Goal: Information Seeking & Learning: Learn about a topic

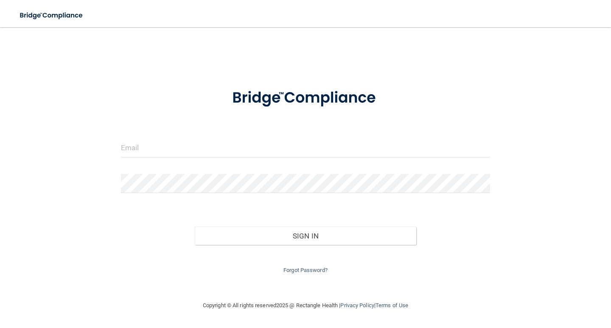
click at [283, 135] on form "Invalid email/password. You don't have permission to access that page. Sign In …" at bounding box center [305, 176] width 369 height 197
click at [283, 144] on input "email" at bounding box center [305, 147] width 369 height 19
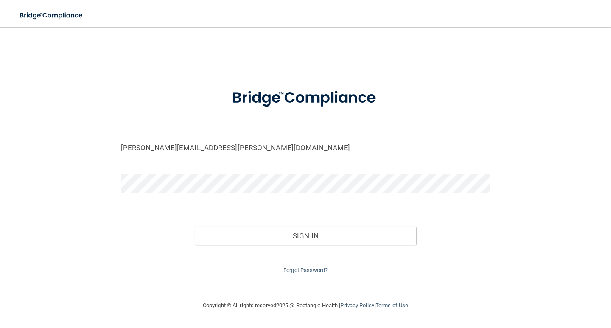
type input "[PERSON_NAME][EMAIL_ADDRESS][PERSON_NAME][DOMAIN_NAME]"
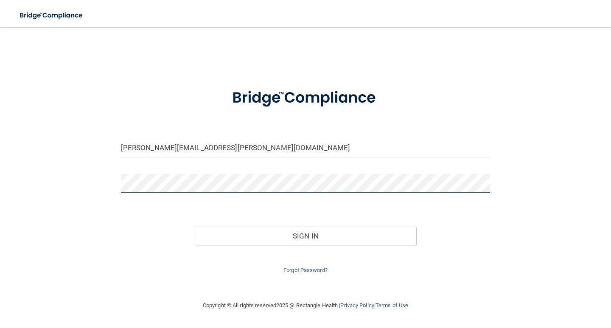
click at [195, 226] on button "Sign In" at bounding box center [305, 235] width 221 height 19
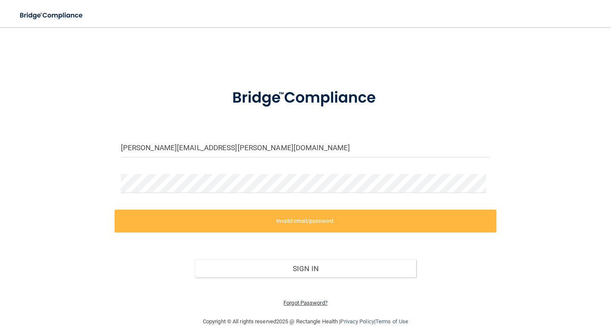
click at [300, 303] on link "Forgot Password?" at bounding box center [305, 302] width 44 height 6
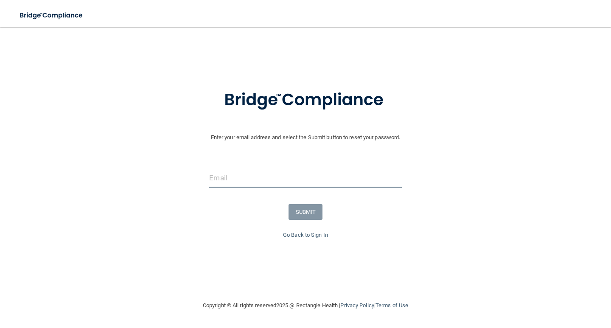
click at [251, 182] on input "email" at bounding box center [305, 177] width 192 height 19
type input "sagan.leach@lpden.com"
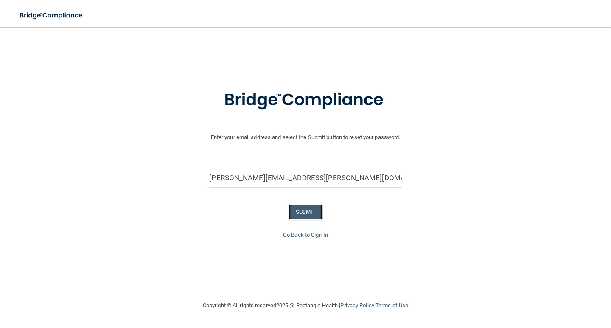
click at [299, 212] on button "SUBMIT" at bounding box center [305, 212] width 34 height 16
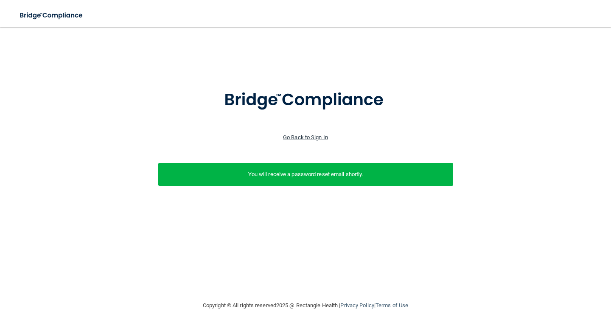
click at [304, 139] on link "Go Back to Sign In" at bounding box center [305, 137] width 45 height 6
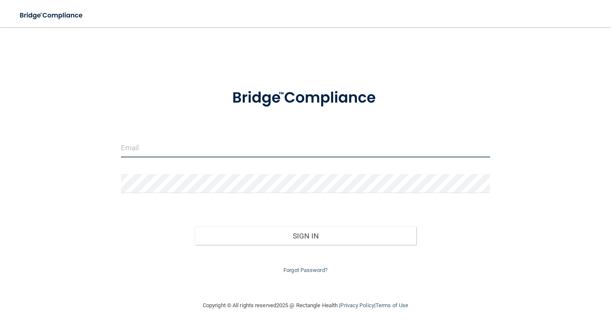
click at [181, 145] on input "email" at bounding box center [305, 147] width 369 height 19
type input "sagan.leach@lpden.com"
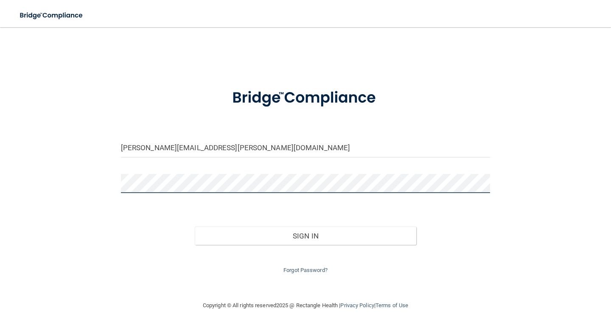
click at [195, 226] on button "Sign In" at bounding box center [305, 235] width 221 height 19
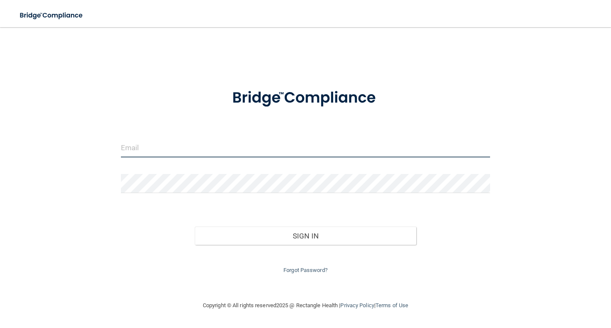
click at [197, 148] on input "email" at bounding box center [305, 147] width 369 height 19
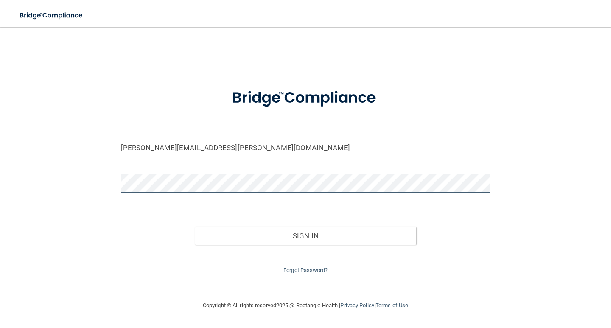
click at [195, 226] on button "Sign In" at bounding box center [305, 235] width 221 height 19
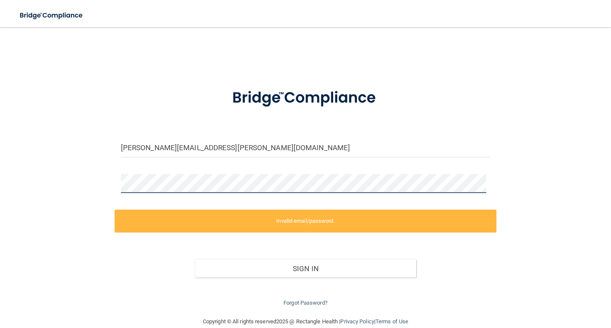
scroll to position [14, 0]
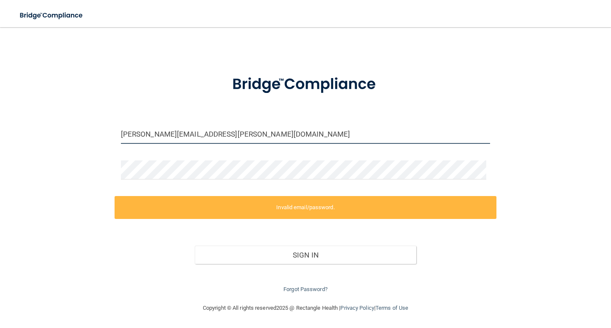
drag, startPoint x: 213, startPoint y: 131, endPoint x: 81, endPoint y: 135, distance: 132.0
click at [89, 135] on div "sagan.leach@lpden.com Invalid email/password. You don't have permission to acce…" at bounding box center [305, 158] width 577 height 272
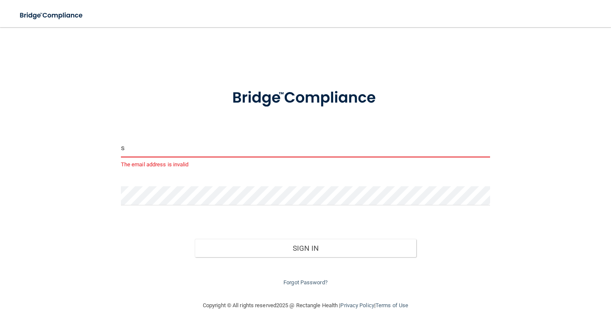
scroll to position [0, 0]
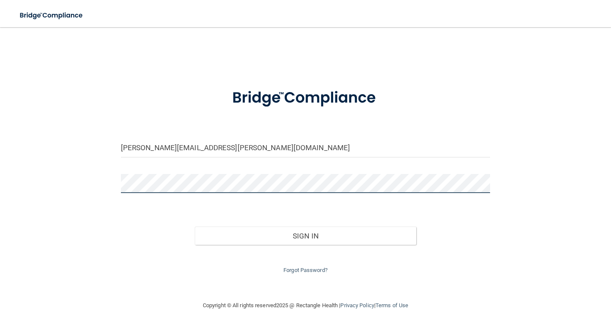
click at [195, 226] on button "Sign In" at bounding box center [305, 235] width 221 height 19
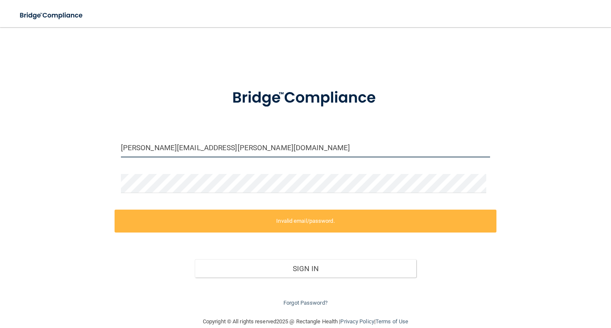
click at [160, 144] on input "sagan.leach@lpden.com" at bounding box center [305, 147] width 369 height 19
click at [199, 147] on input "sagan.leach@lpden.com" at bounding box center [305, 147] width 369 height 19
click at [207, 146] on input "sagan.leach@lpden.com" at bounding box center [305, 147] width 369 height 19
click at [204, 150] on input "sagan.leach@lpden.com" at bounding box center [305, 147] width 369 height 19
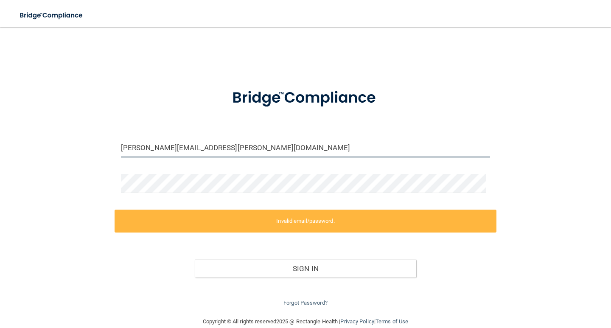
drag, startPoint x: 204, startPoint y: 150, endPoint x: 39, endPoint y: 136, distance: 165.5
click at [40, 137] on div "sagan.leach@lpden.com Invalid email/password. You don't have permission to acce…" at bounding box center [305, 172] width 577 height 272
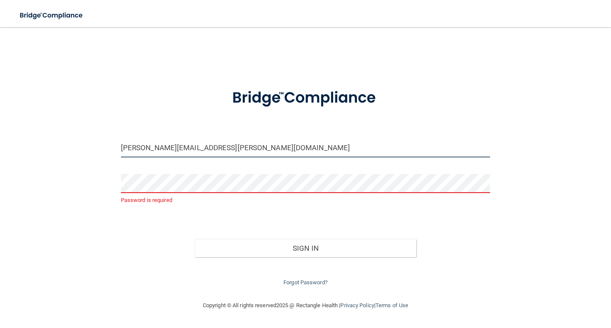
drag, startPoint x: 218, startPoint y: 151, endPoint x: 74, endPoint y: 136, distance: 144.5
click at [80, 136] on div "sagan.leach@lpden.com Password is required Invalid email/password. You don't ha…" at bounding box center [305, 164] width 577 height 256
type input "[EMAIL_ADDRESS][DOMAIN_NAME]"
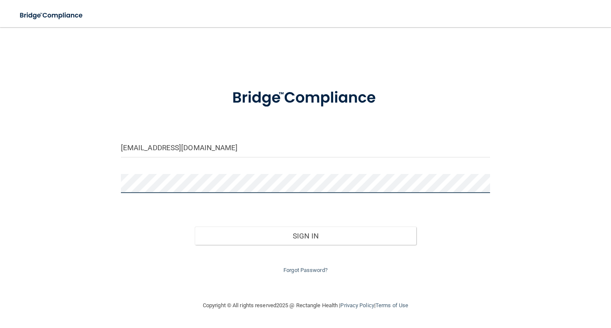
click at [195, 226] on button "Sign In" at bounding box center [305, 235] width 221 height 19
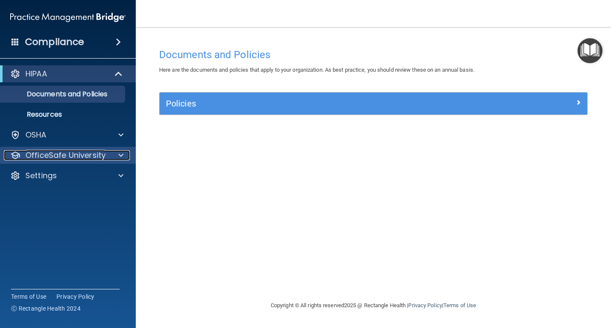
click at [79, 152] on p "OfficeSafe University" at bounding box center [65, 155] width 80 height 10
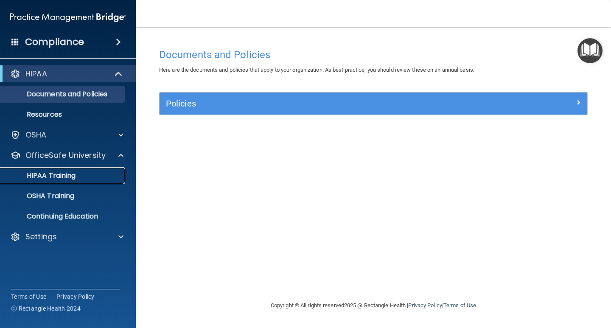
click at [65, 174] on p "HIPAA Training" at bounding box center [41, 175] width 70 height 8
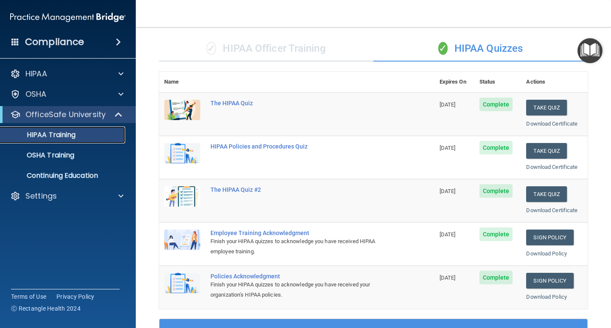
scroll to position [56, 0]
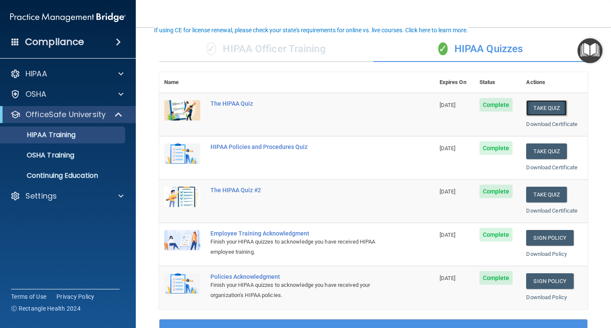
click at [531, 108] on button "Take Quiz" at bounding box center [546, 108] width 41 height 16
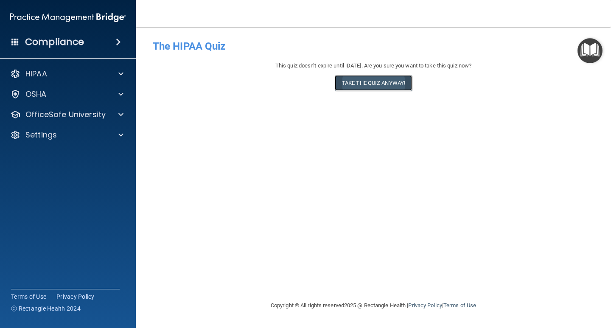
click at [358, 86] on button "Take the quiz anyway!" at bounding box center [373, 83] width 77 height 16
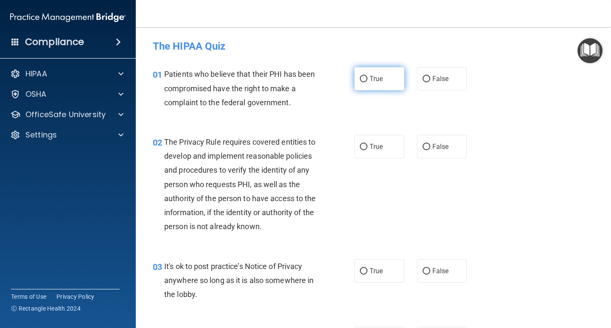
click at [374, 88] on label "True" at bounding box center [379, 78] width 50 height 23
click at [367, 82] on input "True" at bounding box center [364, 79] width 8 height 6
radio input "true"
click at [370, 146] on span "True" at bounding box center [375, 146] width 13 height 8
click at [367, 146] on input "True" at bounding box center [364, 147] width 8 height 6
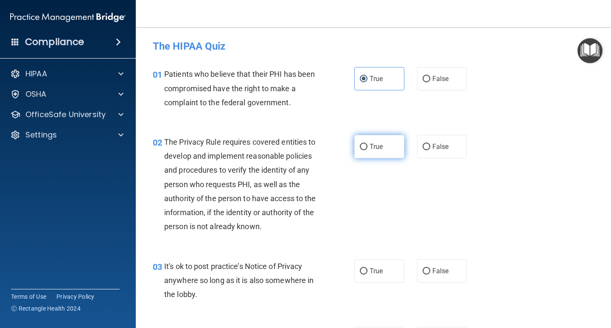
radio input "true"
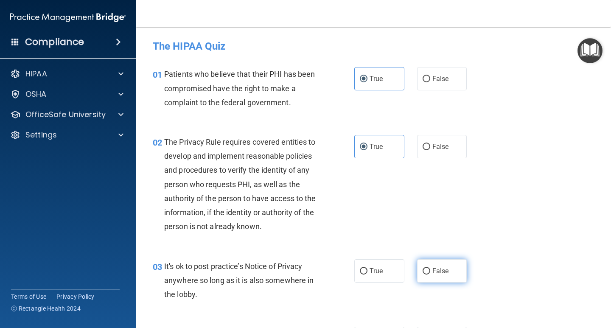
click at [432, 270] on span "False" at bounding box center [440, 271] width 17 height 8
click at [430, 270] on input "False" at bounding box center [426, 271] width 8 height 6
radio input "true"
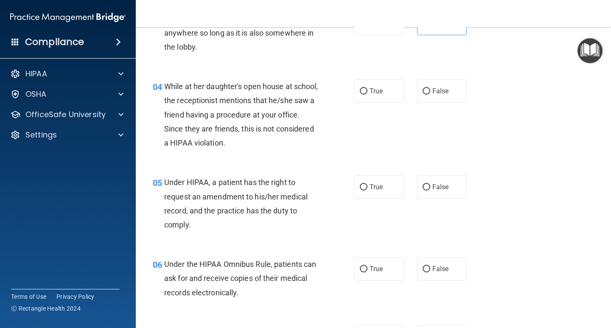
scroll to position [254, 0]
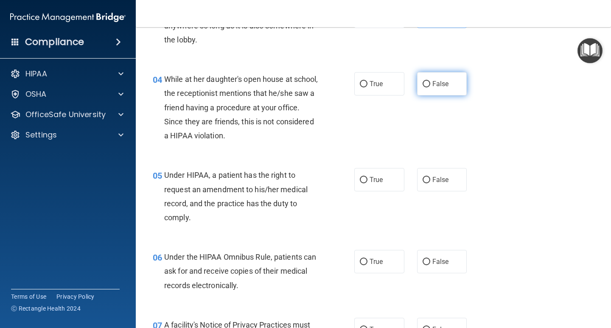
click at [425, 85] on input "False" at bounding box center [426, 84] width 8 height 6
radio input "true"
click at [426, 182] on input "False" at bounding box center [426, 180] width 8 height 6
radio input "true"
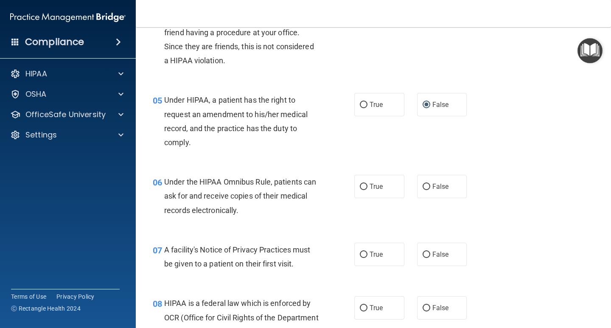
scroll to position [339, 0]
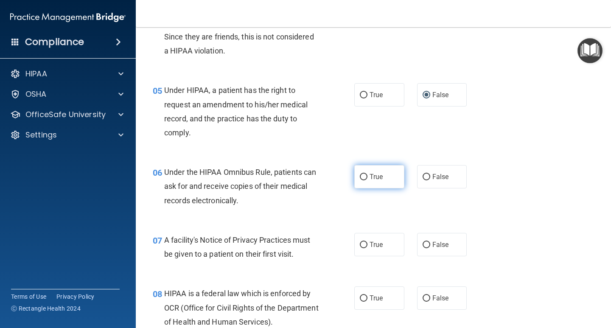
click at [361, 184] on label "True" at bounding box center [379, 176] width 50 height 23
click at [361, 180] on input "True" at bounding box center [364, 177] width 8 height 6
radio input "true"
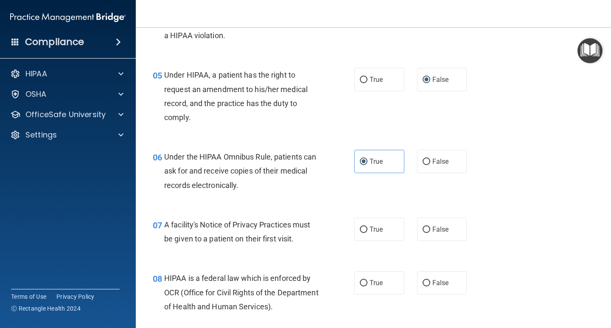
scroll to position [382, 0]
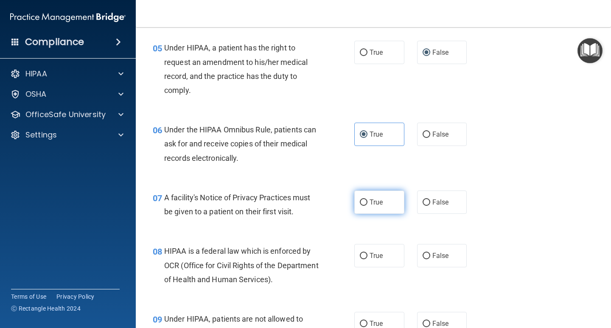
click at [358, 209] on label "True" at bounding box center [379, 201] width 50 height 23
click at [360, 206] on input "True" at bounding box center [364, 202] width 8 height 6
radio input "true"
click at [361, 255] on input "True" at bounding box center [364, 256] width 8 height 6
radio input "true"
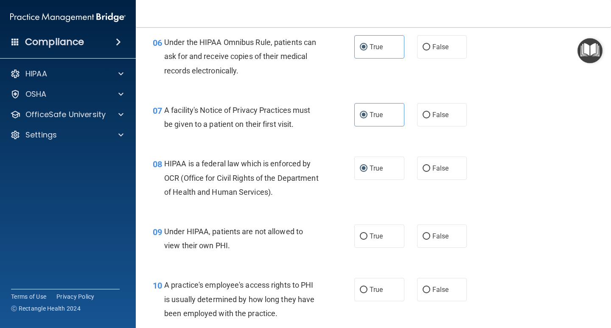
scroll to position [509, 0]
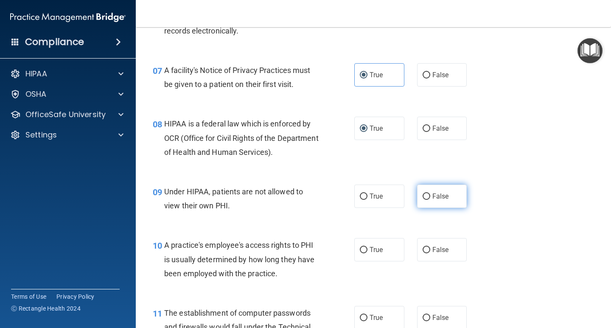
click at [421, 191] on label "False" at bounding box center [442, 195] width 50 height 23
click at [422, 193] on input "False" at bounding box center [426, 196] width 8 height 6
radio input "true"
click at [422, 247] on input "False" at bounding box center [426, 250] width 8 height 6
radio input "true"
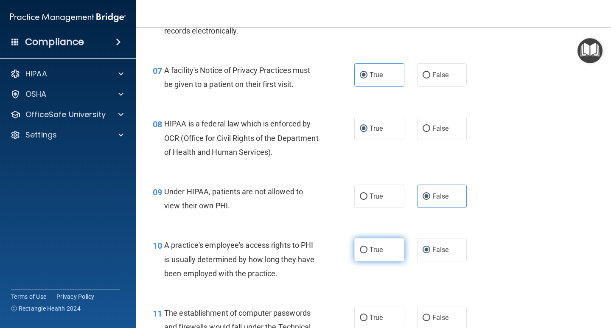
click at [375, 250] on span "True" at bounding box center [375, 250] width 13 height 8
click at [367, 250] on input "True" at bounding box center [364, 250] width 8 height 6
radio input "true"
radio input "false"
click at [377, 312] on label "True" at bounding box center [379, 317] width 50 height 23
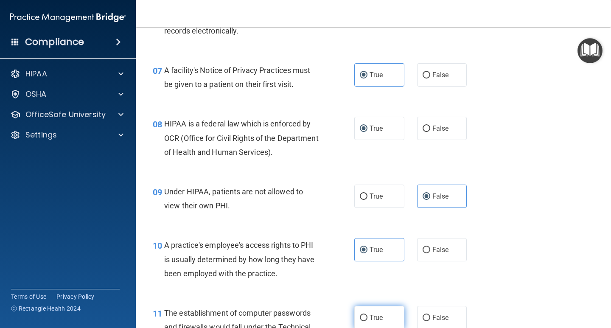
click at [367, 315] on input "True" at bounding box center [364, 318] width 8 height 6
radio input "true"
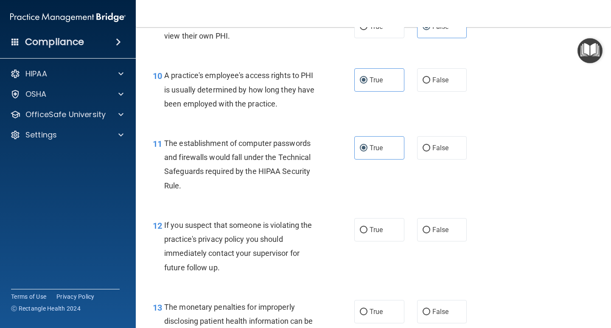
scroll to position [721, 0]
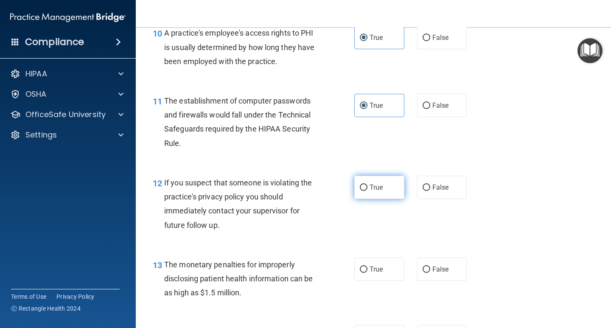
click at [369, 186] on span "True" at bounding box center [375, 187] width 13 height 8
click at [367, 186] on input "True" at bounding box center [364, 187] width 8 height 6
radio input "true"
click at [370, 271] on span "True" at bounding box center [375, 269] width 13 height 8
click at [367, 271] on input "True" at bounding box center [364, 269] width 8 height 6
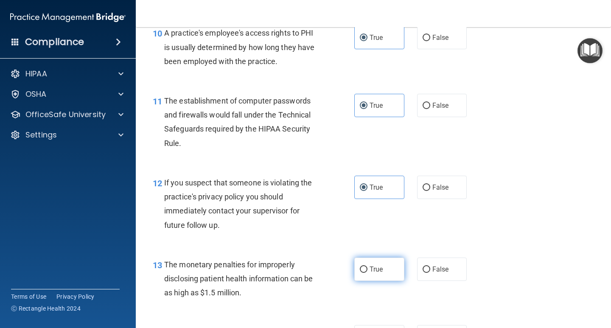
radio input "true"
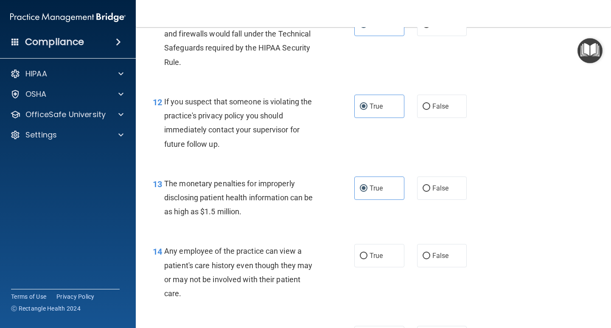
scroll to position [806, 0]
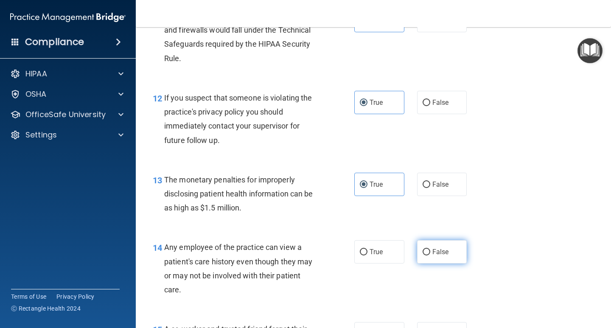
click at [433, 248] on span "False" at bounding box center [440, 252] width 17 height 8
click at [430, 249] on input "False" at bounding box center [426, 252] width 8 height 6
radio input "true"
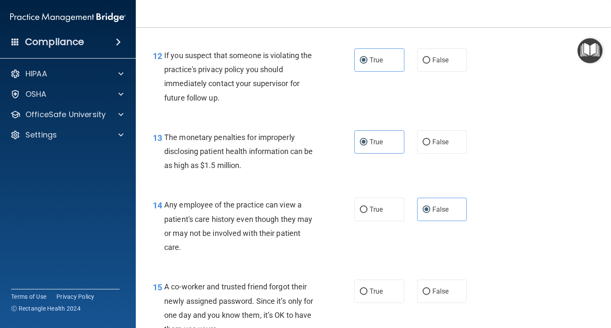
scroll to position [891, 0]
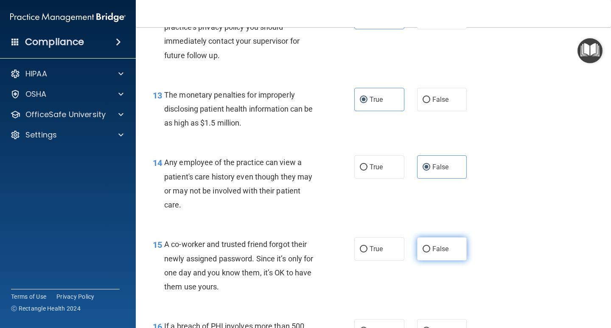
click at [419, 254] on label "False" at bounding box center [442, 248] width 50 height 23
click at [422, 252] on input "False" at bounding box center [426, 249] width 8 height 6
radio input "true"
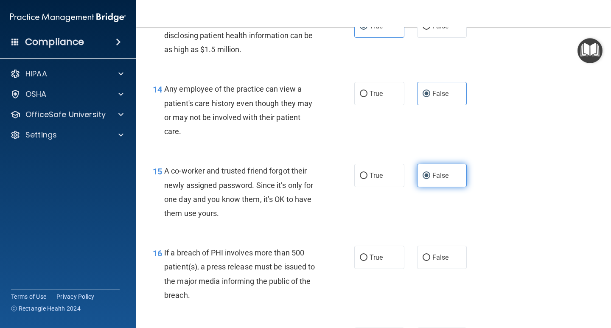
scroll to position [975, 0]
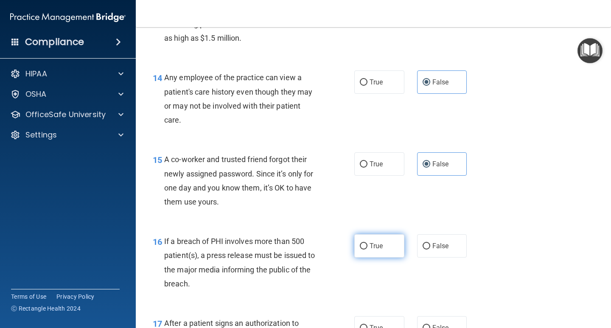
click at [382, 251] on label "True" at bounding box center [379, 245] width 50 height 23
click at [367, 249] on input "True" at bounding box center [364, 246] width 8 height 6
radio input "true"
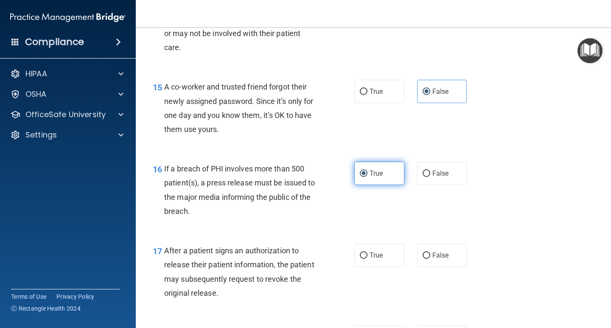
scroll to position [1060, 0]
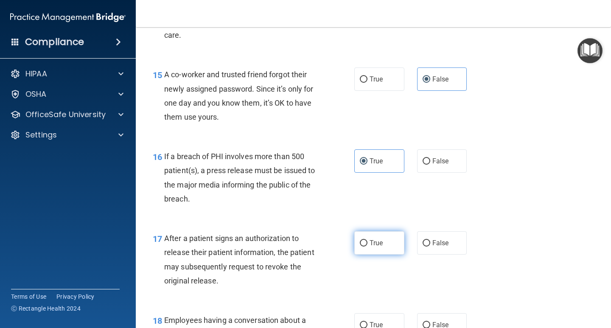
click at [377, 247] on label "True" at bounding box center [379, 242] width 50 height 23
click at [367, 246] on input "True" at bounding box center [364, 243] width 8 height 6
radio input "true"
click at [430, 318] on label "False" at bounding box center [442, 324] width 50 height 23
click at [430, 322] on input "False" at bounding box center [426, 325] width 8 height 6
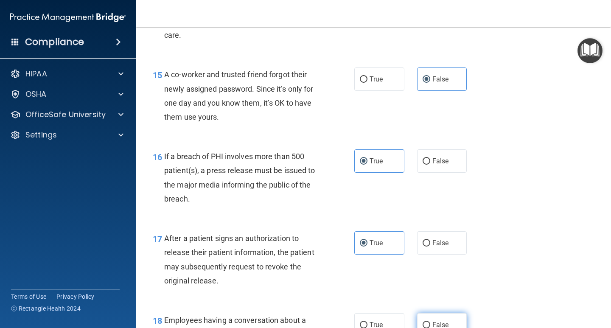
radio input "true"
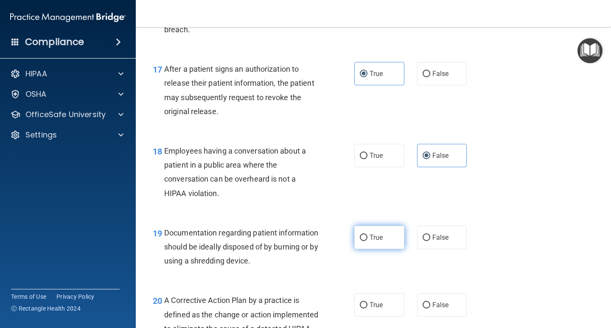
scroll to position [1230, 0]
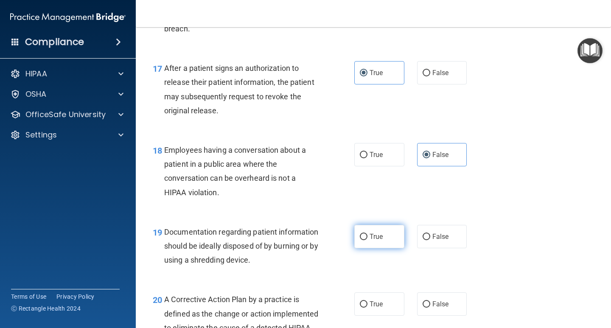
click at [372, 235] on span "True" at bounding box center [375, 236] width 13 height 8
click at [367, 235] on input "True" at bounding box center [364, 237] width 8 height 6
radio input "true"
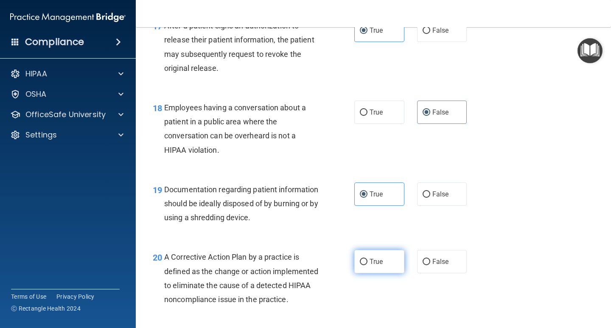
click at [386, 261] on label "True" at bounding box center [379, 261] width 50 height 23
click at [367, 261] on input "True" at bounding box center [364, 262] width 8 height 6
radio input "true"
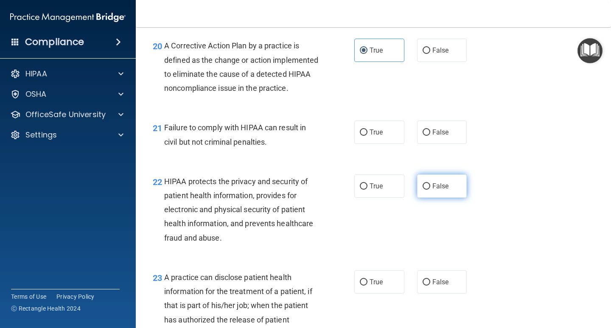
scroll to position [1485, 0]
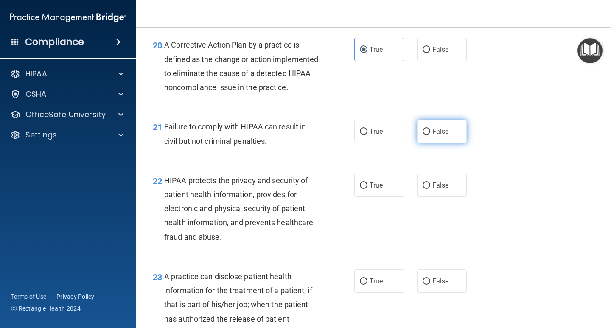
click at [423, 135] on input "False" at bounding box center [426, 132] width 8 height 6
radio input "true"
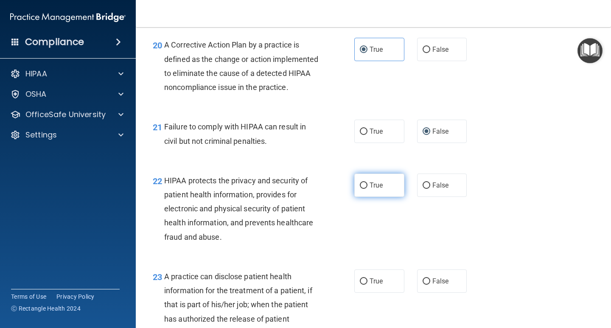
click at [382, 197] on label "True" at bounding box center [379, 184] width 50 height 23
click at [367, 189] on input "True" at bounding box center [364, 185] width 8 height 6
radio input "true"
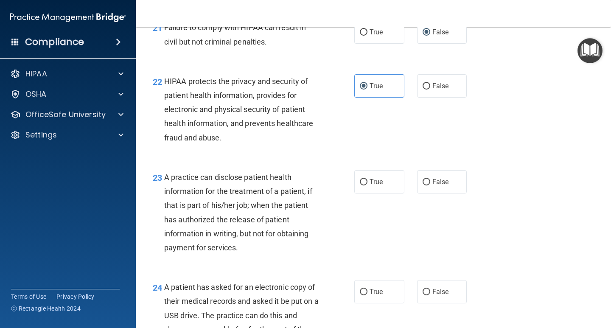
scroll to position [1612, 0]
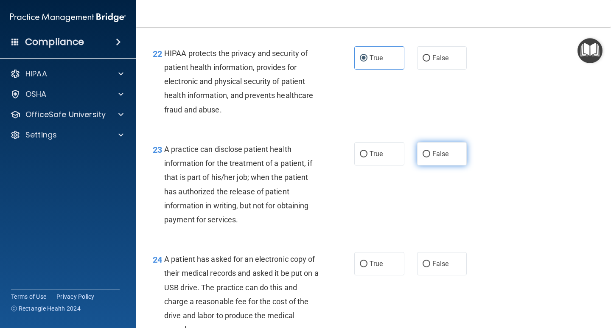
click at [422, 165] on label "False" at bounding box center [442, 153] width 50 height 23
click at [422, 157] on input "False" at bounding box center [426, 154] width 8 height 6
radio input "true"
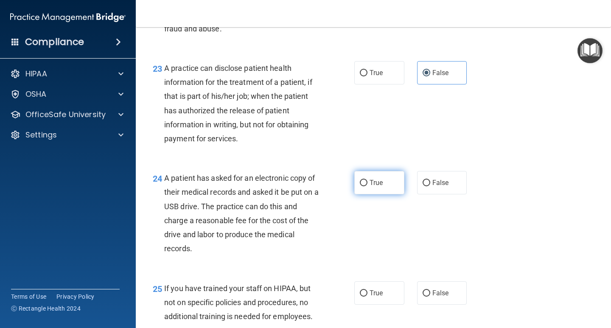
scroll to position [1697, 0]
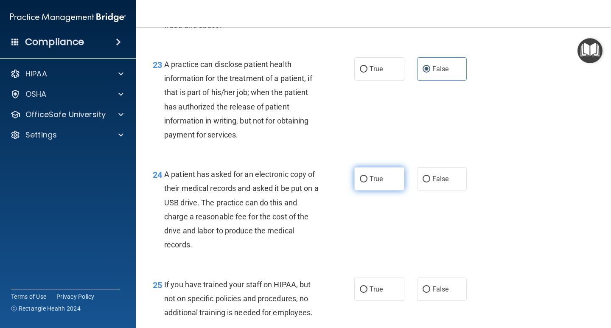
click at [369, 182] on label "True" at bounding box center [379, 178] width 50 height 23
click at [367, 182] on input "True" at bounding box center [364, 179] width 8 height 6
radio input "true"
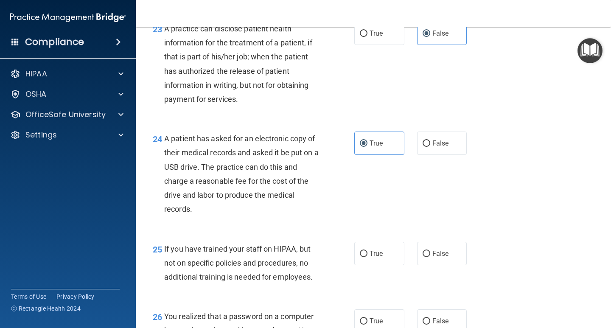
scroll to position [1782, 0]
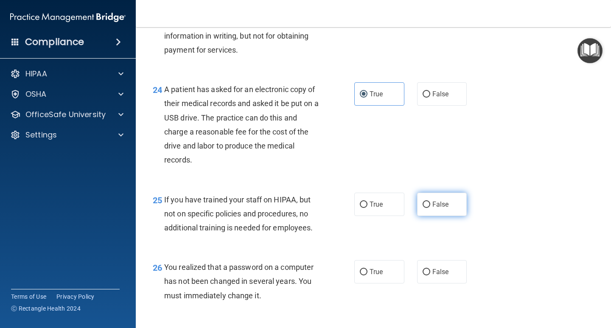
click at [425, 213] on label "False" at bounding box center [442, 204] width 50 height 23
click at [425, 208] on input "False" at bounding box center [426, 204] width 8 height 6
radio input "true"
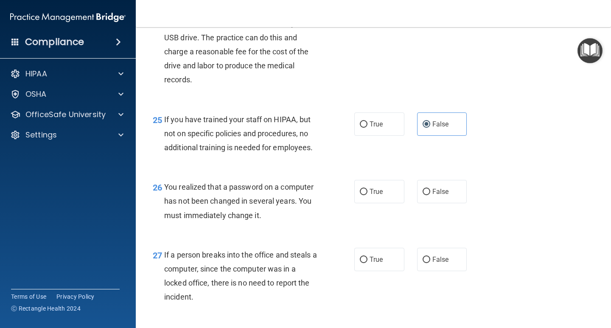
scroll to position [1866, 0]
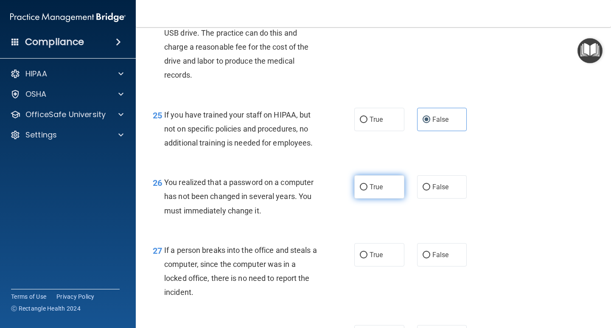
click at [360, 196] on label "True" at bounding box center [379, 186] width 50 height 23
click at [360, 190] on input "True" at bounding box center [364, 187] width 8 height 6
radio input "true"
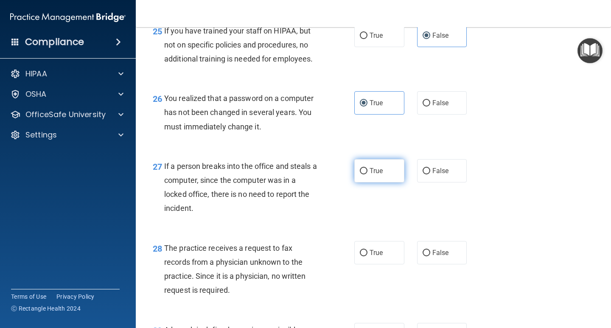
scroll to position [1951, 0]
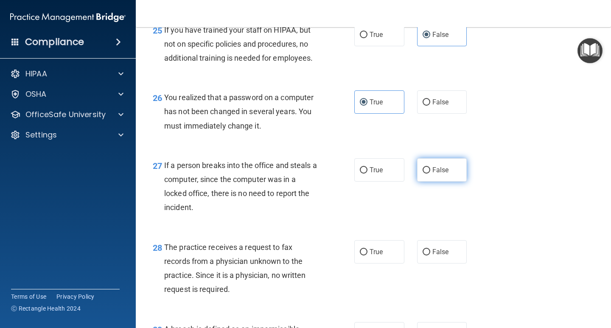
click at [424, 182] on label "False" at bounding box center [442, 169] width 50 height 23
click at [424, 173] on input "False" at bounding box center [426, 170] width 8 height 6
radio input "true"
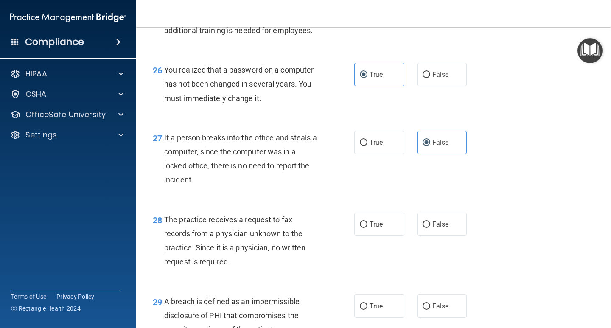
scroll to position [1994, 0]
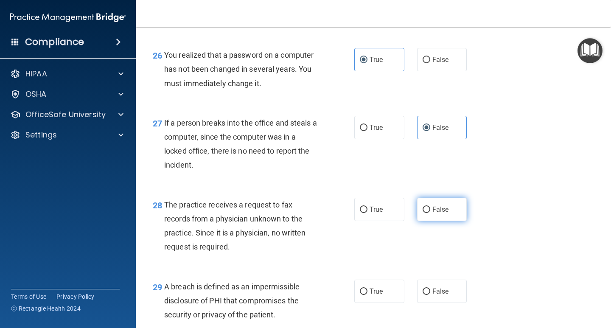
click at [427, 221] on label "False" at bounding box center [442, 209] width 50 height 23
click at [427, 213] on input "False" at bounding box center [426, 210] width 8 height 6
radio input "true"
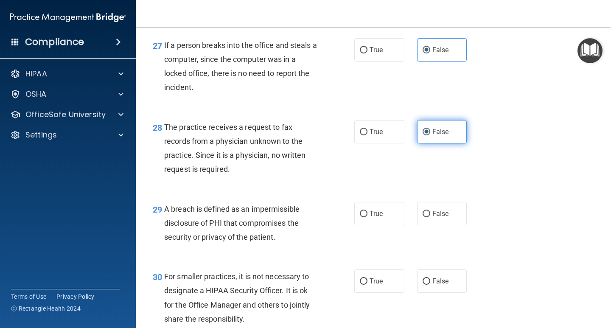
scroll to position [2079, 0]
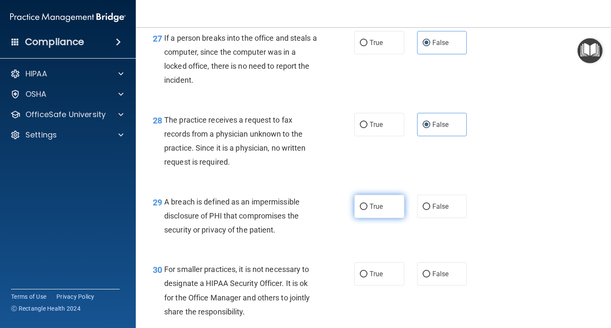
click at [363, 210] on input "True" at bounding box center [364, 207] width 8 height 6
radio input "true"
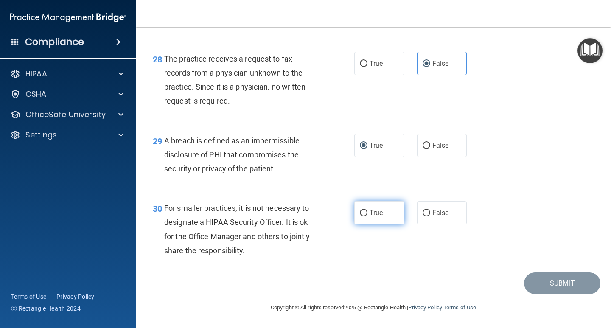
scroll to position [2154, 0]
click at [435, 211] on span "False" at bounding box center [440, 213] width 17 height 8
click at [430, 211] on input "False" at bounding box center [426, 213] width 8 height 6
radio input "true"
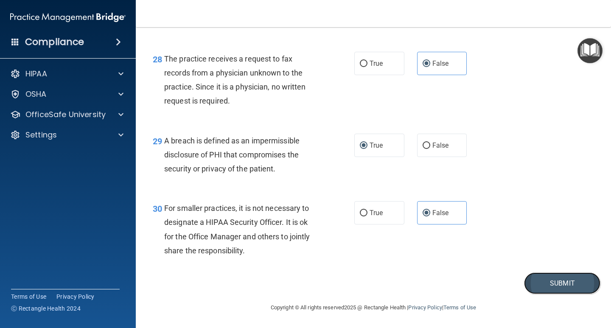
click at [536, 275] on button "Submit" at bounding box center [562, 283] width 76 height 22
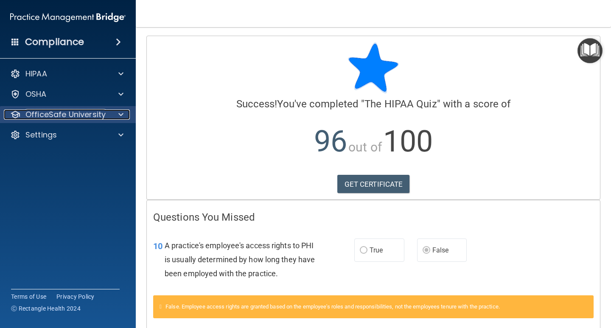
click at [79, 110] on p "OfficeSafe University" at bounding box center [65, 114] width 80 height 10
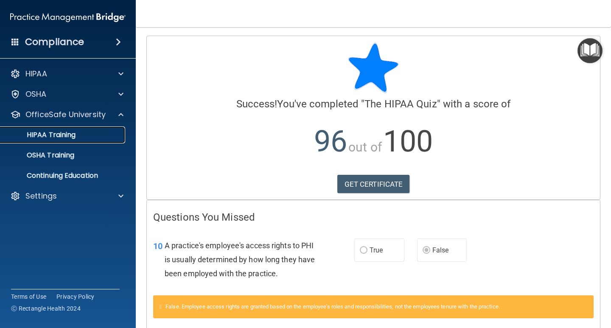
click at [84, 132] on div "HIPAA Training" at bounding box center [64, 135] width 116 height 8
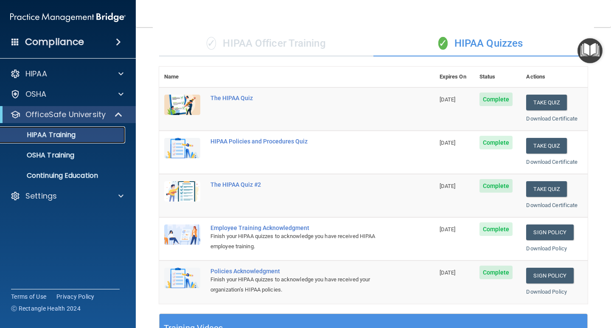
scroll to position [42, 0]
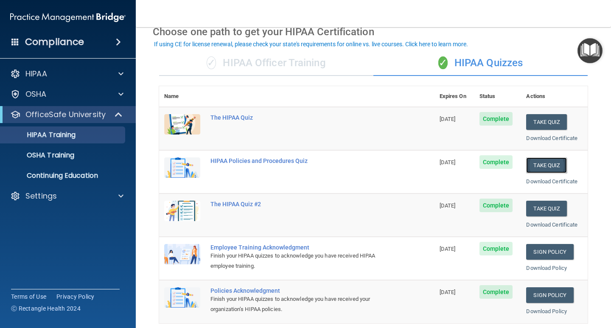
click at [545, 165] on button "Take Quiz" at bounding box center [546, 165] width 41 height 16
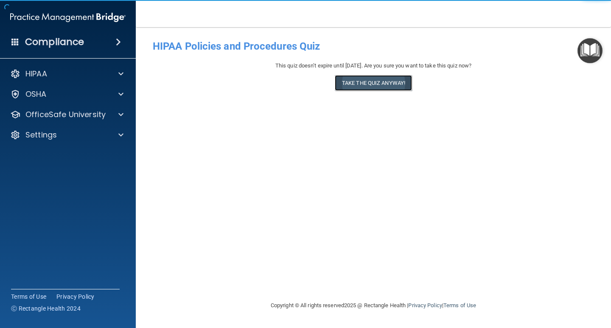
click at [387, 84] on button "Take the quiz anyway!" at bounding box center [373, 83] width 77 height 16
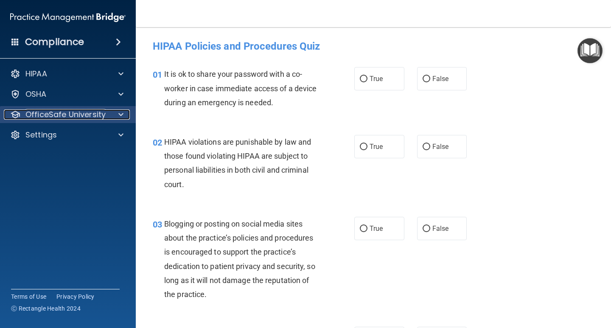
click at [122, 113] on span at bounding box center [120, 114] width 5 height 10
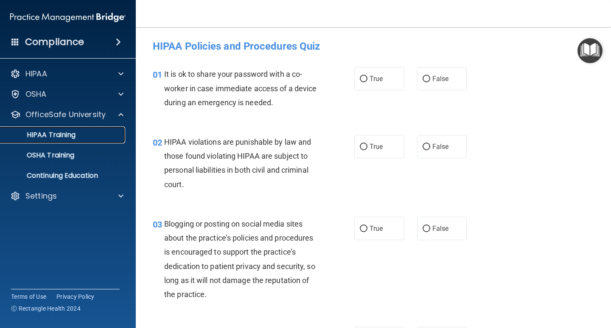
click at [101, 136] on div "HIPAA Training" at bounding box center [64, 135] width 116 height 8
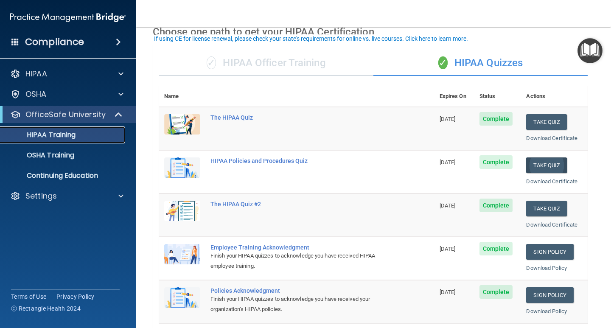
scroll to position [85, 0]
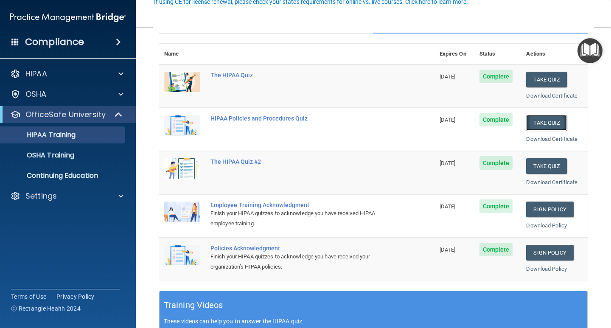
click at [549, 124] on button "Take Quiz" at bounding box center [546, 123] width 41 height 16
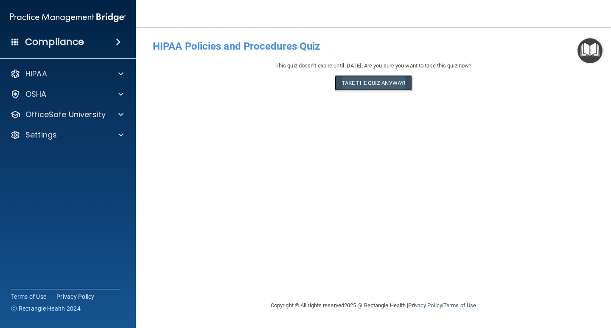
click at [367, 78] on button "Take the quiz anyway!" at bounding box center [373, 83] width 77 height 16
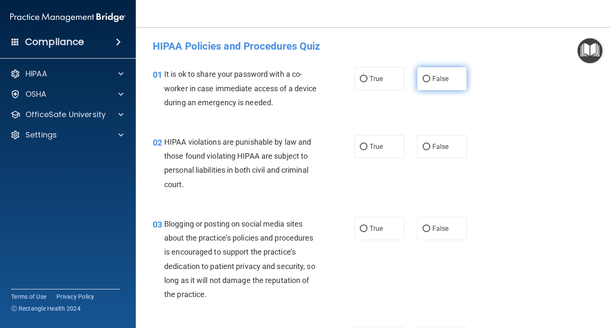
click at [417, 84] on label "False" at bounding box center [442, 78] width 50 height 23
click at [422, 82] on input "False" at bounding box center [426, 79] width 8 height 6
radio input "true"
click at [360, 147] on input "True" at bounding box center [364, 147] width 8 height 6
radio input "true"
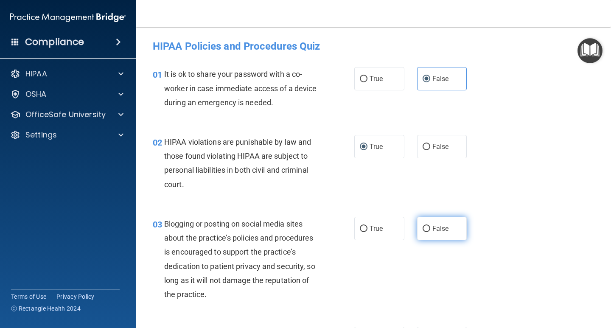
click at [424, 230] on input "False" at bounding box center [426, 229] width 8 height 6
radio input "true"
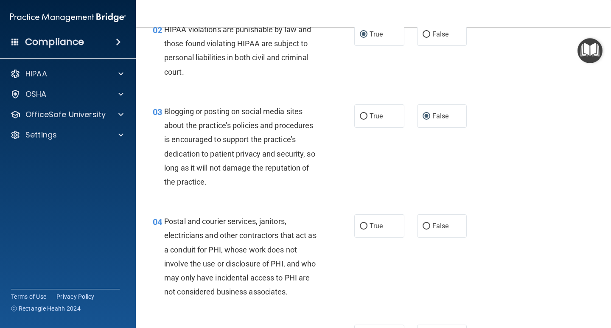
scroll to position [127, 0]
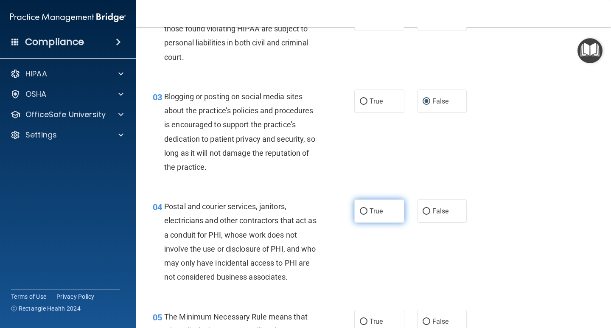
click at [361, 218] on label "True" at bounding box center [379, 210] width 50 height 23
click at [361, 215] on input "True" at bounding box center [364, 211] width 8 height 6
radio input "true"
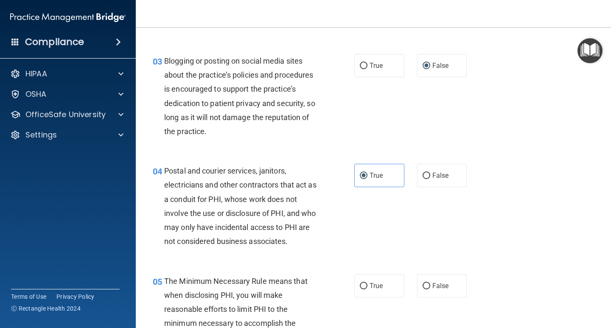
scroll to position [212, 0]
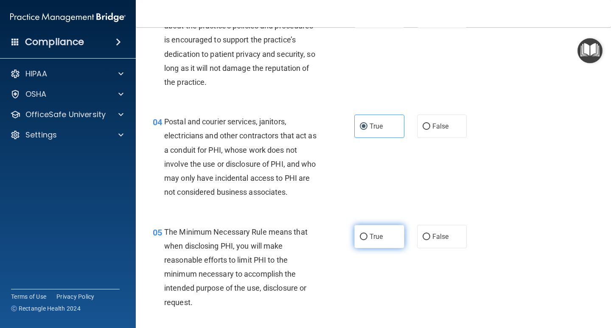
click at [360, 235] on input "True" at bounding box center [364, 237] width 8 height 6
radio input "true"
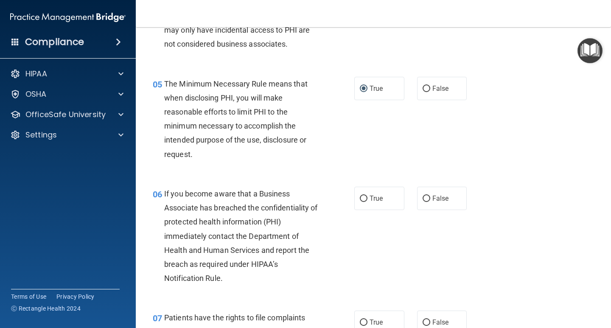
scroll to position [382, 0]
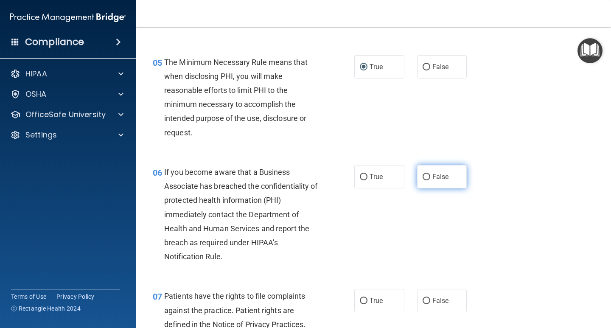
click at [422, 178] on input "False" at bounding box center [426, 177] width 8 height 6
radio input "true"
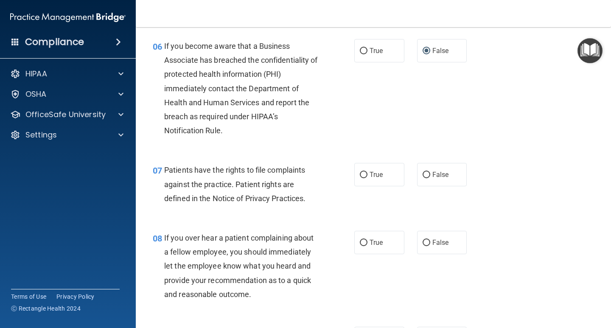
scroll to position [509, 0]
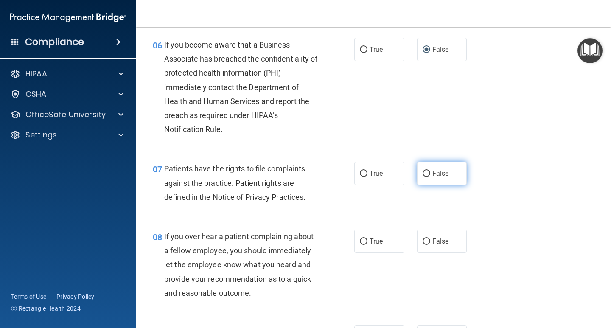
click at [425, 175] on input "False" at bounding box center [426, 173] width 8 height 6
radio input "true"
click at [427, 247] on label "False" at bounding box center [442, 240] width 50 height 23
click at [427, 245] on input "False" at bounding box center [426, 241] width 8 height 6
radio input "true"
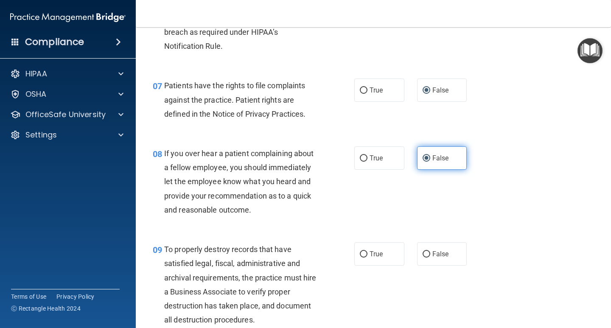
scroll to position [594, 0]
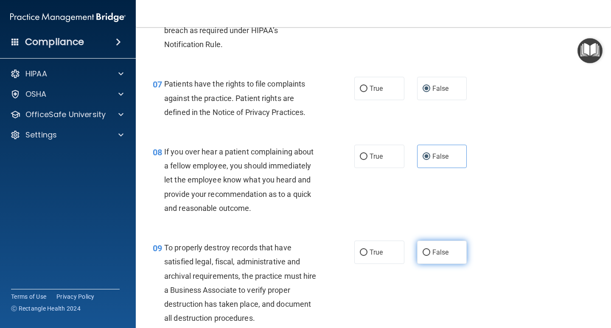
click at [427, 246] on label "False" at bounding box center [442, 251] width 50 height 23
click at [427, 249] on input "False" at bounding box center [426, 252] width 8 height 6
radio input "true"
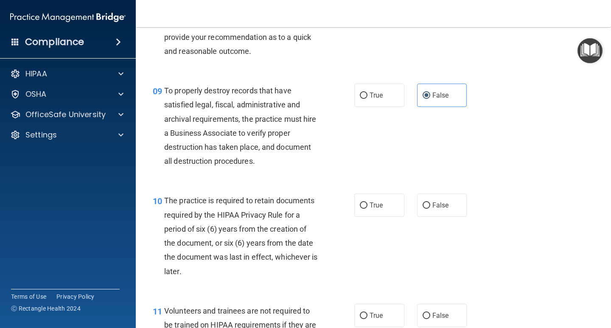
scroll to position [763, 0]
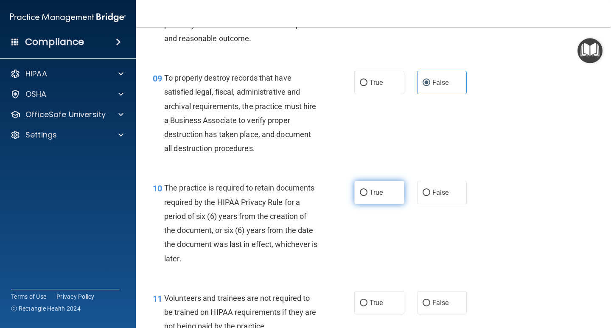
click at [373, 198] on label "True" at bounding box center [379, 192] width 50 height 23
click at [367, 196] on input "True" at bounding box center [364, 193] width 8 height 6
radio input "true"
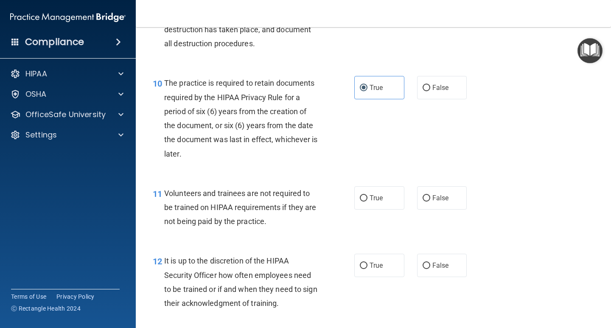
scroll to position [891, 0]
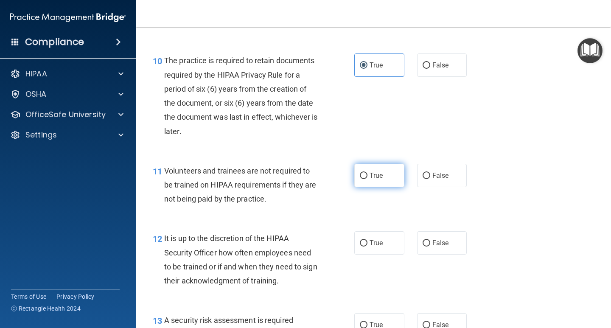
click at [372, 177] on span "True" at bounding box center [375, 175] width 13 height 8
click at [367, 177] on input "True" at bounding box center [364, 176] width 8 height 6
radio input "true"
click at [369, 246] on span "True" at bounding box center [375, 243] width 13 height 8
click at [367, 246] on input "True" at bounding box center [364, 243] width 8 height 6
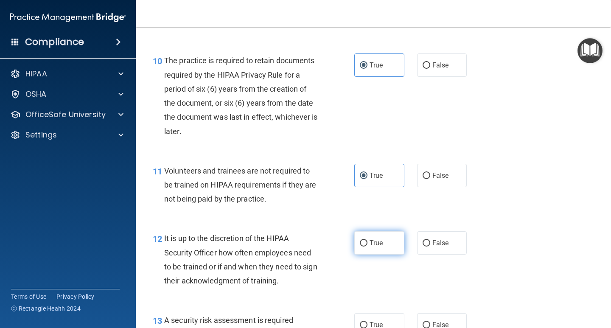
radio input "true"
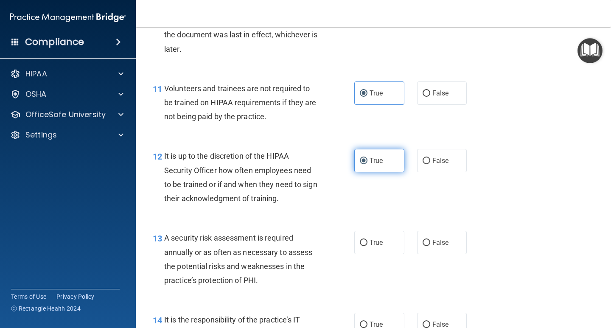
scroll to position [975, 0]
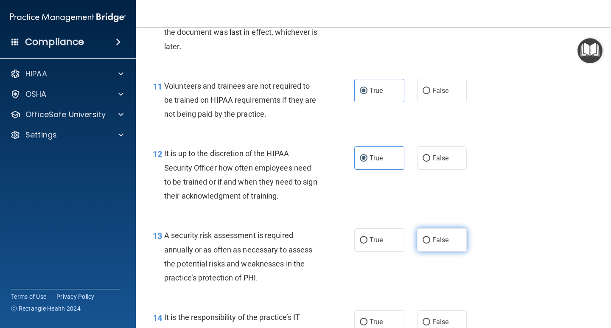
click at [435, 238] on span "False" at bounding box center [440, 240] width 17 height 8
click at [430, 238] on input "False" at bounding box center [426, 240] width 8 height 6
radio input "true"
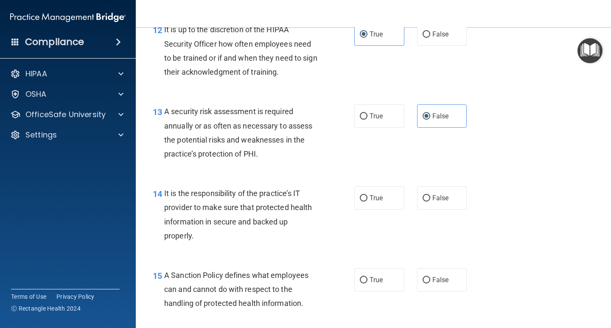
scroll to position [1103, 0]
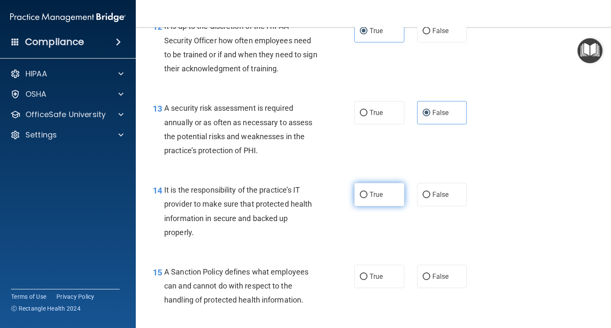
click at [397, 201] on label "True" at bounding box center [379, 194] width 50 height 23
click at [367, 198] on input "True" at bounding box center [364, 195] width 8 height 6
radio input "true"
click at [374, 276] on span "True" at bounding box center [375, 276] width 13 height 8
click at [367, 276] on input "True" at bounding box center [364, 277] width 8 height 6
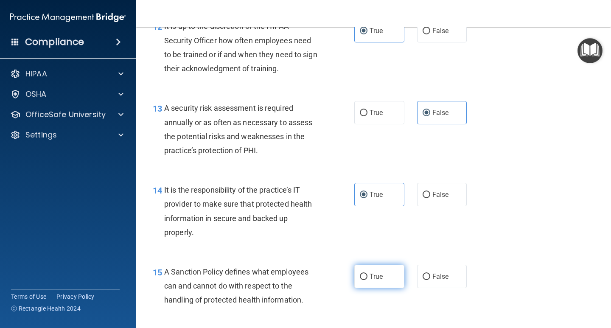
radio input "true"
click at [432, 201] on label "False" at bounding box center [442, 194] width 50 height 23
click at [430, 198] on input "False" at bounding box center [426, 195] width 8 height 6
radio input "true"
radio input "false"
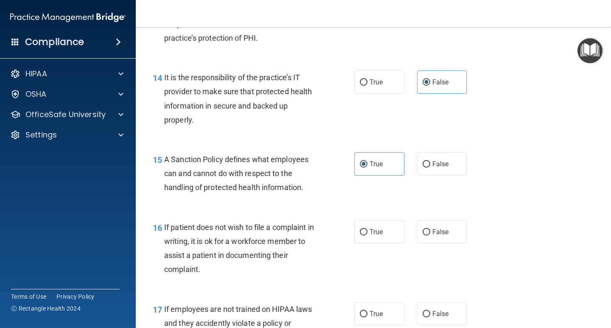
scroll to position [1230, 0]
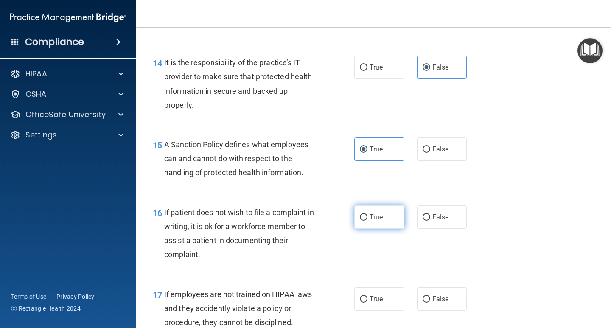
click at [379, 215] on span "True" at bounding box center [375, 217] width 13 height 8
click at [367, 215] on input "True" at bounding box center [364, 217] width 8 height 6
radio input "true"
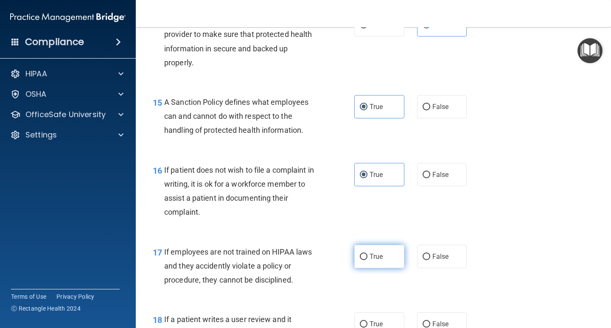
click at [372, 257] on span "True" at bounding box center [375, 256] width 13 height 8
click at [367, 257] on input "True" at bounding box center [364, 257] width 8 height 6
radio input "true"
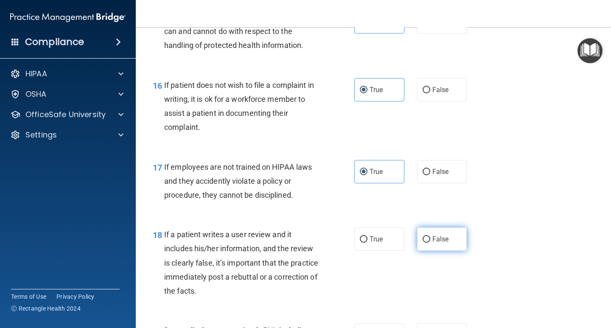
click at [438, 238] on span "False" at bounding box center [440, 239] width 17 height 8
click at [430, 238] on input "False" at bounding box center [426, 239] width 8 height 6
radio input "true"
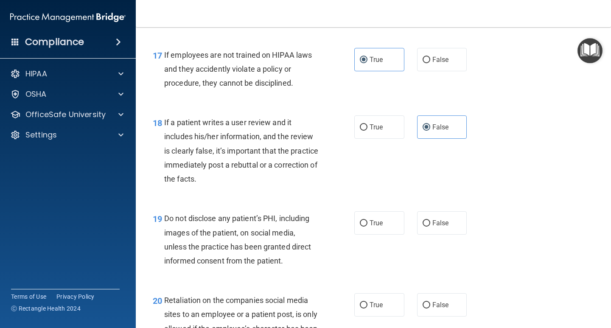
scroll to position [1484, 0]
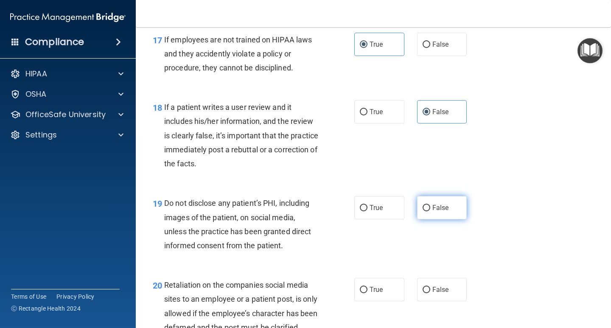
click at [435, 212] on label "False" at bounding box center [442, 207] width 50 height 23
click at [430, 211] on input "False" at bounding box center [426, 208] width 8 height 6
radio input "true"
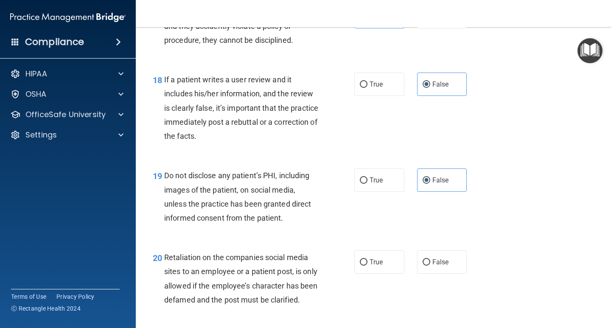
scroll to position [1527, 0]
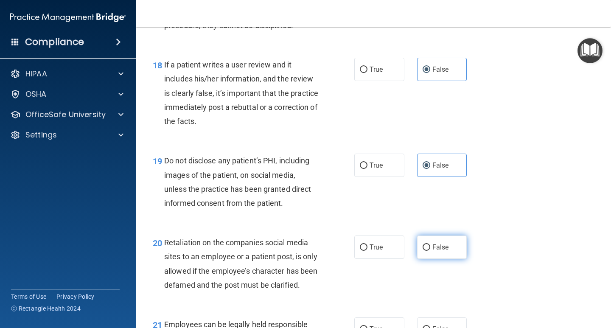
click at [422, 248] on input "False" at bounding box center [426, 247] width 8 height 6
radio input "true"
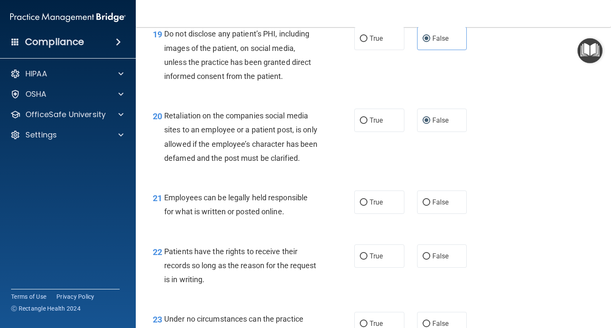
scroll to position [1654, 0]
click at [380, 211] on label "True" at bounding box center [379, 201] width 50 height 23
click at [367, 205] on input "True" at bounding box center [364, 202] width 8 height 6
radio input "true"
click at [372, 263] on label "True" at bounding box center [379, 255] width 50 height 23
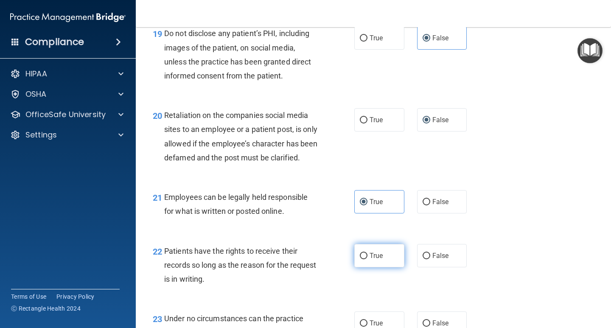
click at [367, 259] on input "True" at bounding box center [364, 256] width 8 height 6
radio input "true"
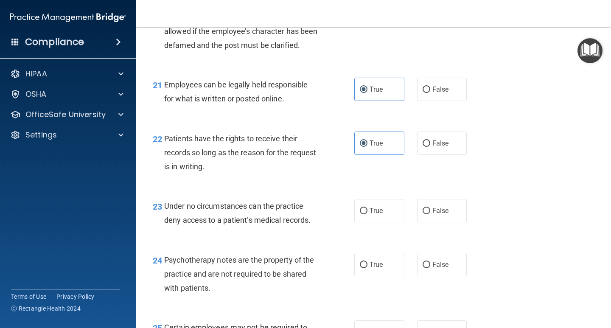
scroll to position [1781, 0]
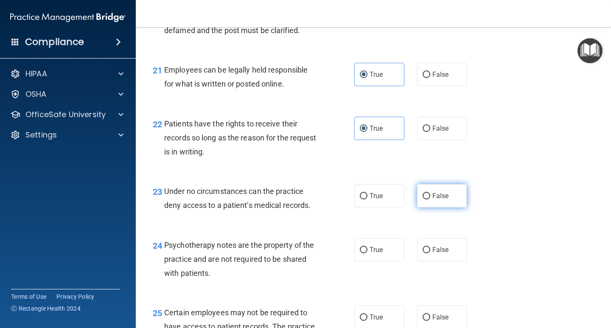
click at [432, 200] on span "False" at bounding box center [440, 196] width 17 height 8
click at [430, 199] on input "False" at bounding box center [426, 196] width 8 height 6
radio input "true"
click at [444, 261] on label "False" at bounding box center [442, 249] width 50 height 23
click at [430, 253] on input "False" at bounding box center [426, 250] width 8 height 6
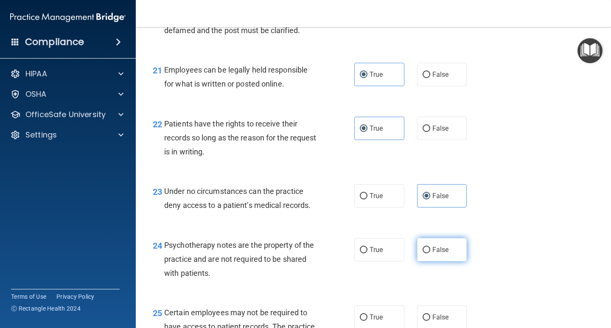
radio input "true"
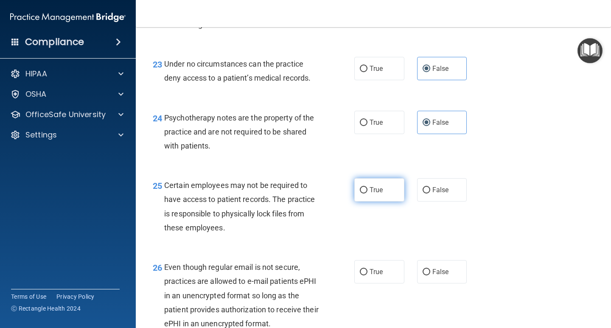
click at [372, 201] on label "True" at bounding box center [379, 189] width 50 height 23
click at [367, 193] on input "True" at bounding box center [364, 190] width 8 height 6
radio input "true"
click at [422, 283] on label "False" at bounding box center [442, 271] width 50 height 23
click at [422, 275] on input "False" at bounding box center [426, 272] width 8 height 6
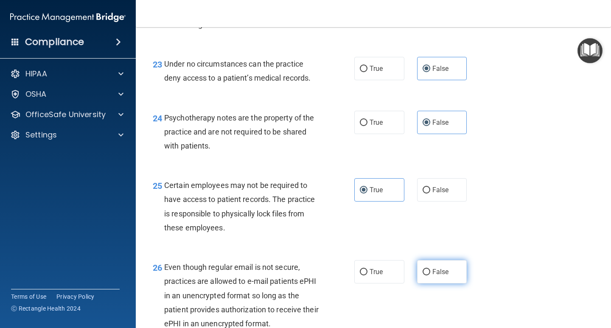
radio input "true"
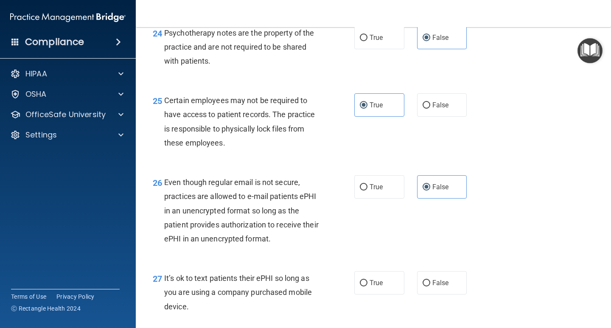
scroll to position [2036, 0]
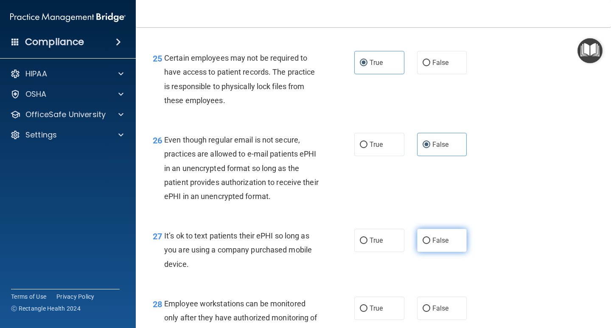
click at [424, 244] on input "False" at bounding box center [426, 240] width 8 height 6
radio input "true"
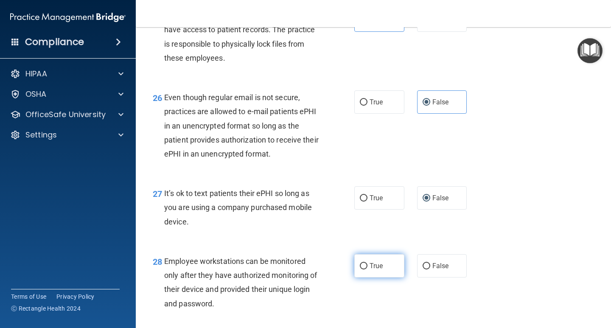
click at [380, 277] on label "True" at bounding box center [379, 265] width 50 height 23
click at [367, 269] on input "True" at bounding box center [364, 266] width 8 height 6
radio input "true"
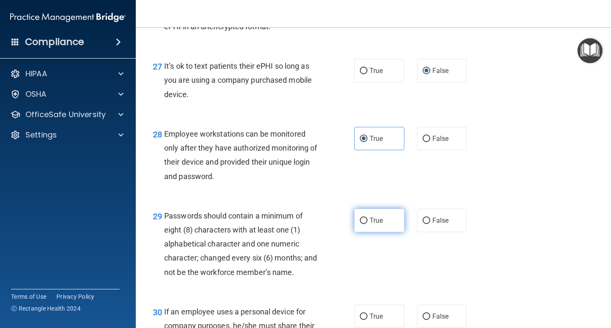
click at [383, 232] on label "True" at bounding box center [379, 220] width 50 height 23
click at [367, 224] on input "True" at bounding box center [364, 221] width 8 height 6
radio input "true"
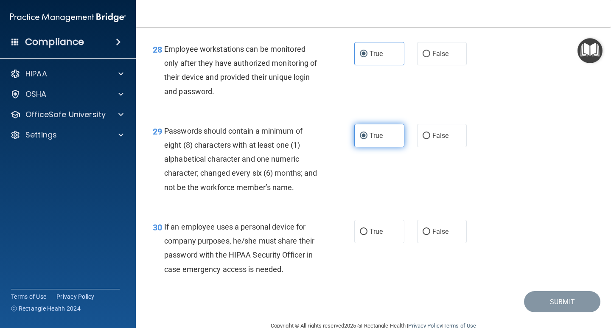
click at [383, 240] on label "True" at bounding box center [379, 231] width 50 height 23
click at [367, 235] on input "True" at bounding box center [364, 232] width 8 height 6
radio input "true"
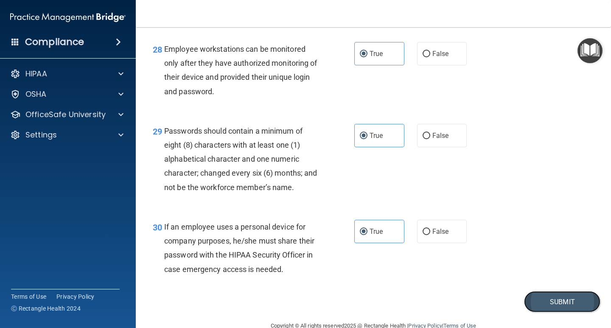
click at [539, 310] on button "Submit" at bounding box center [562, 302] width 76 height 22
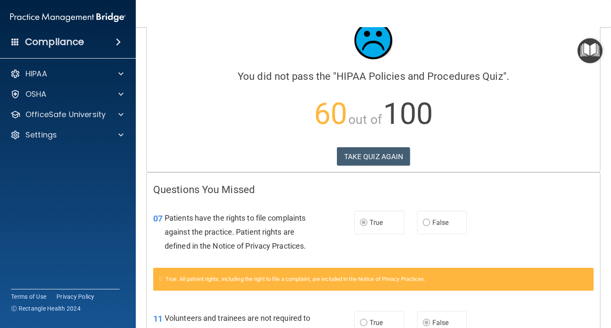
scroll to position [42, 0]
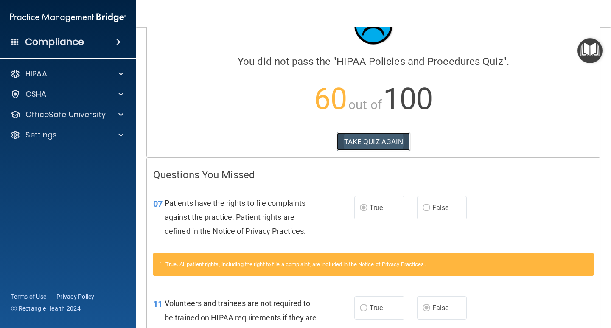
click at [365, 140] on button "TAKE QUIZ AGAIN" at bounding box center [373, 141] width 73 height 19
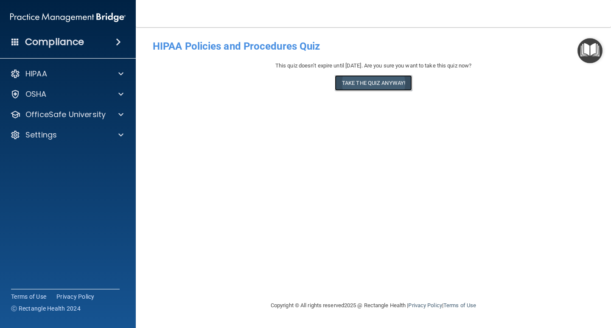
click at [374, 82] on button "Take the quiz anyway!" at bounding box center [373, 83] width 77 height 16
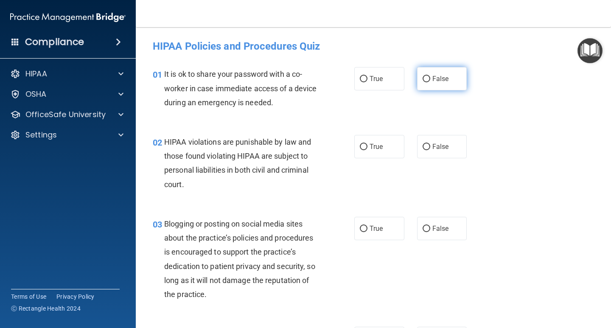
click at [431, 74] on label "False" at bounding box center [442, 78] width 50 height 23
click at [430, 76] on input "False" at bounding box center [426, 79] width 8 height 6
radio input "true"
click at [380, 143] on label "True" at bounding box center [379, 146] width 50 height 23
click at [367, 144] on input "True" at bounding box center [364, 147] width 8 height 6
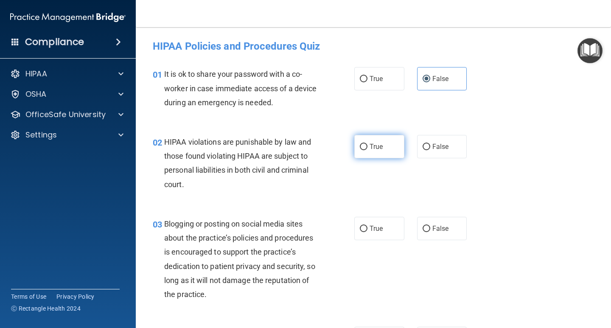
radio input "true"
click at [418, 222] on label "False" at bounding box center [442, 228] width 50 height 23
click at [422, 226] on input "False" at bounding box center [426, 229] width 8 height 6
radio input "true"
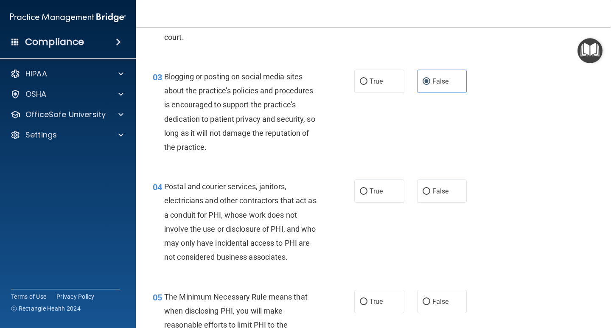
scroll to position [170, 0]
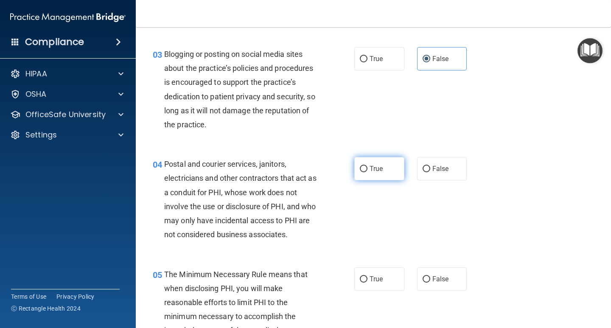
click at [371, 172] on span "True" at bounding box center [375, 169] width 13 height 8
click at [367, 172] on input "True" at bounding box center [364, 169] width 8 height 6
radio input "true"
click at [371, 279] on span "True" at bounding box center [375, 279] width 13 height 8
click at [367, 279] on input "True" at bounding box center [364, 279] width 8 height 6
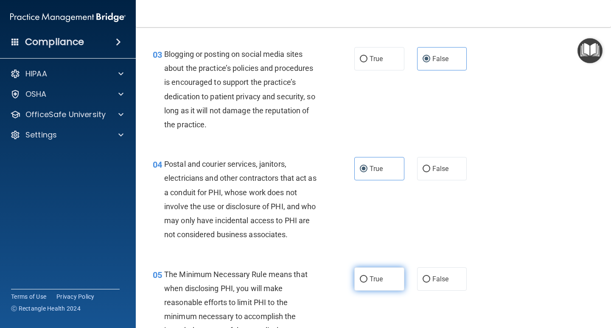
radio input "true"
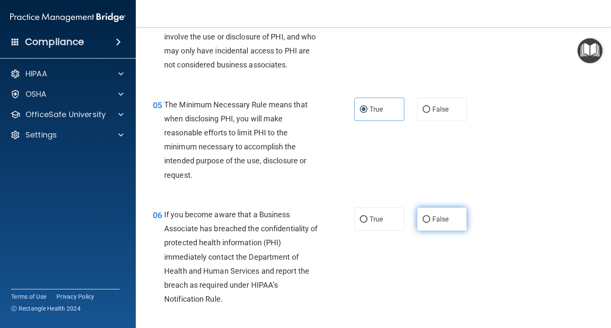
click at [418, 221] on label "False" at bounding box center [442, 218] width 50 height 23
click at [422, 221] on input "False" at bounding box center [426, 219] width 8 height 6
radio input "true"
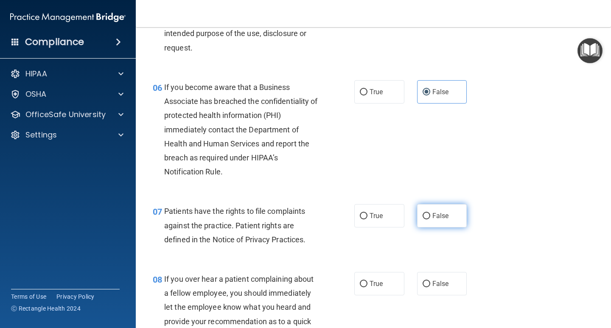
click at [422, 218] on input "False" at bounding box center [426, 216] width 8 height 6
radio input "true"
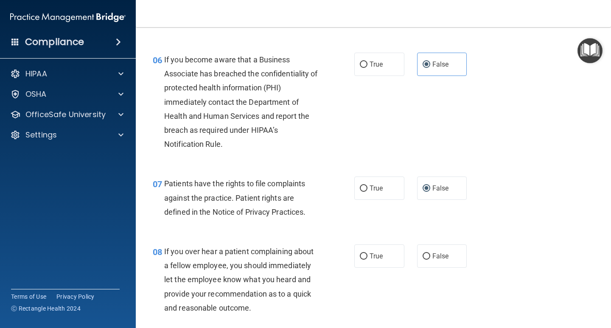
scroll to position [509, 0]
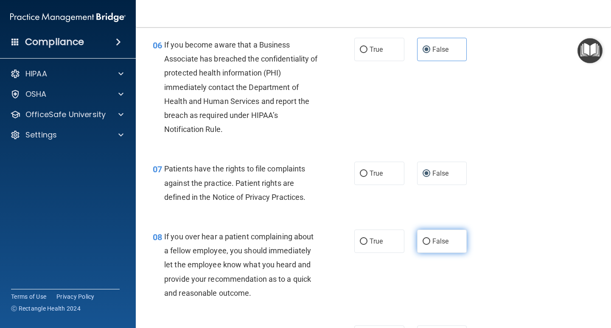
click at [424, 233] on label "False" at bounding box center [442, 240] width 50 height 23
click at [424, 238] on input "False" at bounding box center [426, 241] width 8 height 6
radio input "true"
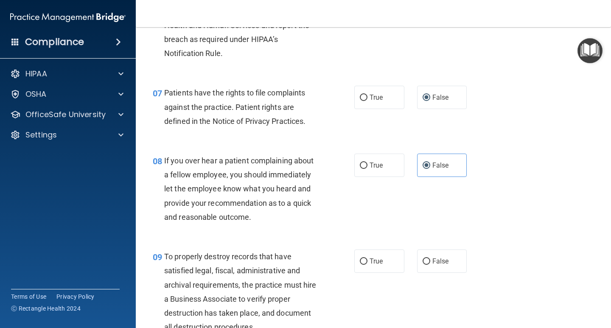
scroll to position [679, 0]
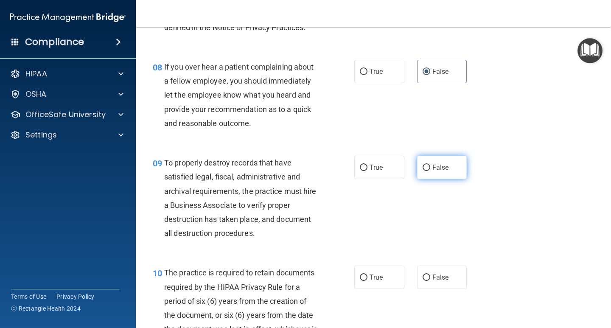
click at [433, 168] on span "False" at bounding box center [440, 167] width 17 height 8
click at [430, 168] on input "False" at bounding box center [426, 168] width 8 height 6
radio input "true"
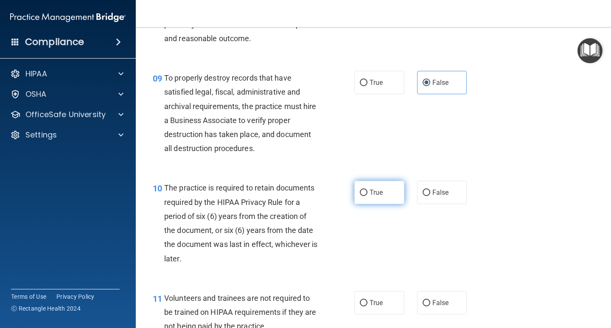
click at [380, 186] on label "True" at bounding box center [379, 192] width 50 height 23
click at [367, 190] on input "True" at bounding box center [364, 193] width 8 height 6
radio input "true"
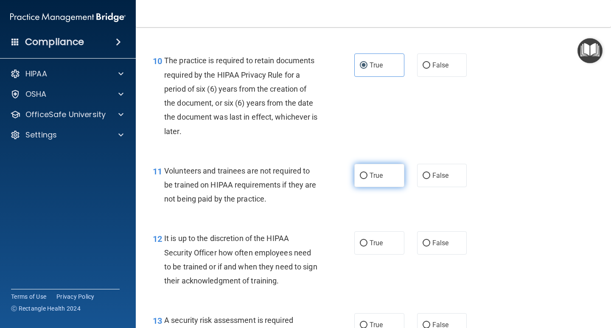
click at [377, 176] on span "True" at bounding box center [375, 175] width 13 height 8
click at [367, 176] on input "True" at bounding box center [364, 176] width 8 height 6
radio input "true"
click at [371, 248] on label "True" at bounding box center [379, 242] width 50 height 23
click at [367, 246] on input "True" at bounding box center [364, 243] width 8 height 6
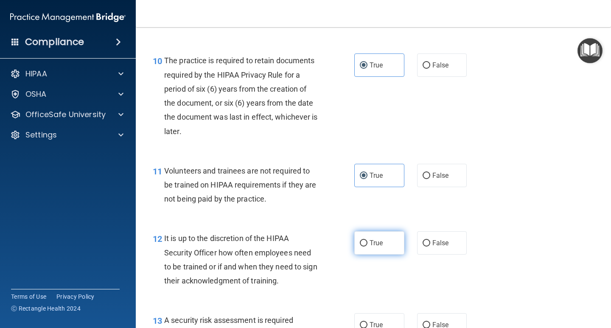
radio input "true"
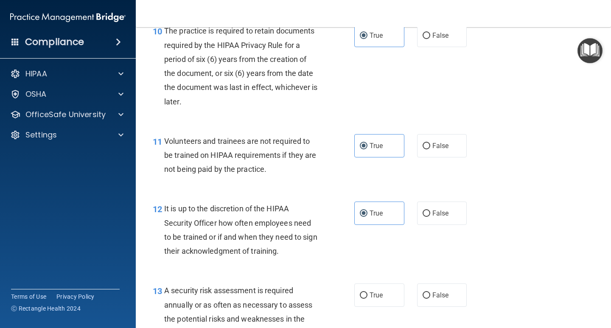
scroll to position [1018, 0]
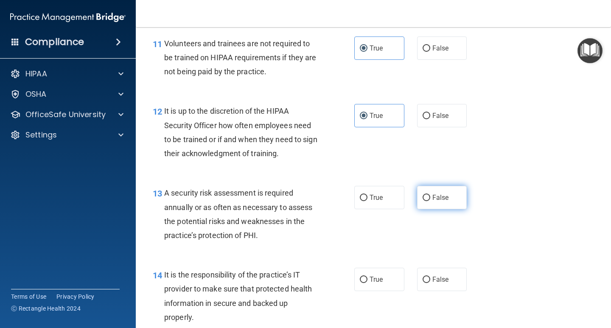
click at [420, 204] on label "False" at bounding box center [442, 197] width 50 height 23
click at [422, 201] on input "False" at bounding box center [426, 198] width 8 height 6
radio input "true"
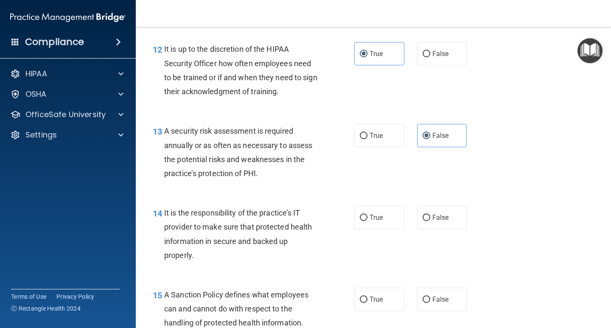
scroll to position [1103, 0]
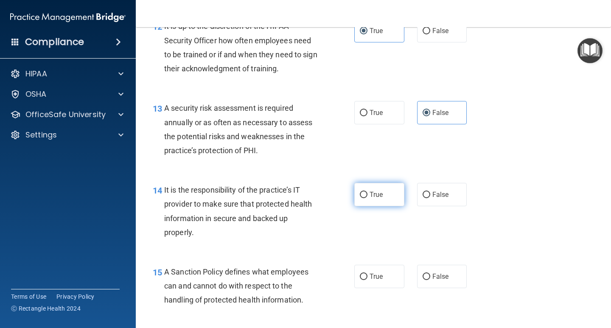
click at [367, 199] on label "True" at bounding box center [379, 194] width 50 height 23
click at [367, 198] on input "True" at bounding box center [364, 195] width 8 height 6
radio input "true"
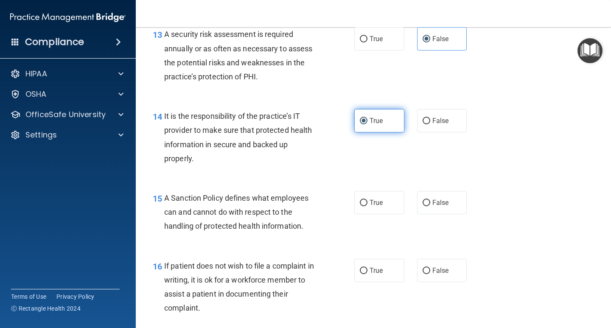
scroll to position [1187, 0]
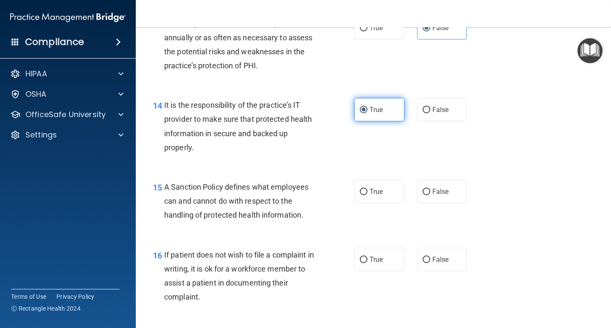
click at [367, 199] on label "True" at bounding box center [379, 191] width 50 height 23
click at [367, 195] on input "True" at bounding box center [364, 192] width 8 height 6
radio input "true"
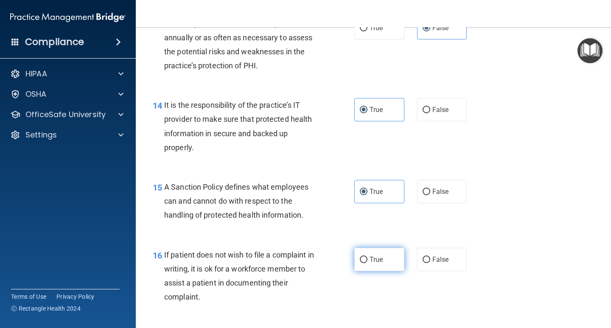
click at [363, 261] on input "True" at bounding box center [364, 260] width 8 height 6
radio input "true"
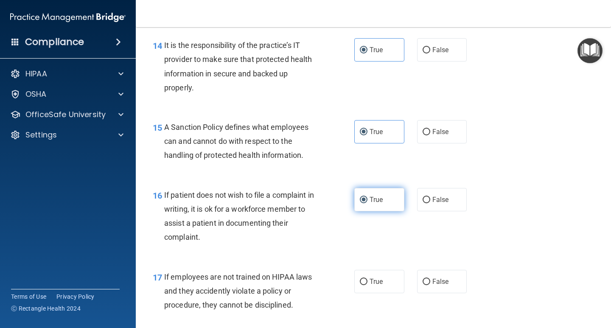
scroll to position [1272, 0]
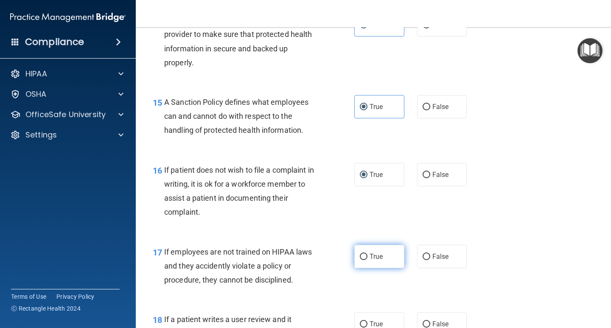
click at [369, 253] on span "True" at bounding box center [375, 256] width 13 height 8
click at [367, 254] on input "True" at bounding box center [364, 257] width 8 height 6
radio input "true"
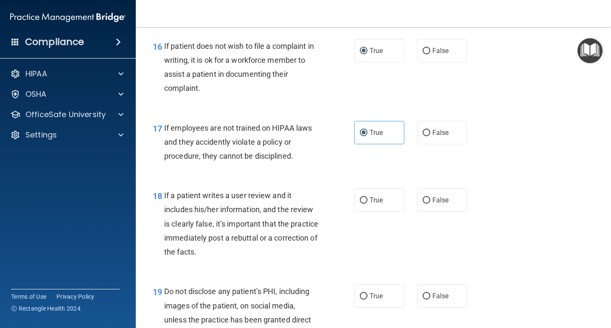
scroll to position [1400, 0]
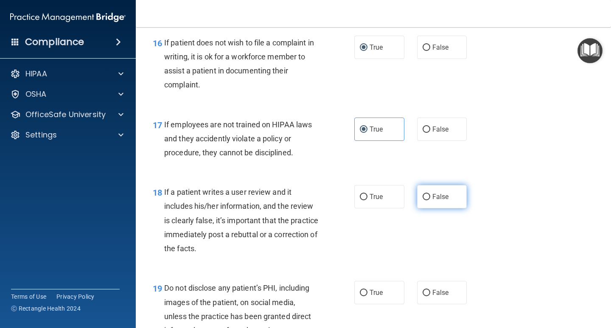
click at [434, 190] on label "False" at bounding box center [442, 196] width 50 height 23
click at [430, 194] on input "False" at bounding box center [426, 197] width 8 height 6
radio input "true"
click at [432, 293] on span "False" at bounding box center [440, 292] width 17 height 8
click at [430, 293] on input "False" at bounding box center [426, 293] width 8 height 6
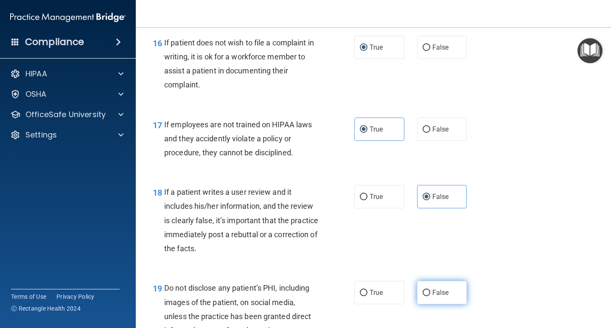
radio input "true"
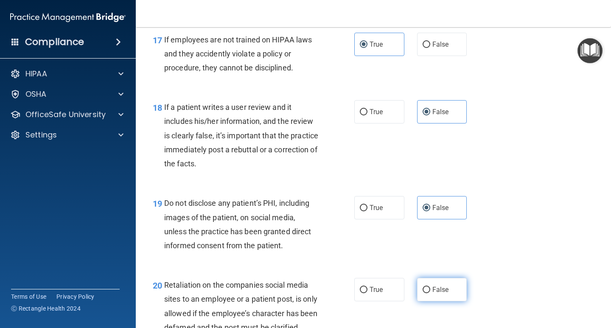
click at [425, 282] on label "False" at bounding box center [442, 289] width 50 height 23
click at [425, 287] on input "False" at bounding box center [426, 290] width 8 height 6
radio input "true"
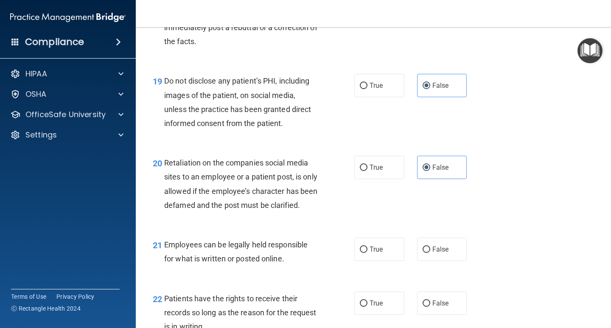
scroll to position [1612, 0]
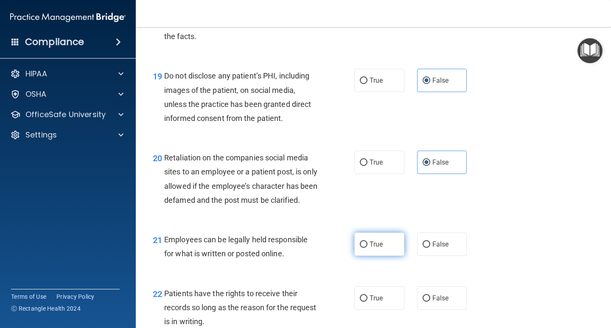
click at [379, 248] on span "True" at bounding box center [375, 244] width 13 height 8
click at [367, 248] on input "True" at bounding box center [364, 244] width 8 height 6
radio input "true"
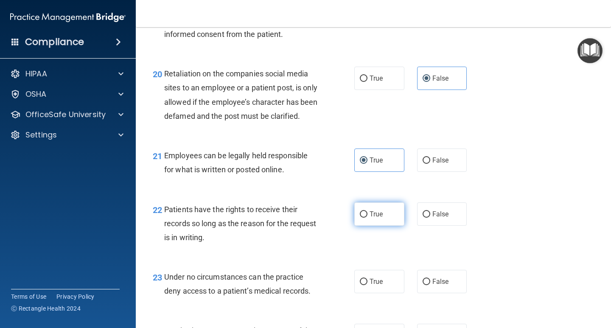
scroll to position [1696, 0]
click at [380, 225] on label "True" at bounding box center [379, 212] width 50 height 23
click at [367, 217] on input "True" at bounding box center [364, 213] width 8 height 6
radio input "true"
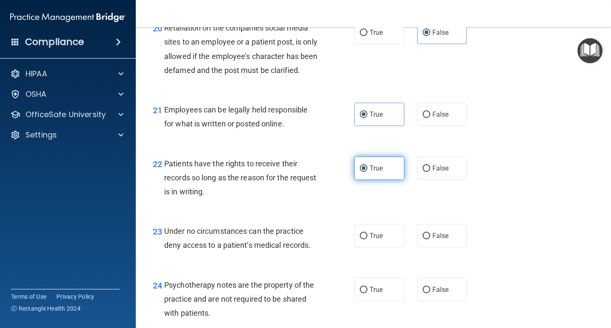
scroll to position [1781, 0]
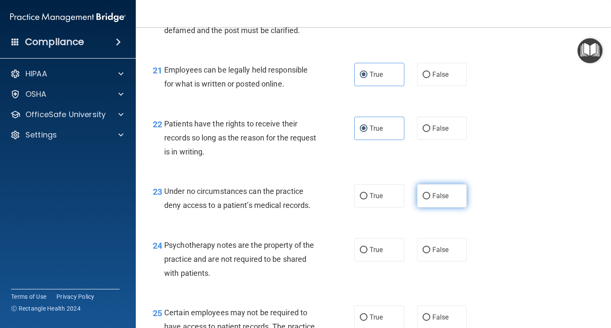
click at [439, 200] on span "False" at bounding box center [440, 196] width 17 height 8
click at [430, 199] on input "False" at bounding box center [426, 196] width 8 height 6
radio input "true"
click at [434, 254] on span "False" at bounding box center [440, 250] width 17 height 8
click at [430, 253] on input "False" at bounding box center [426, 250] width 8 height 6
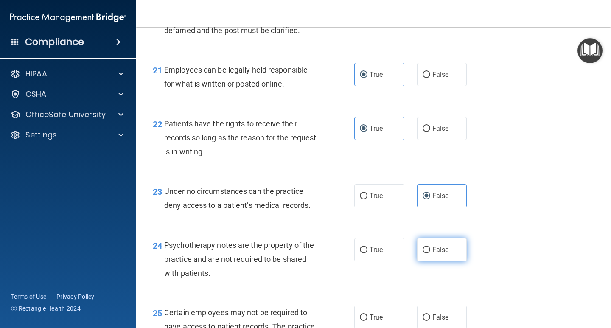
radio input "true"
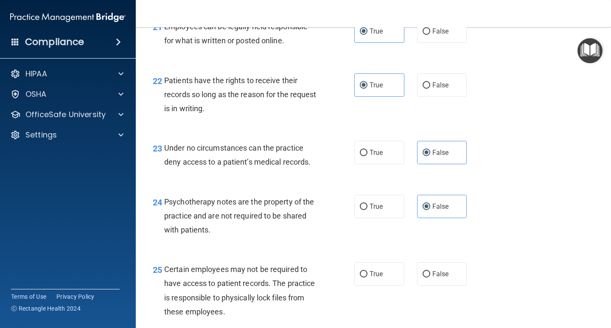
scroll to position [1866, 0]
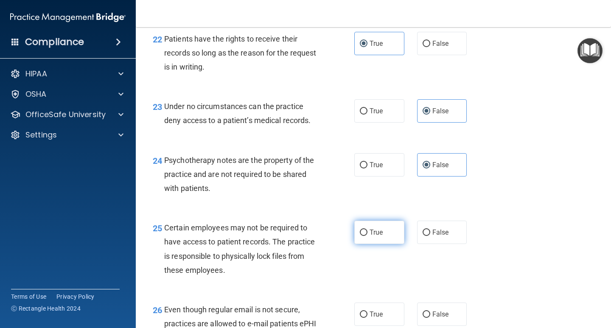
click at [384, 244] on label "True" at bounding box center [379, 232] width 50 height 23
click at [367, 236] on input "True" at bounding box center [364, 232] width 8 height 6
radio input "true"
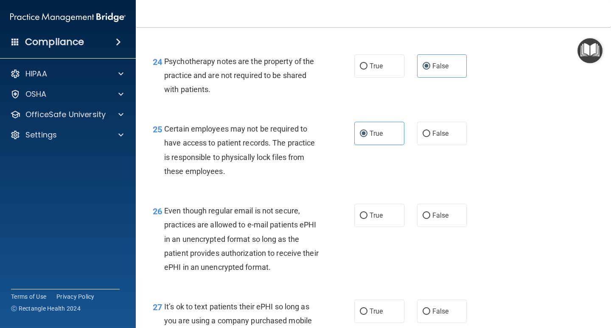
scroll to position [1993, 0]
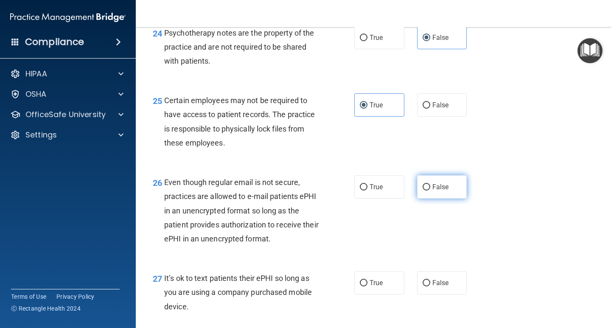
click at [429, 196] on label "False" at bounding box center [442, 186] width 50 height 23
click at [429, 190] on input "False" at bounding box center [426, 187] width 8 height 6
radio input "true"
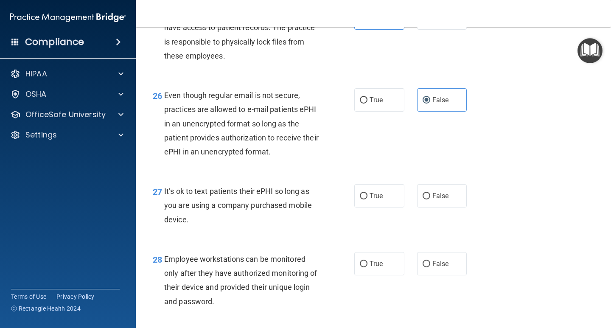
scroll to position [2120, 0]
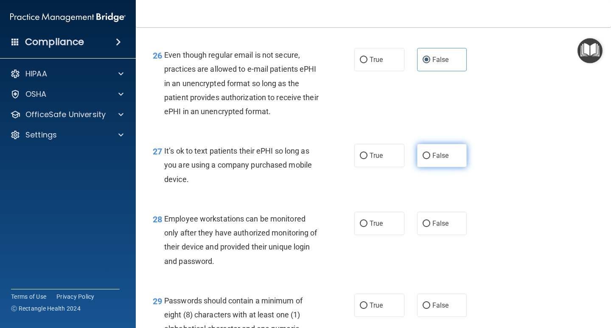
click at [432, 159] on span "False" at bounding box center [440, 155] width 17 height 8
click at [430, 159] on input "False" at bounding box center [426, 156] width 8 height 6
radio input "true"
click at [383, 235] on label "True" at bounding box center [379, 223] width 50 height 23
click at [367, 227] on input "True" at bounding box center [364, 224] width 8 height 6
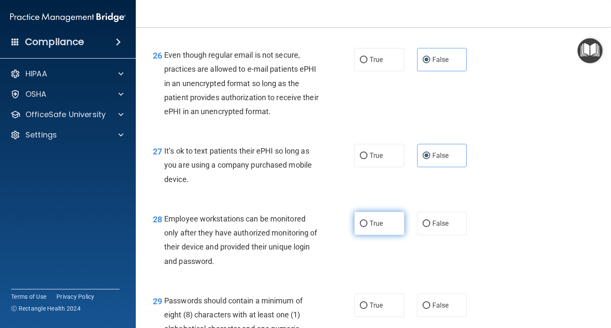
radio input "true"
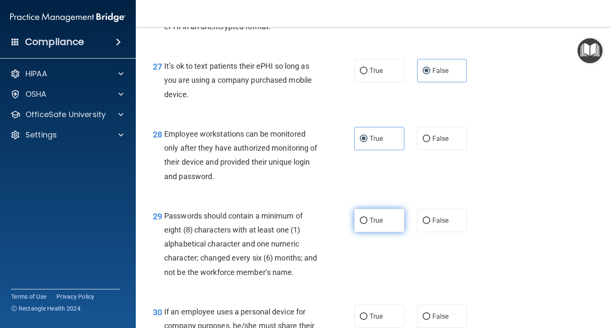
click at [382, 232] on label "True" at bounding box center [379, 220] width 50 height 23
click at [367, 224] on input "True" at bounding box center [364, 221] width 8 height 6
radio input "true"
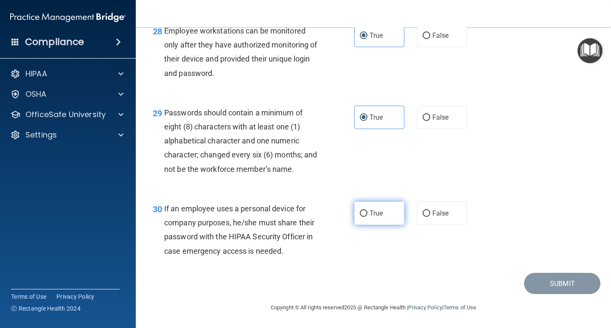
click at [380, 210] on span "True" at bounding box center [375, 213] width 13 height 8
click at [367, 210] on input "True" at bounding box center [364, 213] width 8 height 6
radio input "true"
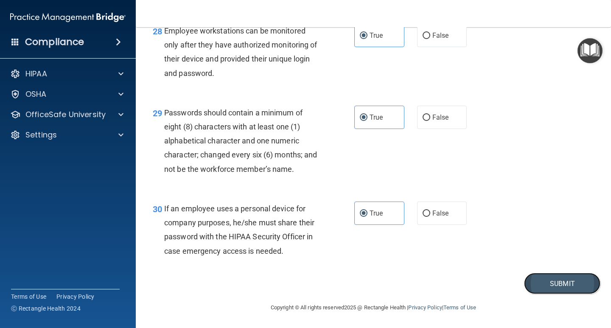
click at [531, 277] on button "Submit" at bounding box center [562, 284] width 76 height 22
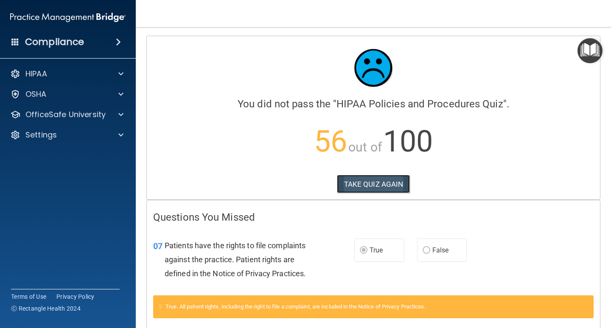
click at [390, 185] on button "TAKE QUIZ AGAIN" at bounding box center [373, 184] width 73 height 19
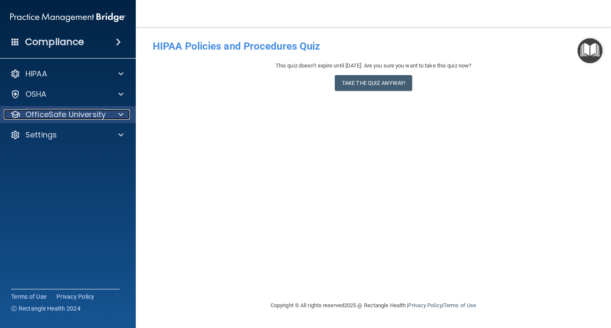
click at [82, 113] on p "OfficeSafe University" at bounding box center [65, 114] width 80 height 10
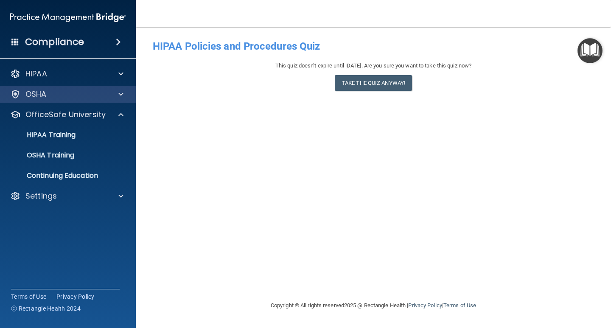
click at [80, 100] on div "OSHA" at bounding box center [68, 94] width 136 height 17
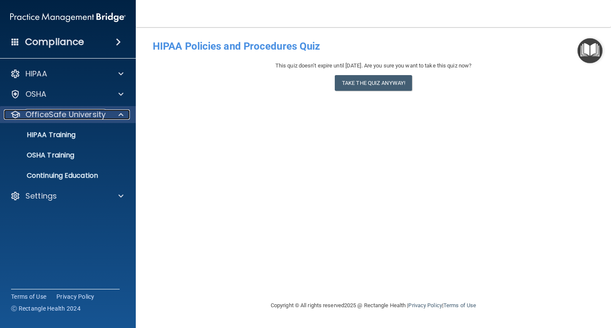
click at [77, 115] on p "OfficeSafe University" at bounding box center [65, 114] width 80 height 10
click at [103, 112] on p "OfficeSafe University" at bounding box center [65, 114] width 80 height 10
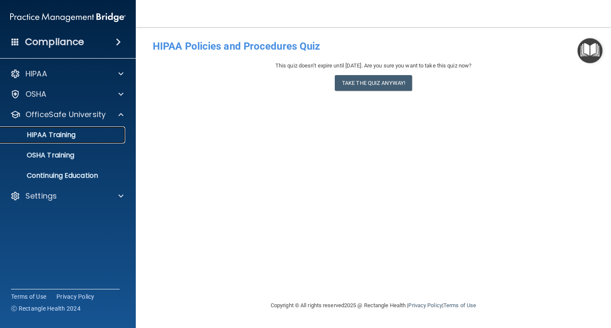
click at [77, 136] on div "HIPAA Training" at bounding box center [64, 135] width 116 height 8
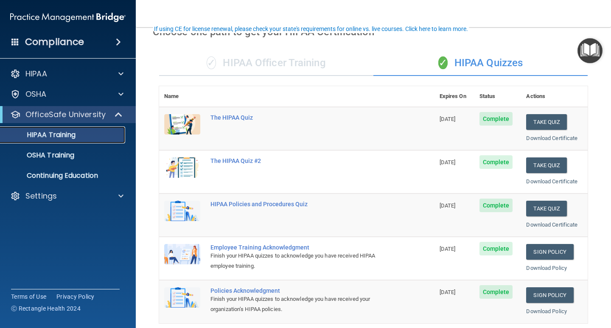
scroll to position [85, 0]
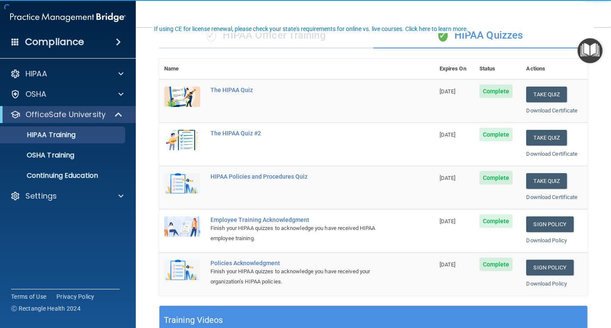
scroll to position [85, 0]
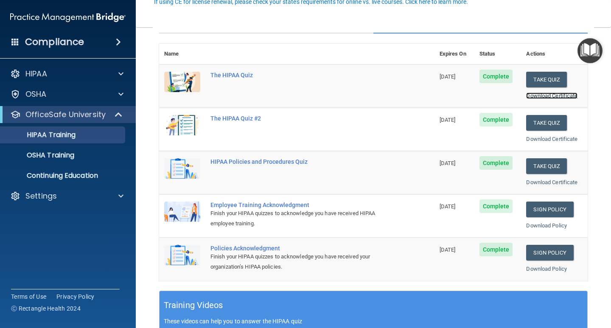
click at [544, 92] on link "Download Certificate" at bounding box center [551, 95] width 51 height 6
click at [547, 137] on link "Download Certificate" at bounding box center [551, 139] width 51 height 6
click at [541, 209] on link "Sign Policy" at bounding box center [549, 209] width 47 height 16
click at [529, 247] on link "Sign Policy" at bounding box center [549, 253] width 47 height 16
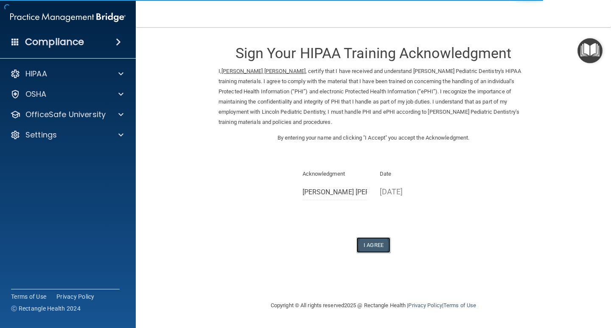
click at [363, 240] on button "I Agree" at bounding box center [373, 245] width 34 height 16
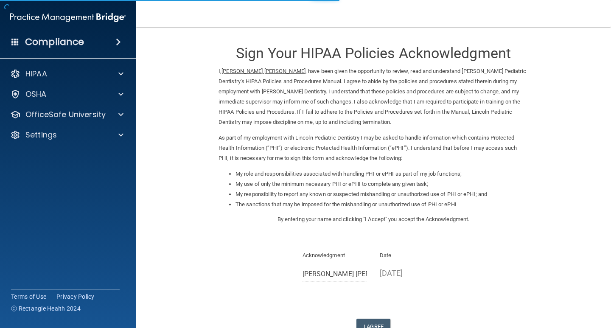
scroll to position [61, 0]
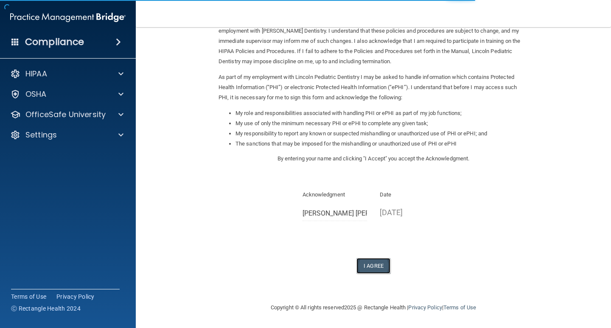
click at [368, 261] on button "I Agree" at bounding box center [373, 266] width 34 height 16
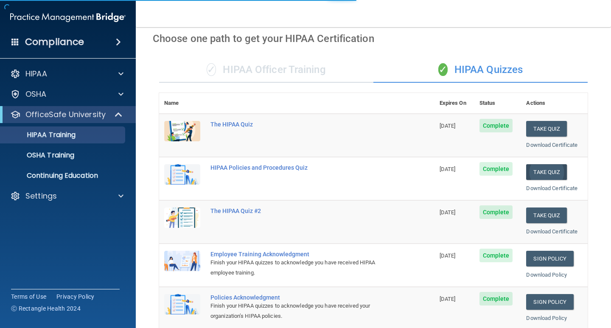
scroll to position [85, 0]
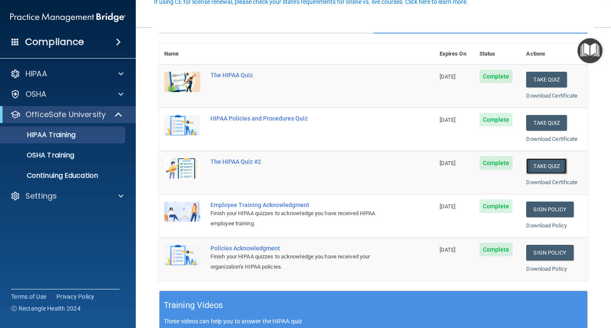
click at [544, 166] on button "Take Quiz" at bounding box center [546, 166] width 41 height 16
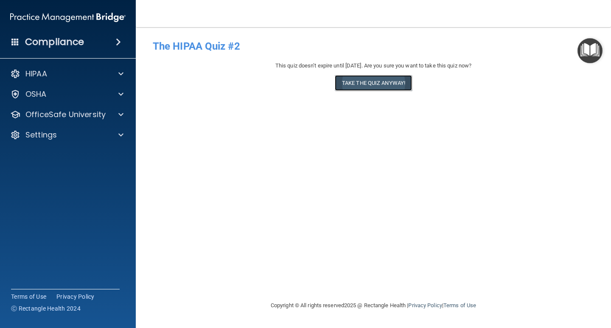
click at [374, 84] on button "Take the quiz anyway!" at bounding box center [373, 83] width 77 height 16
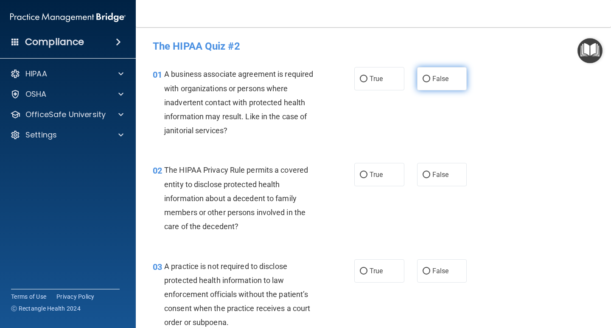
click at [424, 80] on input "False" at bounding box center [426, 79] width 8 height 6
radio input "true"
click at [369, 170] on span "True" at bounding box center [375, 174] width 13 height 8
click at [367, 172] on input "True" at bounding box center [364, 175] width 8 height 6
radio input "true"
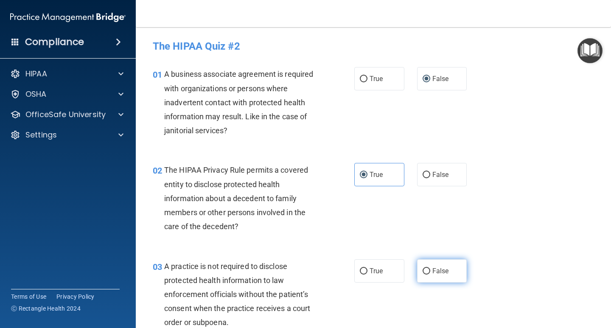
click at [425, 263] on label "False" at bounding box center [442, 270] width 50 height 23
click at [425, 268] on input "False" at bounding box center [426, 271] width 8 height 6
radio input "true"
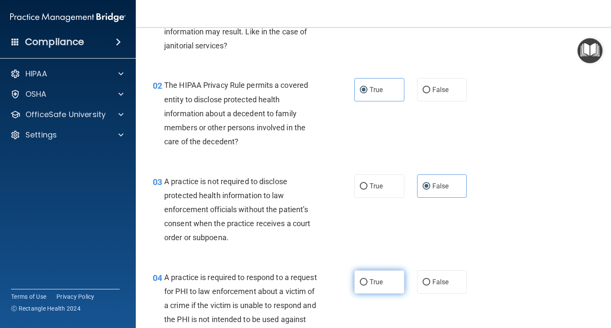
click at [385, 276] on label "True" at bounding box center [379, 281] width 50 height 23
click at [367, 279] on input "True" at bounding box center [364, 282] width 8 height 6
radio input "true"
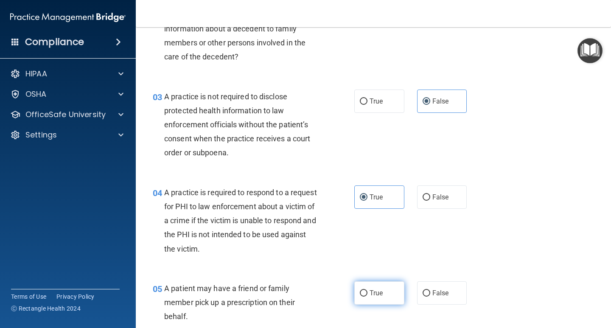
click at [373, 292] on span "True" at bounding box center [375, 293] width 13 height 8
click at [367, 292] on input "True" at bounding box center [364, 293] width 8 height 6
radio input "true"
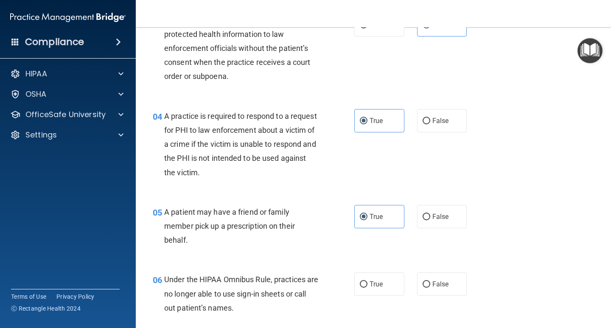
scroll to position [254, 0]
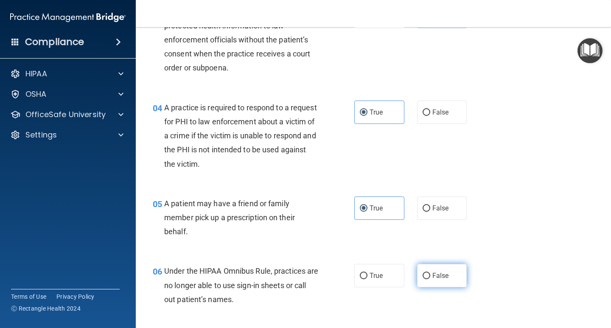
click at [427, 278] on label "False" at bounding box center [442, 275] width 50 height 23
click at [427, 278] on input "False" at bounding box center [426, 276] width 8 height 6
radio input "true"
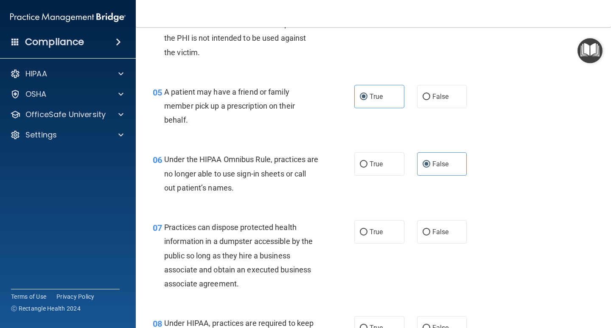
scroll to position [382, 0]
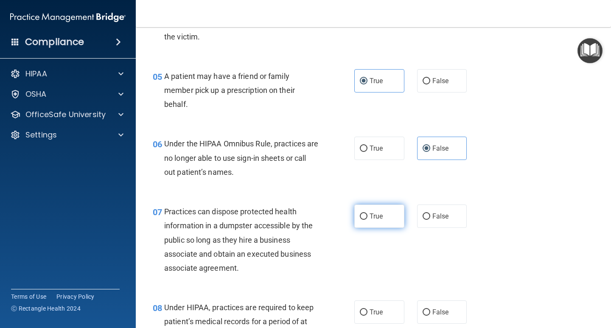
click at [371, 213] on span "True" at bounding box center [375, 216] width 13 height 8
click at [367, 213] on input "True" at bounding box center [364, 216] width 8 height 6
radio input "true"
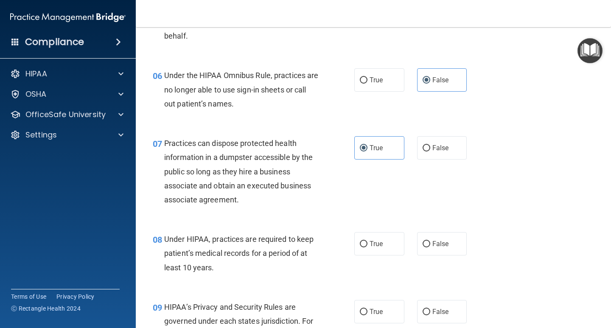
scroll to position [467, 0]
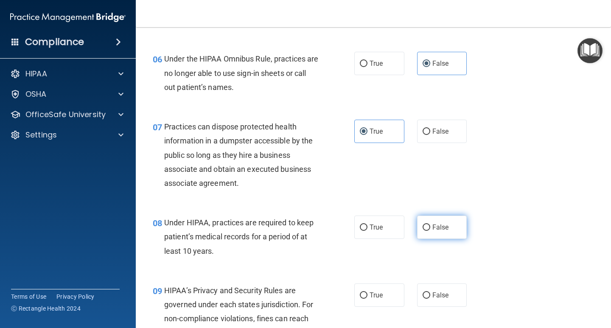
click at [430, 234] on label "False" at bounding box center [442, 226] width 50 height 23
click at [430, 231] on input "False" at bounding box center [426, 227] width 8 height 6
radio input "true"
click at [434, 296] on span "False" at bounding box center [440, 295] width 17 height 8
click at [430, 296] on input "False" at bounding box center [426, 295] width 8 height 6
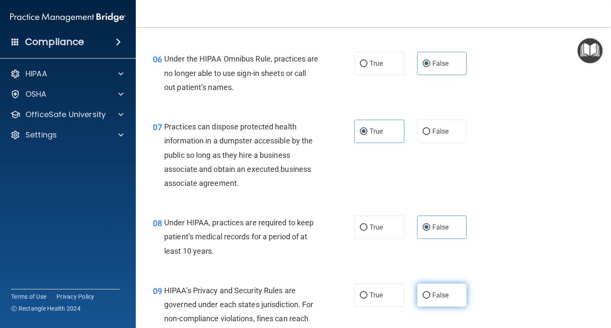
radio input "true"
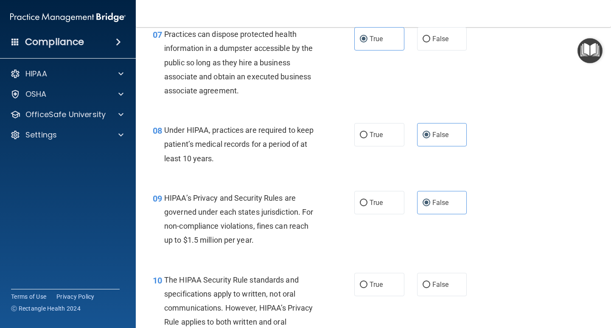
scroll to position [594, 0]
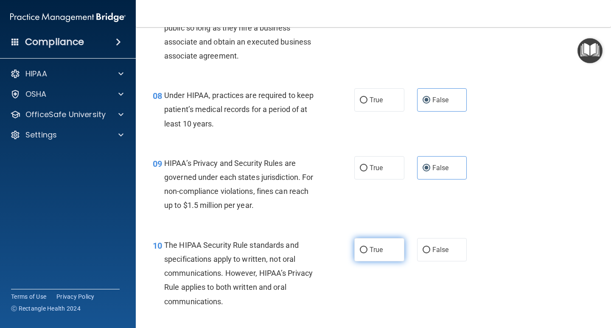
click at [360, 251] on input "True" at bounding box center [364, 250] width 8 height 6
radio input "true"
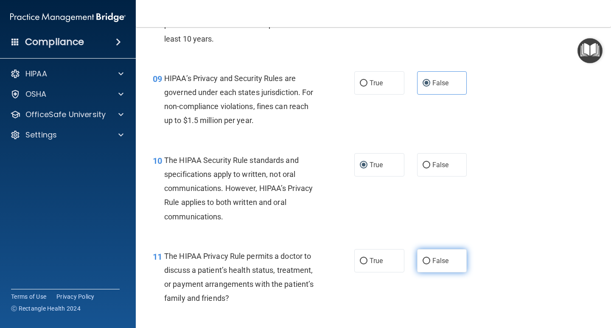
click at [419, 265] on label "False" at bounding box center [442, 260] width 50 height 23
click at [422, 264] on input "False" at bounding box center [426, 261] width 8 height 6
radio input "true"
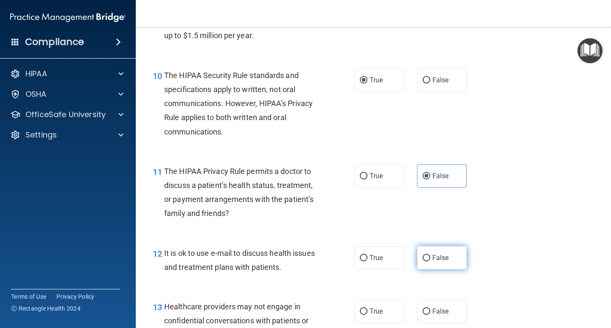
click at [424, 257] on input "False" at bounding box center [426, 258] width 8 height 6
radio input "true"
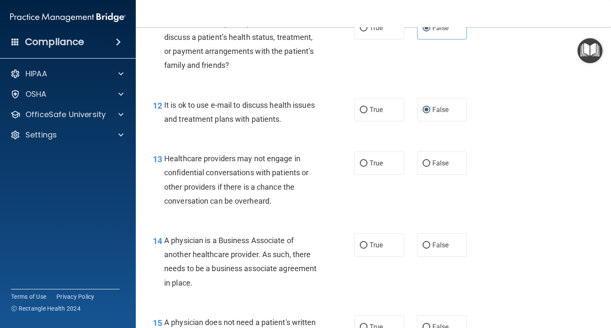
scroll to position [933, 0]
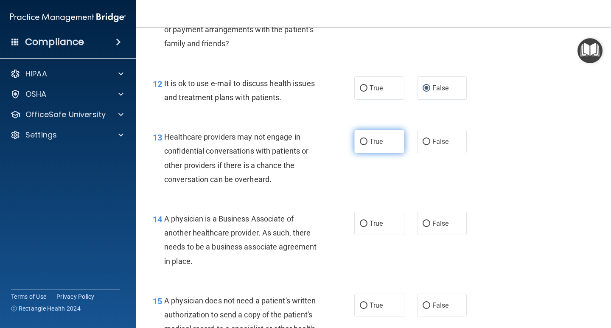
click at [383, 135] on label "True" at bounding box center [379, 141] width 50 height 23
click at [367, 139] on input "True" at bounding box center [364, 142] width 8 height 6
radio input "true"
click at [435, 224] on span "False" at bounding box center [440, 223] width 17 height 8
click at [430, 224] on input "False" at bounding box center [426, 224] width 8 height 6
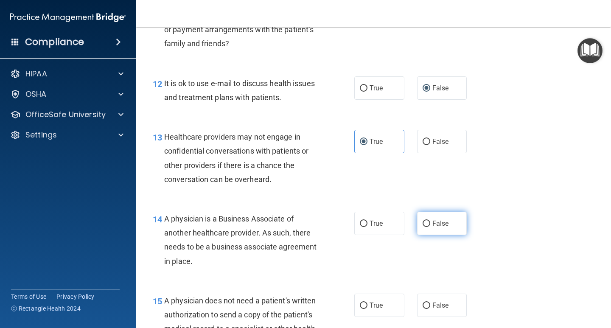
radio input "true"
click at [433, 317] on div "15 A physician does not need a patient's written authorization to send a copy o…" at bounding box center [373, 324] width 454 height 82
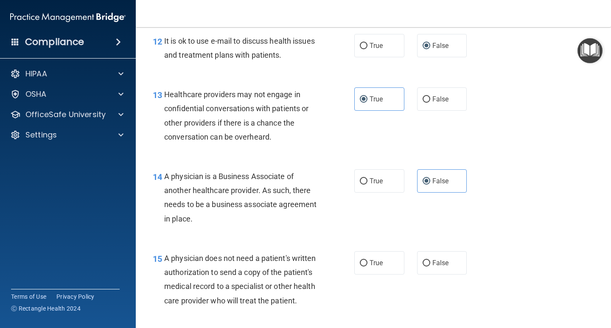
scroll to position [1018, 0]
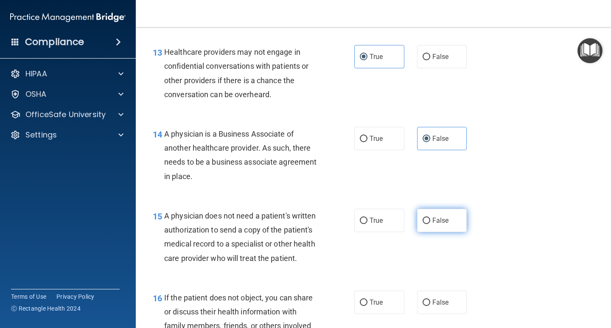
click at [425, 226] on label "False" at bounding box center [442, 220] width 50 height 23
click at [425, 224] on input "False" at bounding box center [426, 221] width 8 height 6
radio input "true"
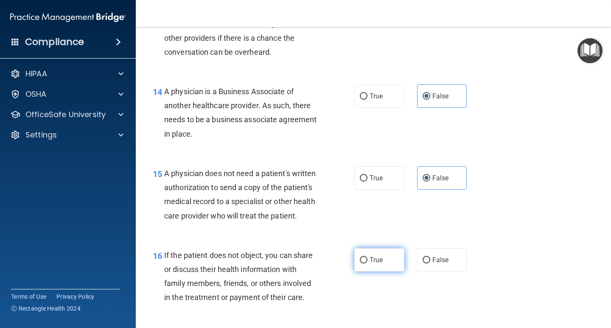
click at [381, 268] on label "True" at bounding box center [379, 259] width 50 height 23
click at [367, 263] on input "True" at bounding box center [364, 260] width 8 height 6
radio input "true"
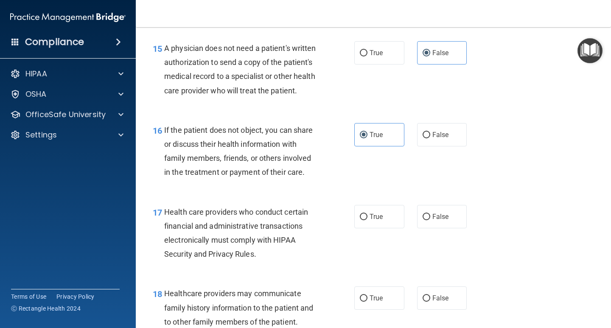
scroll to position [1187, 0]
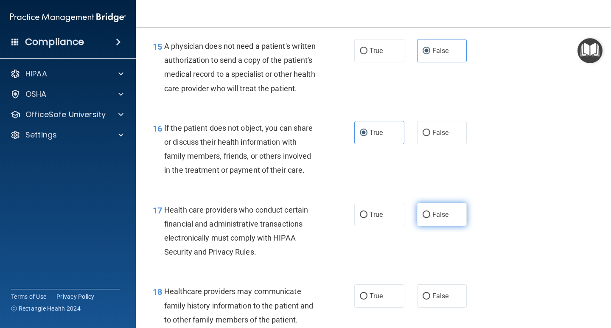
click at [433, 226] on label "False" at bounding box center [442, 214] width 50 height 23
click at [430, 218] on input "False" at bounding box center [426, 215] width 8 height 6
radio input "true"
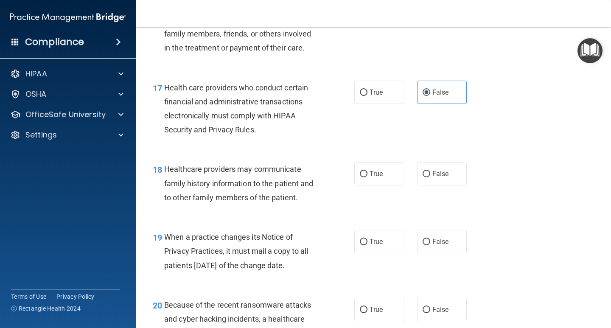
scroll to position [1315, 0]
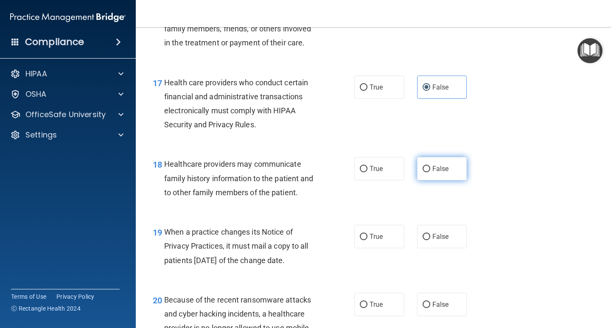
click at [435, 180] on label "False" at bounding box center [442, 168] width 50 height 23
click at [430, 172] on input "False" at bounding box center [426, 169] width 8 height 6
radio input "true"
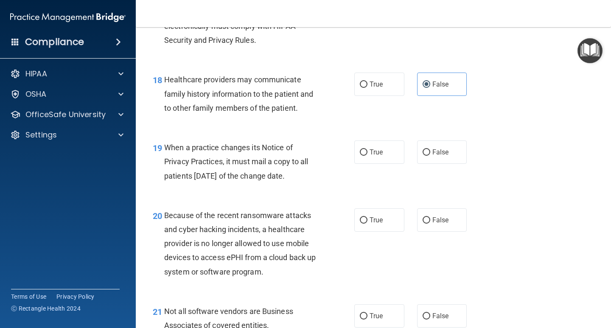
scroll to position [1400, 0]
click at [381, 163] on label "True" at bounding box center [379, 151] width 50 height 23
click at [367, 155] on input "True" at bounding box center [364, 152] width 8 height 6
radio input "true"
click at [422, 223] on input "False" at bounding box center [426, 220] width 8 height 6
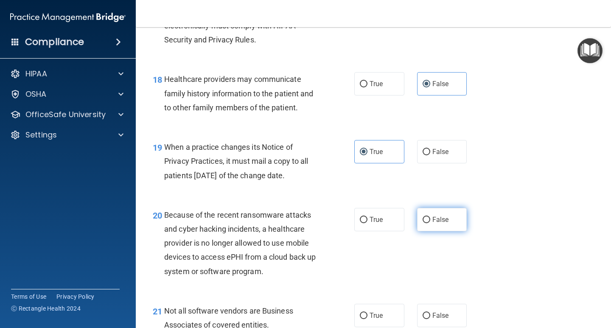
radio input "true"
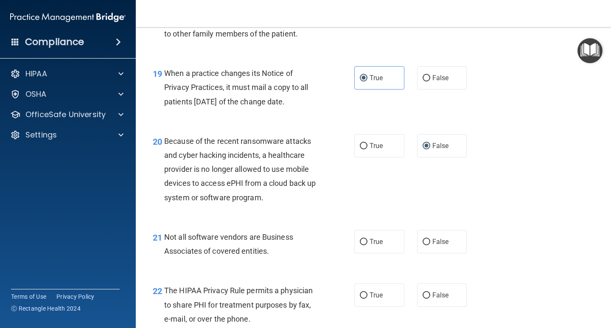
scroll to position [1484, 0]
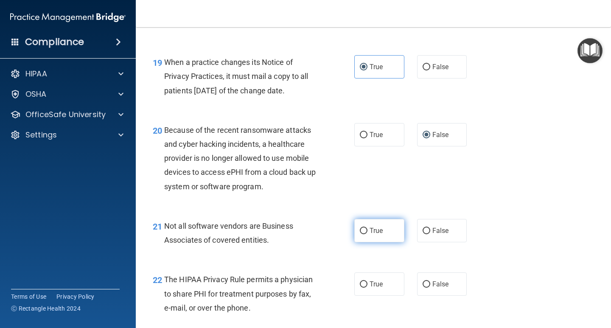
click at [383, 241] on label "True" at bounding box center [379, 230] width 50 height 23
click at [367, 234] on input "True" at bounding box center [364, 231] width 8 height 6
radio input "true"
click at [434, 288] on span "False" at bounding box center [440, 284] width 17 height 8
click at [430, 288] on input "False" at bounding box center [426, 284] width 8 height 6
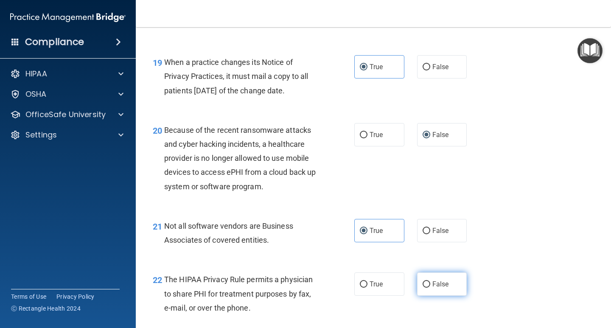
radio input "true"
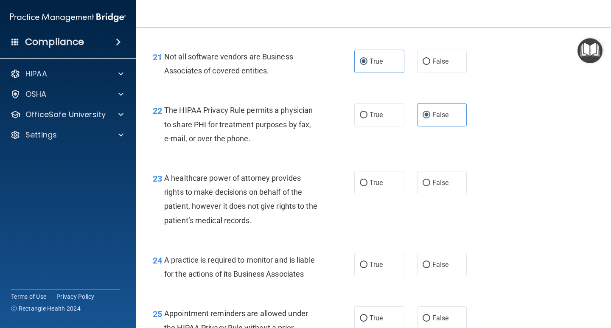
scroll to position [1654, 0]
click at [433, 186] on span "False" at bounding box center [440, 182] width 17 height 8
click at [430, 186] on input "False" at bounding box center [426, 182] width 8 height 6
radio input "true"
click at [380, 276] on label "True" at bounding box center [379, 263] width 50 height 23
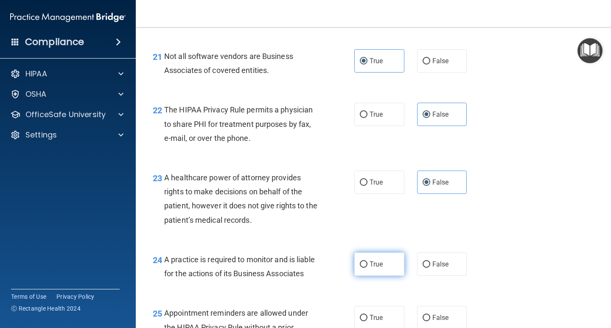
click at [367, 268] on input "True" at bounding box center [364, 264] width 8 height 6
radio input "true"
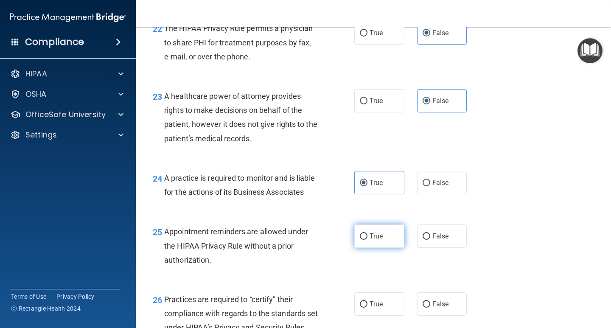
scroll to position [1739, 0]
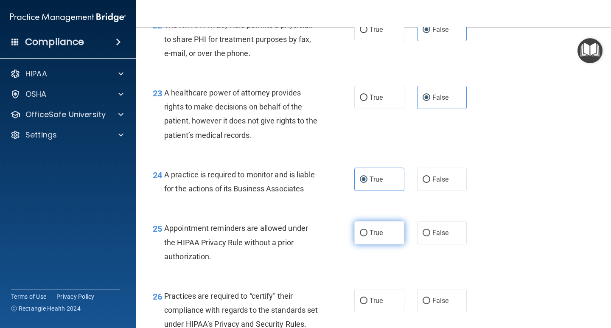
click at [374, 237] on span "True" at bounding box center [375, 233] width 13 height 8
click at [367, 236] on input "True" at bounding box center [364, 233] width 8 height 6
radio input "true"
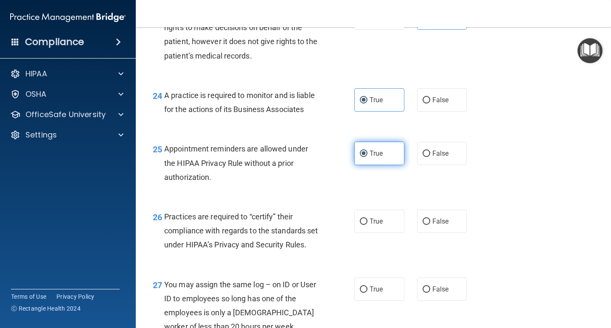
scroll to position [1824, 0]
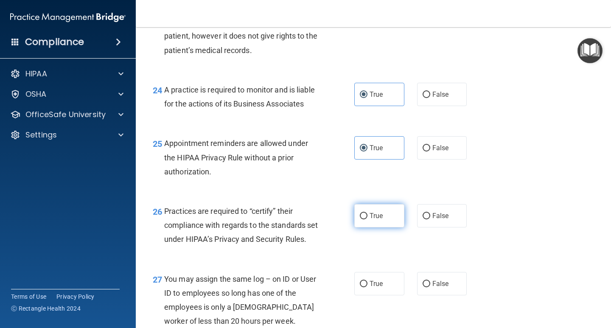
click at [377, 227] on label "True" at bounding box center [379, 215] width 50 height 23
click at [367, 219] on input "True" at bounding box center [364, 216] width 8 height 6
radio input "true"
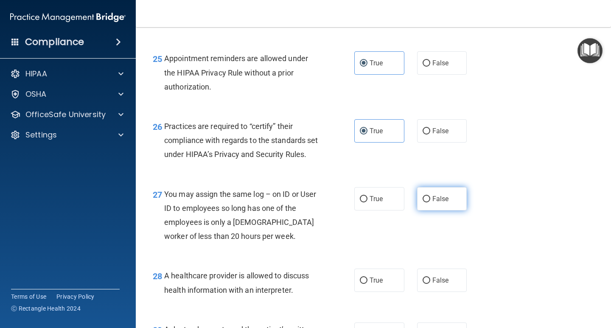
click at [425, 202] on input "False" at bounding box center [426, 199] width 8 height 6
radio input "true"
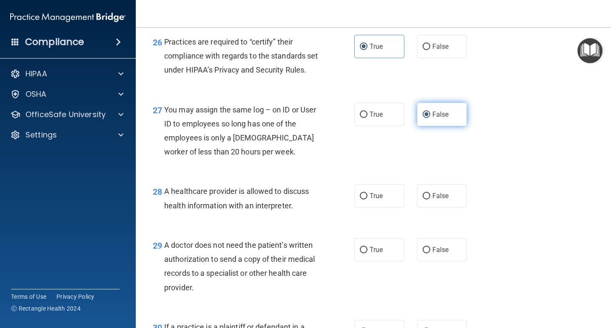
scroll to position [1993, 0]
click at [425, 207] on label "False" at bounding box center [442, 195] width 50 height 23
click at [425, 199] on input "False" at bounding box center [426, 196] width 8 height 6
radio input "true"
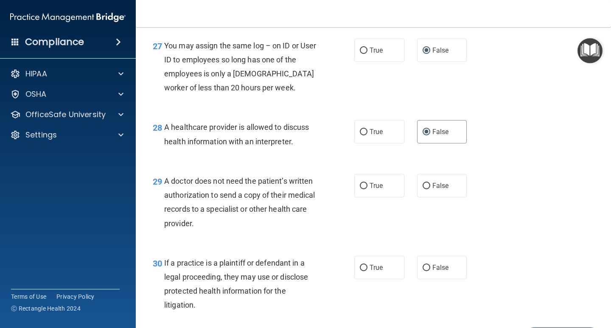
scroll to position [2078, 0]
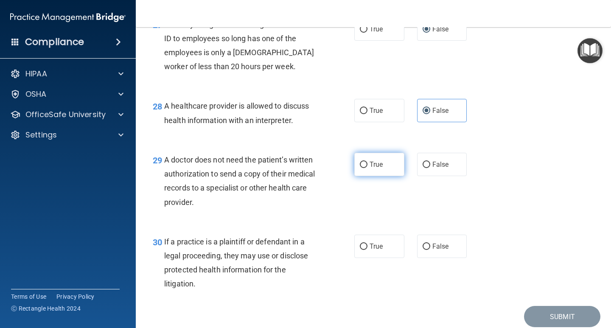
click at [389, 176] on label "True" at bounding box center [379, 164] width 50 height 23
click at [367, 168] on input "True" at bounding box center [364, 165] width 8 height 6
radio input "true"
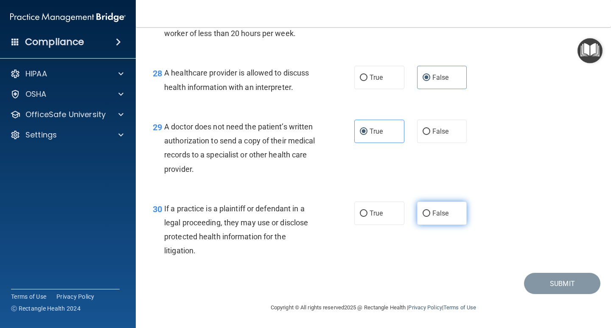
scroll to position [2154, 0]
click at [430, 220] on label "False" at bounding box center [442, 212] width 50 height 23
click at [430, 217] on input "False" at bounding box center [426, 213] width 8 height 6
radio input "true"
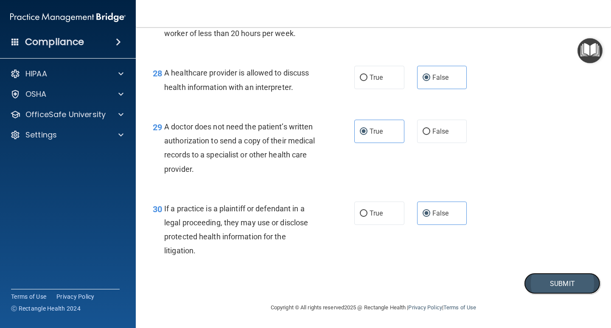
click at [550, 279] on button "Submit" at bounding box center [562, 284] width 76 height 22
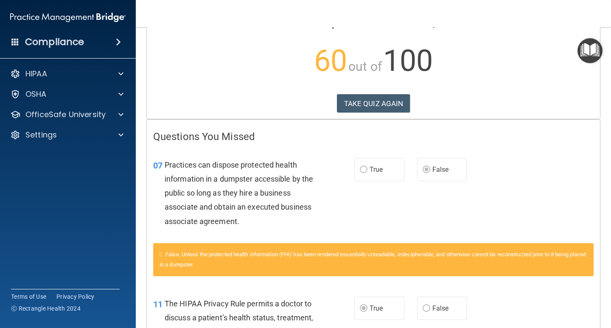
scroll to position [42, 0]
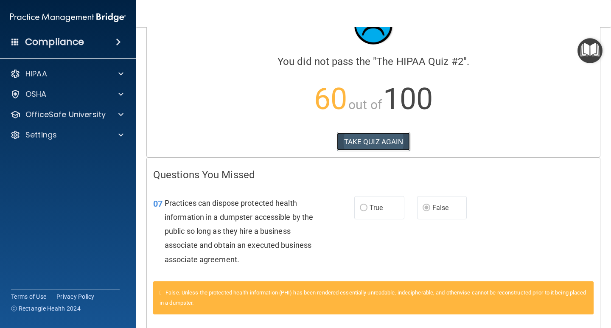
click at [369, 149] on button "TAKE QUIZ AGAIN" at bounding box center [373, 141] width 73 height 19
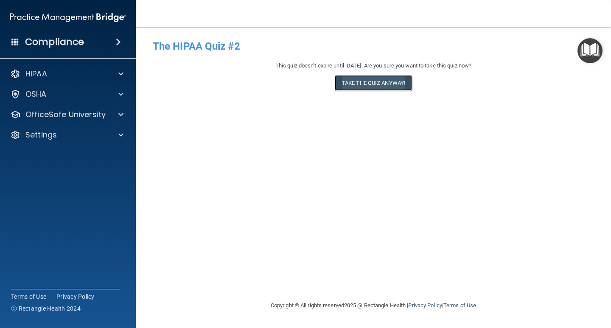
click at [385, 89] on button "Take the quiz anyway!" at bounding box center [373, 83] width 77 height 16
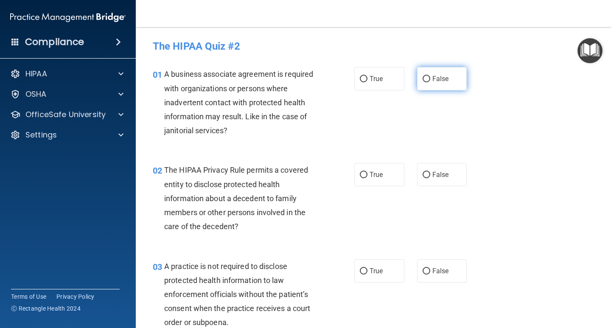
click at [422, 76] on input "False" at bounding box center [426, 79] width 8 height 6
radio input "true"
click at [385, 168] on label "True" at bounding box center [379, 174] width 50 height 23
click at [367, 172] on input "True" at bounding box center [364, 175] width 8 height 6
radio input "true"
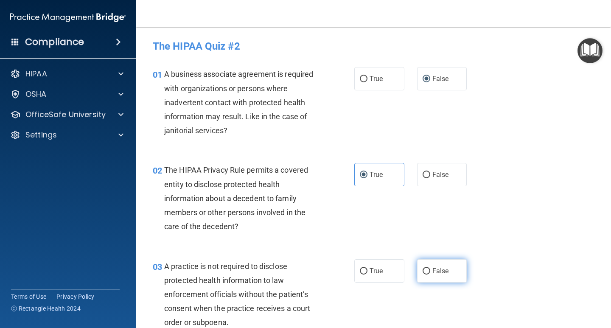
click at [433, 274] on span "False" at bounding box center [440, 271] width 17 height 8
click at [430, 274] on input "False" at bounding box center [426, 271] width 8 height 6
radio input "true"
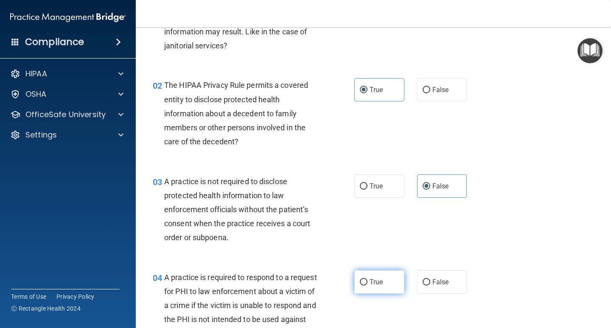
click at [376, 274] on label "True" at bounding box center [379, 281] width 50 height 23
click at [367, 279] on input "True" at bounding box center [364, 282] width 8 height 6
radio input "true"
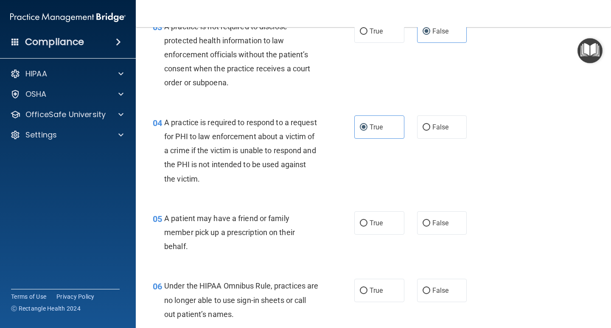
scroll to position [254, 0]
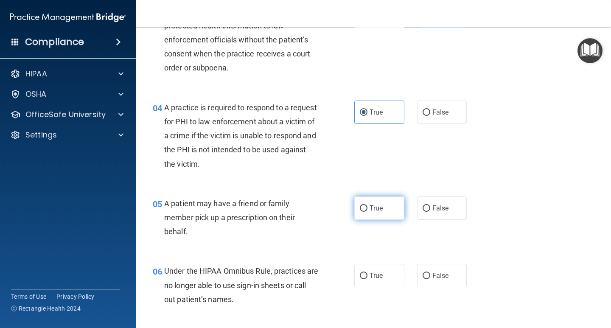
click at [374, 212] on label "True" at bounding box center [379, 207] width 50 height 23
click at [367, 212] on input "True" at bounding box center [364, 208] width 8 height 6
radio input "true"
click at [432, 287] on label "False" at bounding box center [442, 275] width 50 height 23
click at [430, 279] on input "False" at bounding box center [426, 276] width 8 height 6
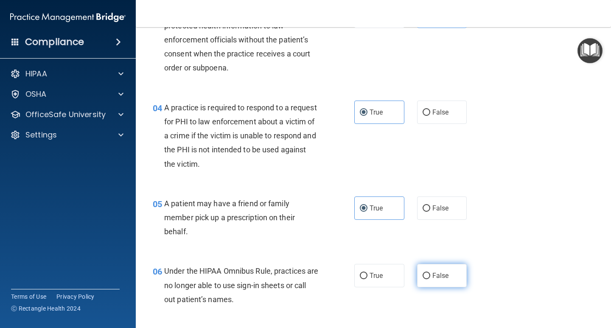
radio input "true"
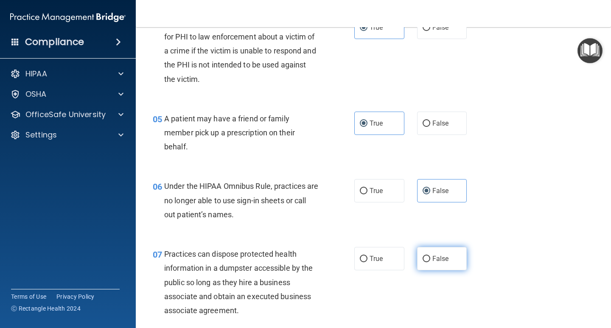
click at [430, 264] on label "False" at bounding box center [442, 258] width 50 height 23
click at [430, 262] on input "False" at bounding box center [426, 259] width 8 height 6
radio input "true"
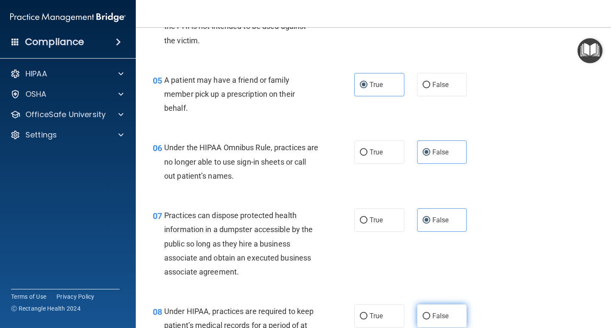
scroll to position [424, 0]
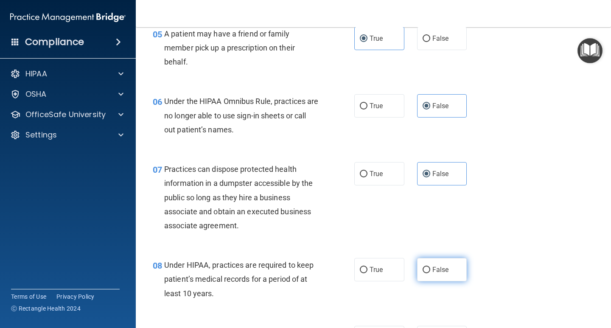
click at [429, 264] on label "False" at bounding box center [442, 269] width 50 height 23
click at [429, 267] on input "False" at bounding box center [426, 270] width 8 height 6
radio input "true"
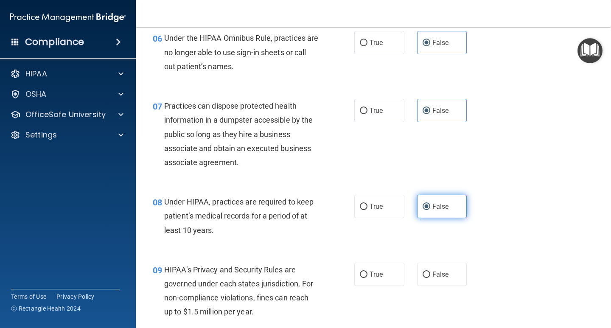
scroll to position [509, 0]
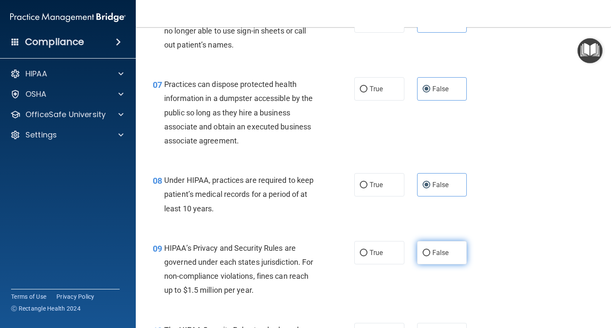
click at [425, 259] on label "False" at bounding box center [442, 252] width 50 height 23
click at [425, 256] on input "False" at bounding box center [426, 253] width 8 height 6
radio input "true"
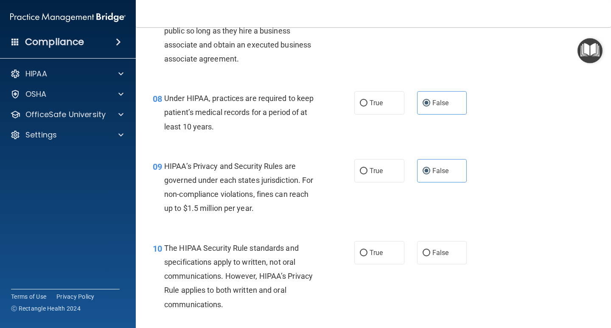
scroll to position [594, 0]
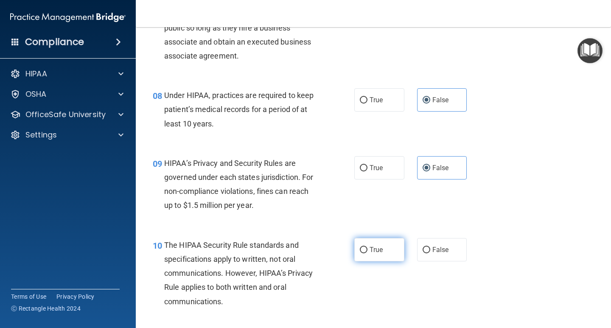
click at [385, 246] on label "True" at bounding box center [379, 249] width 50 height 23
click at [367, 247] on input "True" at bounding box center [364, 250] width 8 height 6
radio input "true"
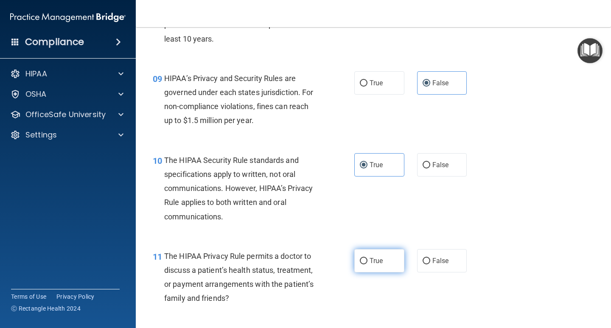
click at [382, 255] on label "True" at bounding box center [379, 260] width 50 height 23
click at [367, 258] on input "True" at bounding box center [364, 261] width 8 height 6
radio input "true"
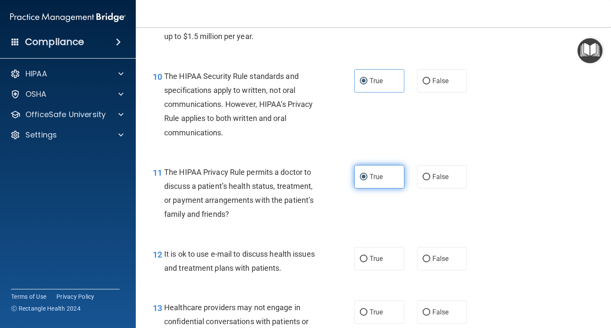
scroll to position [763, 0]
click at [382, 255] on label "True" at bounding box center [379, 257] width 50 height 23
click at [367, 255] on input "True" at bounding box center [364, 258] width 8 height 6
radio input "true"
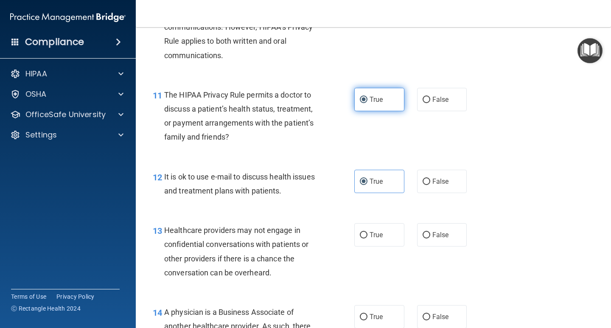
scroll to position [848, 0]
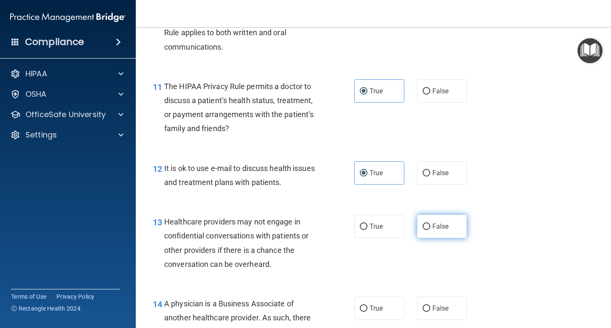
click at [417, 230] on label "False" at bounding box center [442, 226] width 50 height 23
click at [422, 230] on input "False" at bounding box center [426, 227] width 8 height 6
radio input "true"
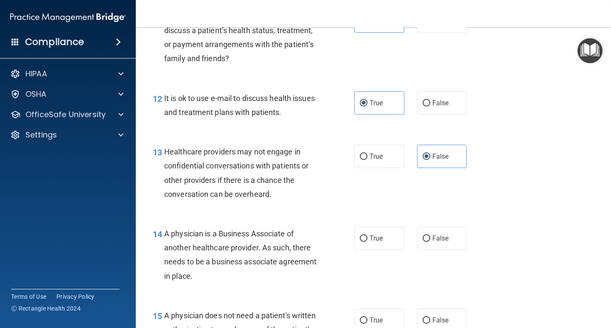
scroll to position [933, 0]
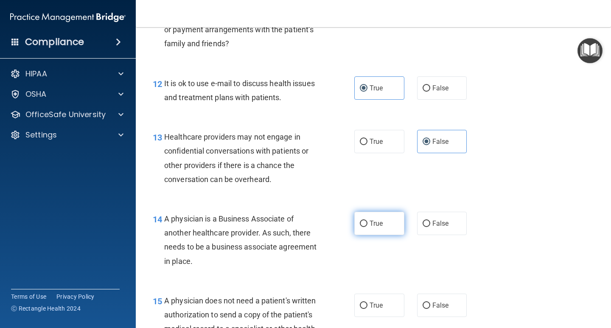
click at [374, 222] on span "True" at bounding box center [375, 223] width 13 height 8
click at [367, 222] on input "True" at bounding box center [364, 224] width 8 height 6
radio input "true"
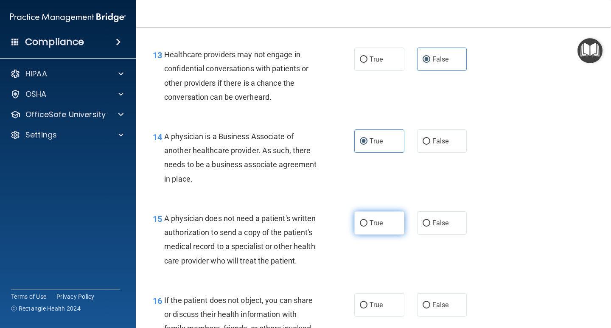
scroll to position [1018, 0]
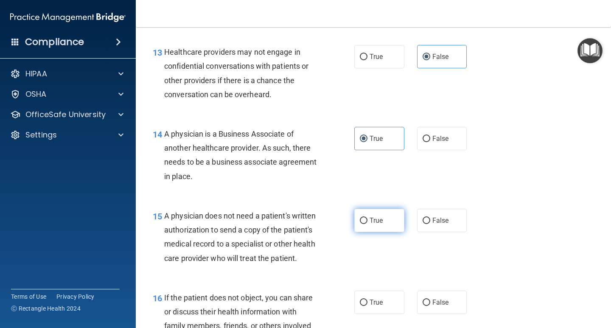
click at [376, 219] on span "True" at bounding box center [375, 220] width 13 height 8
click at [367, 219] on input "True" at bounding box center [364, 221] width 8 height 6
radio input "true"
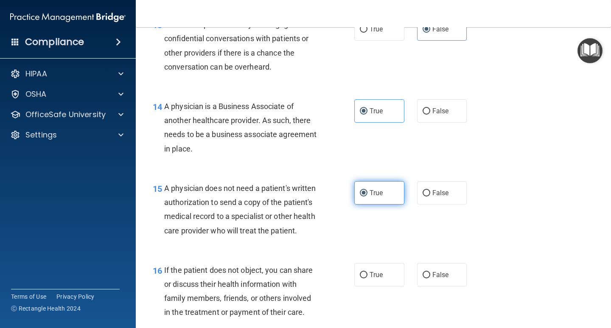
scroll to position [1060, 0]
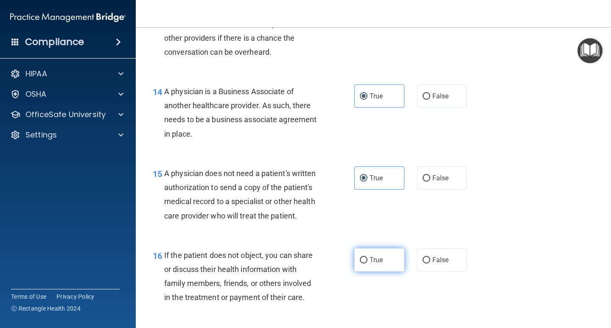
click at [373, 271] on label "True" at bounding box center [379, 259] width 50 height 23
click at [367, 263] on input "True" at bounding box center [364, 260] width 8 height 6
radio input "true"
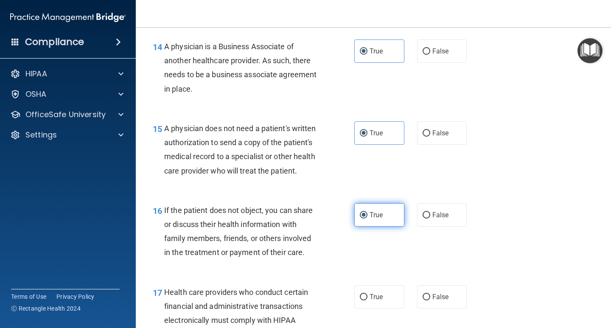
scroll to position [1145, 0]
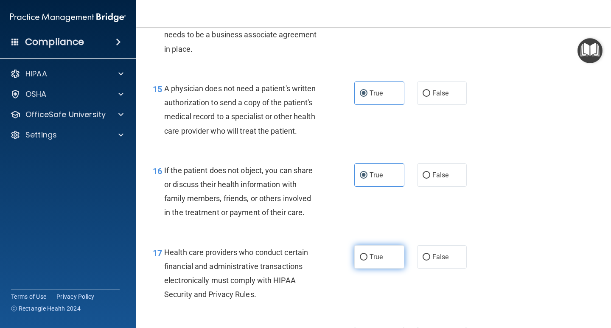
click at [369, 261] on span "True" at bounding box center [375, 257] width 13 height 8
click at [367, 260] on input "True" at bounding box center [364, 257] width 8 height 6
radio input "true"
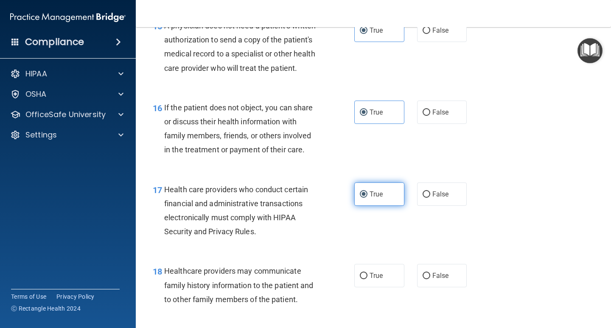
scroll to position [1230, 0]
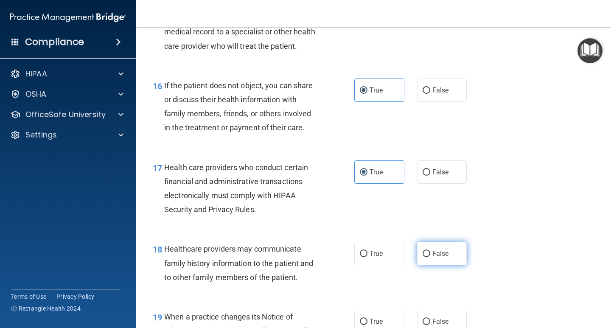
click at [432, 257] on span "False" at bounding box center [440, 253] width 17 height 8
click at [430, 257] on input "False" at bounding box center [426, 254] width 8 height 6
radio input "true"
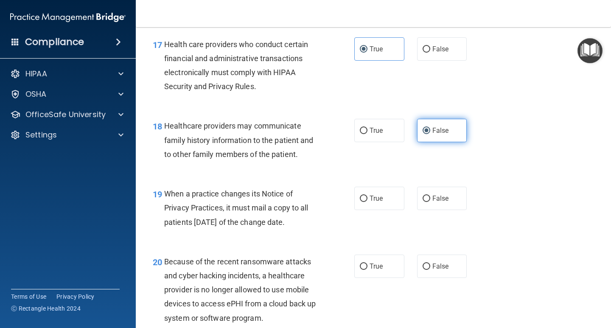
scroll to position [1357, 0]
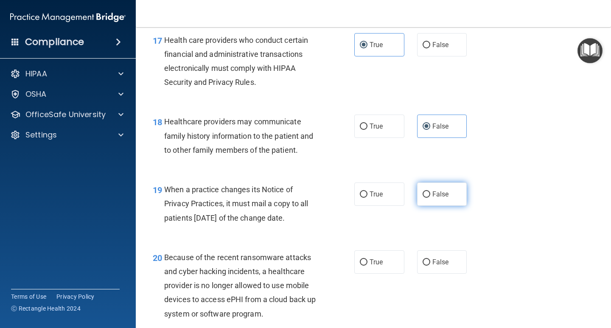
click at [434, 198] on span "False" at bounding box center [440, 194] width 17 height 8
click at [430, 198] on input "False" at bounding box center [426, 194] width 8 height 6
radio input "true"
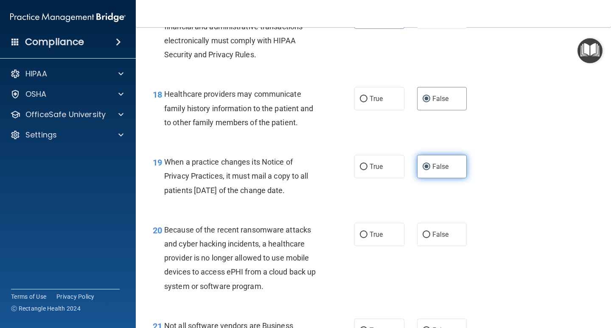
scroll to position [1400, 0]
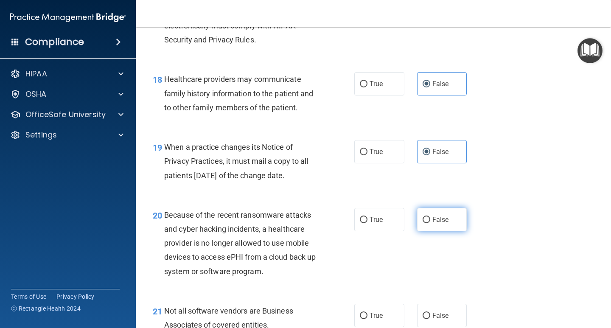
click at [436, 224] on span "False" at bounding box center [440, 219] width 17 height 8
click at [430, 223] on input "False" at bounding box center [426, 220] width 8 height 6
radio input "true"
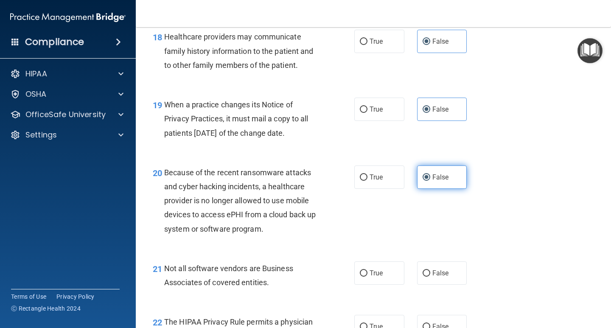
scroll to position [1484, 0]
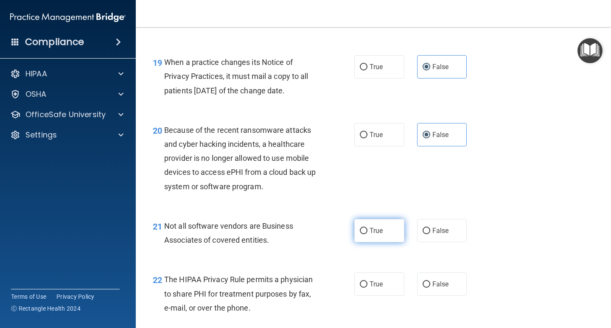
click at [372, 235] on span "True" at bounding box center [375, 230] width 13 height 8
click at [367, 234] on input "True" at bounding box center [364, 231] width 8 height 6
radio input "true"
click at [370, 288] on span "True" at bounding box center [375, 284] width 13 height 8
click at [367, 288] on input "True" at bounding box center [364, 284] width 8 height 6
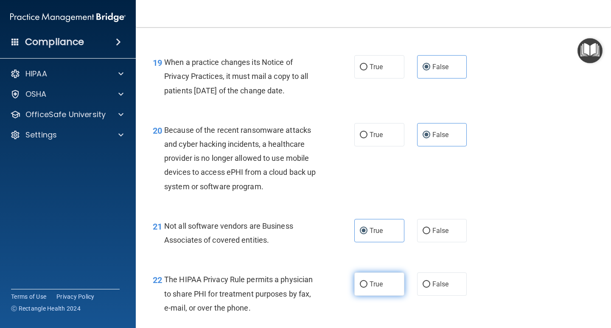
radio input "true"
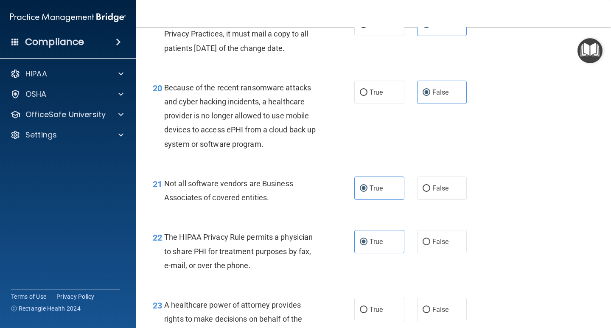
scroll to position [1569, 0]
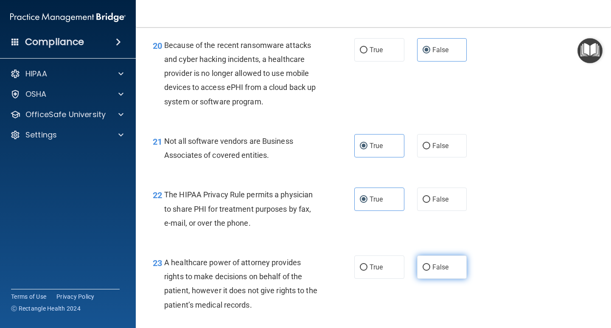
click at [428, 276] on label "False" at bounding box center [442, 266] width 50 height 23
click at [428, 271] on input "False" at bounding box center [426, 267] width 8 height 6
radio input "true"
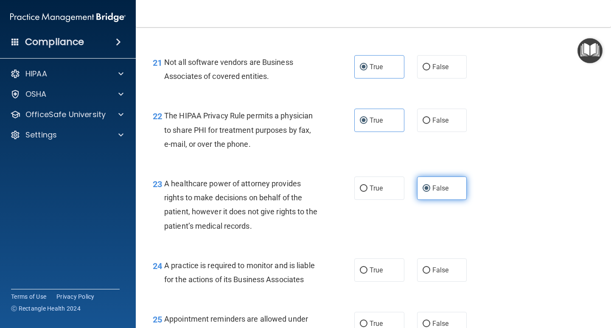
scroll to position [1654, 0]
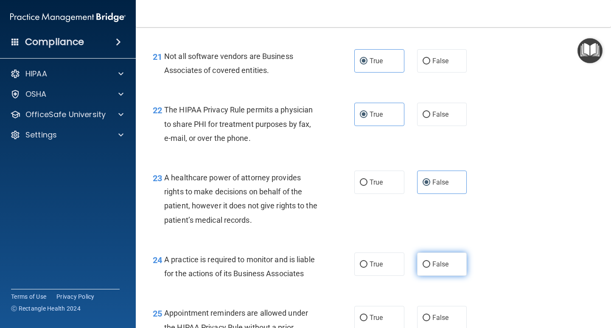
click at [426, 276] on label "False" at bounding box center [442, 263] width 50 height 23
click at [426, 268] on input "False" at bounding box center [426, 264] width 8 height 6
radio input "true"
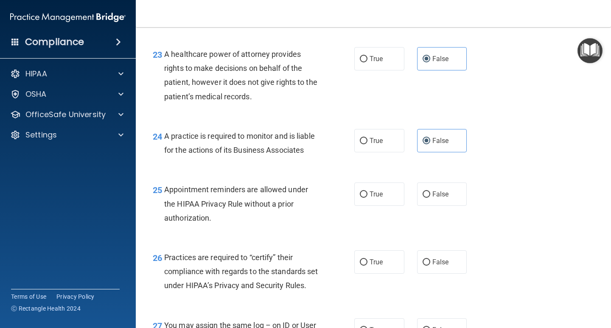
scroll to position [1781, 0]
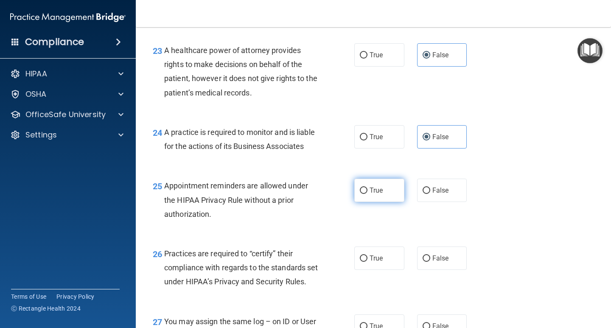
click at [367, 202] on label "True" at bounding box center [379, 190] width 50 height 23
click at [367, 194] on input "True" at bounding box center [364, 190] width 8 height 6
radio input "true"
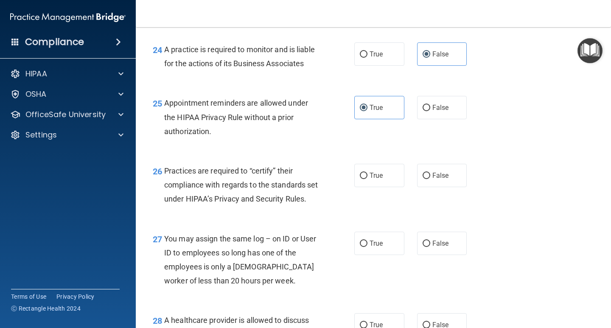
scroll to position [1866, 0]
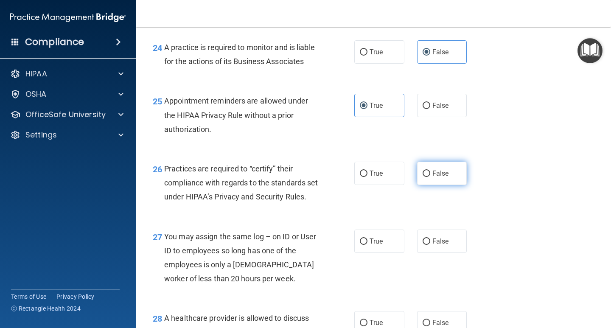
click at [432, 177] on span "False" at bounding box center [440, 173] width 17 height 8
click at [430, 177] on input "False" at bounding box center [426, 173] width 8 height 6
radio input "true"
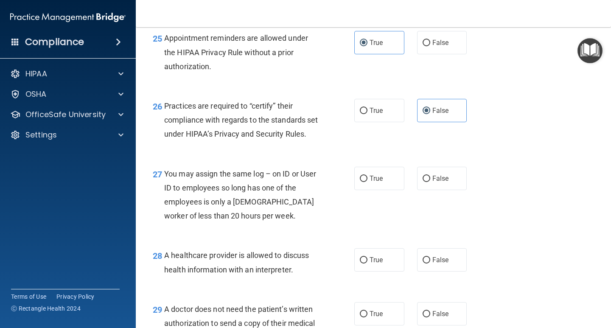
scroll to position [1951, 0]
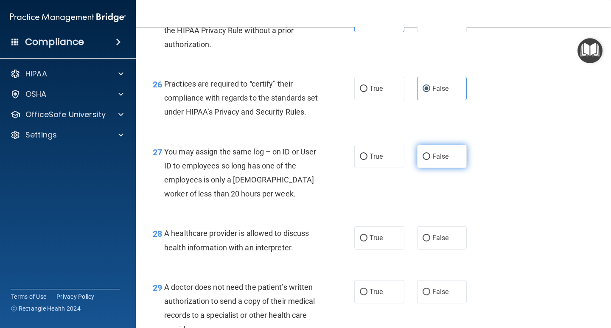
click at [423, 160] on input "False" at bounding box center [426, 157] width 8 height 6
radio input "true"
click at [376, 249] on label "True" at bounding box center [379, 237] width 50 height 23
click at [367, 241] on input "True" at bounding box center [364, 238] width 8 height 6
radio input "true"
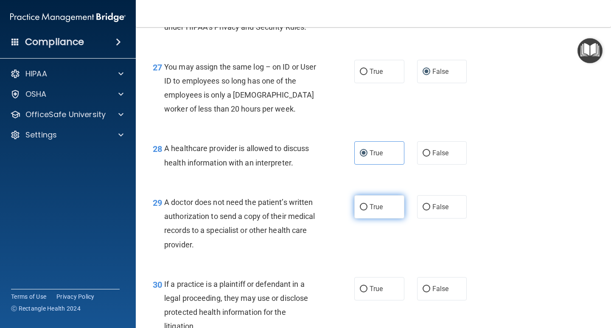
click at [379, 218] on label "True" at bounding box center [379, 206] width 50 height 23
click at [367, 210] on input "True" at bounding box center [364, 207] width 8 height 6
radio input "true"
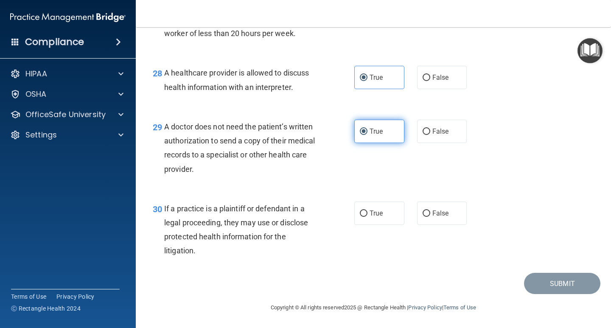
scroll to position [2120, 0]
click at [378, 217] on span "True" at bounding box center [375, 213] width 13 height 8
click at [367, 217] on input "True" at bounding box center [364, 213] width 8 height 6
radio input "true"
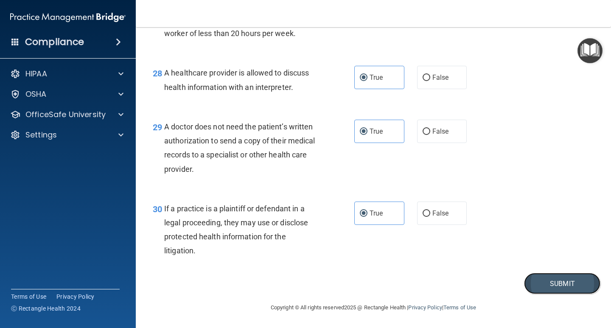
click at [546, 294] on button "Submit" at bounding box center [562, 284] width 76 height 22
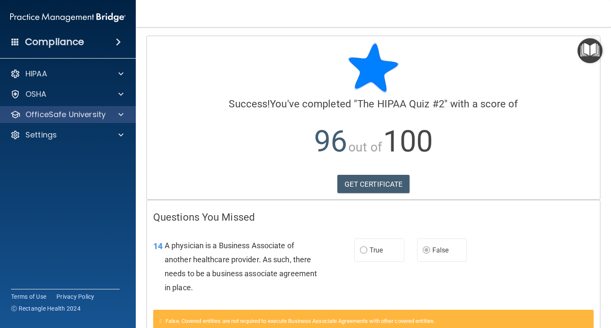
click at [71, 107] on div "OfficeSafe University" at bounding box center [68, 114] width 136 height 17
click at [76, 115] on p "OfficeSafe University" at bounding box center [65, 114] width 80 height 10
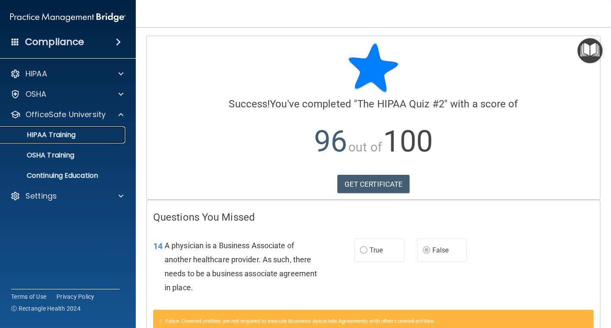
click at [75, 137] on p "HIPAA Training" at bounding box center [41, 135] width 70 height 8
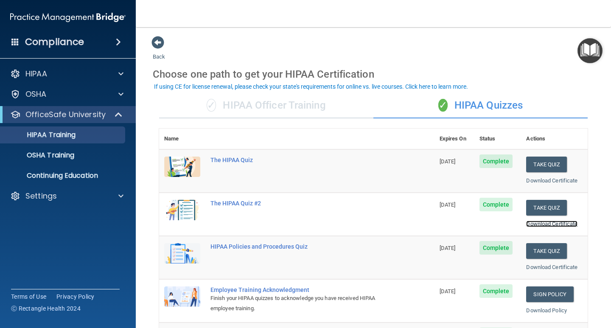
click at [542, 221] on link "Download Certificate" at bounding box center [551, 224] width 51 height 6
click at [527, 253] on button "Take Quiz" at bounding box center [546, 251] width 41 height 16
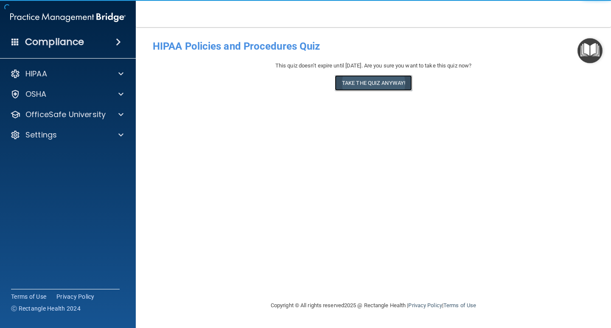
click at [372, 84] on button "Take the quiz anyway!" at bounding box center [373, 83] width 77 height 16
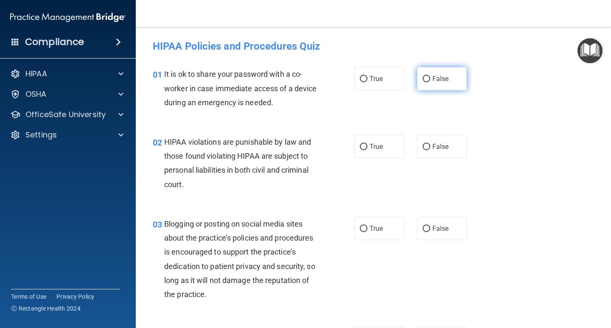
click at [426, 72] on label "False" at bounding box center [442, 78] width 50 height 23
click at [426, 76] on input "False" at bounding box center [426, 79] width 8 height 6
radio input "true"
click at [384, 138] on label "True" at bounding box center [379, 146] width 50 height 23
click at [367, 144] on input "True" at bounding box center [364, 147] width 8 height 6
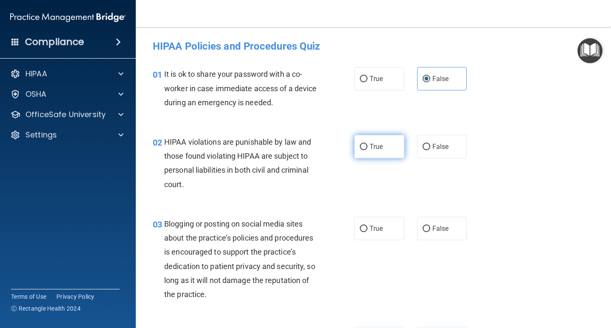
radio input "true"
click at [436, 224] on span "False" at bounding box center [440, 228] width 17 height 8
click at [430, 226] on input "False" at bounding box center [426, 229] width 8 height 6
radio input "true"
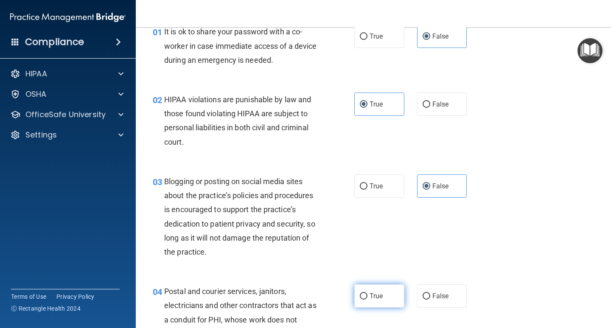
click at [384, 291] on label "True" at bounding box center [379, 295] width 50 height 23
click at [367, 293] on input "True" at bounding box center [364, 296] width 8 height 6
radio input "true"
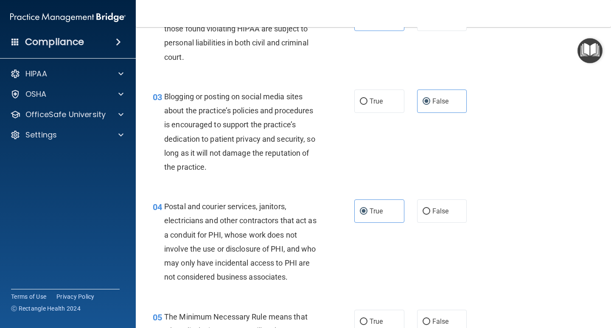
scroll to position [212, 0]
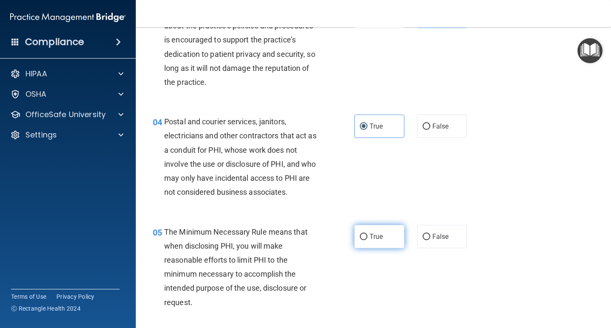
click at [373, 232] on span "True" at bounding box center [375, 236] width 13 height 8
click at [367, 234] on input "True" at bounding box center [364, 237] width 8 height 6
radio input "true"
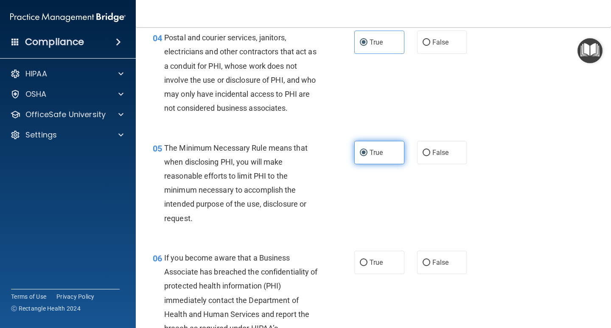
scroll to position [297, 0]
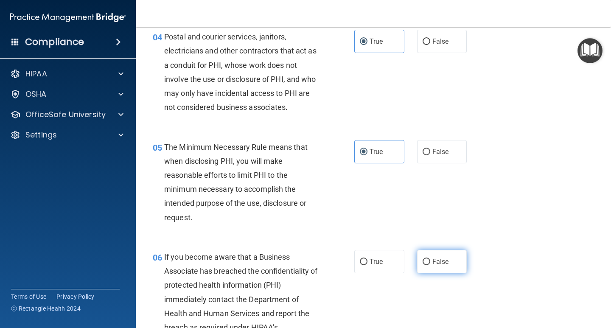
click at [441, 258] on span "False" at bounding box center [440, 261] width 17 height 8
click at [430, 259] on input "False" at bounding box center [426, 262] width 8 height 6
radio input "true"
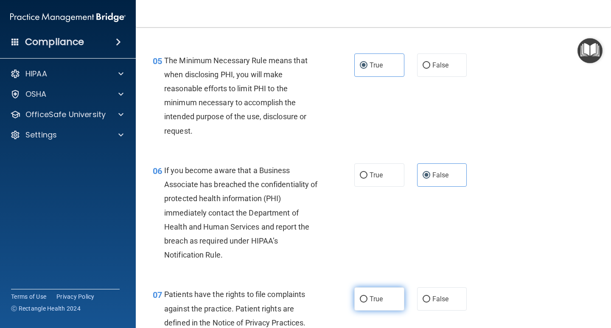
scroll to position [424, 0]
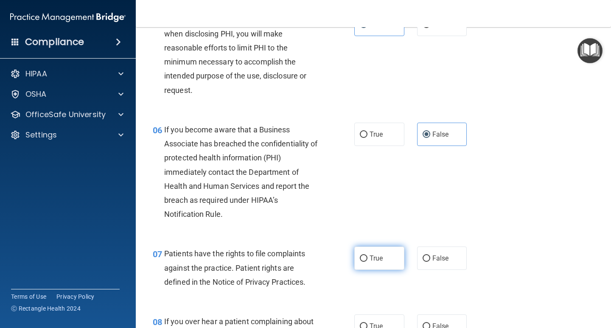
click at [386, 257] on label "True" at bounding box center [379, 257] width 50 height 23
click at [367, 257] on input "True" at bounding box center [364, 258] width 8 height 6
radio input "true"
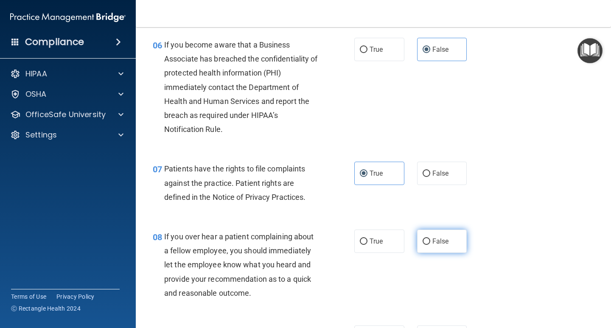
click at [439, 242] on span "False" at bounding box center [440, 241] width 17 height 8
click at [430, 242] on input "False" at bounding box center [426, 241] width 8 height 6
radio input "true"
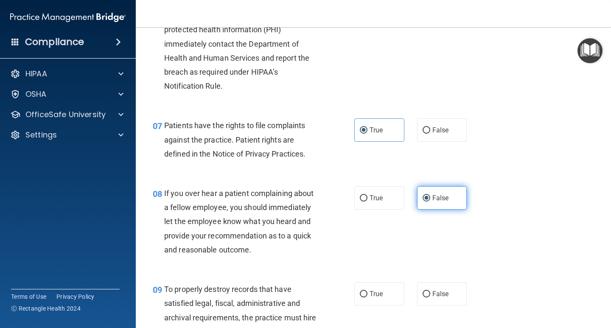
scroll to position [594, 0]
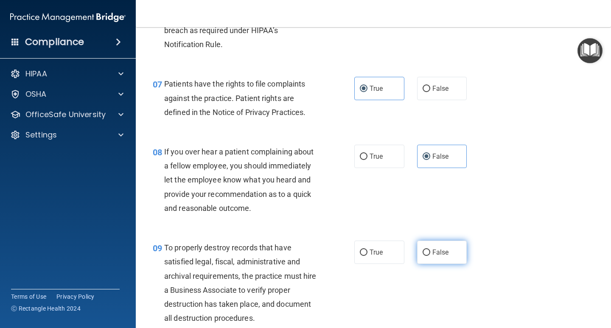
click at [441, 244] on label "False" at bounding box center [442, 251] width 50 height 23
click at [430, 249] on input "False" at bounding box center [426, 252] width 8 height 6
radio input "true"
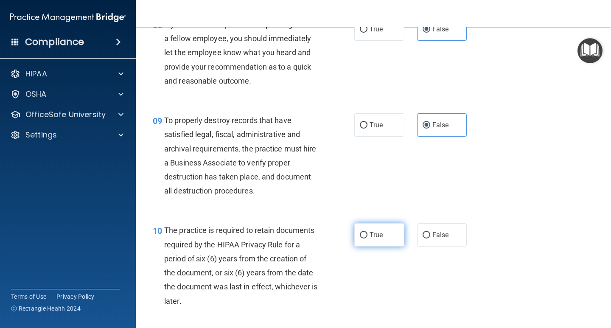
click at [364, 240] on label "True" at bounding box center [379, 234] width 50 height 23
click at [364, 238] on input "True" at bounding box center [364, 235] width 8 height 6
radio input "true"
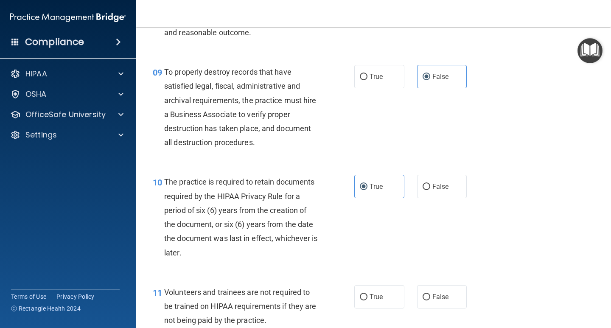
scroll to position [806, 0]
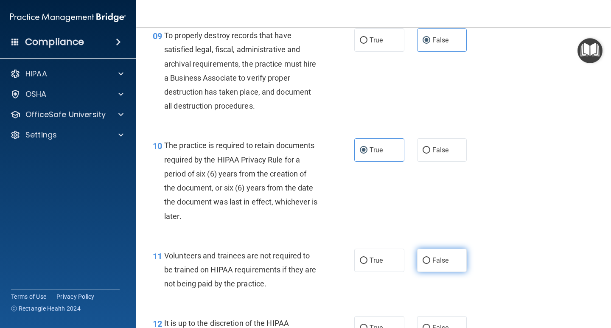
click at [432, 257] on span "False" at bounding box center [440, 260] width 17 height 8
click at [430, 257] on input "False" at bounding box center [426, 260] width 8 height 6
radio input "true"
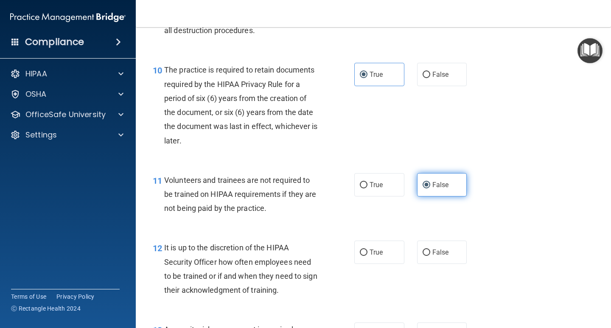
scroll to position [891, 0]
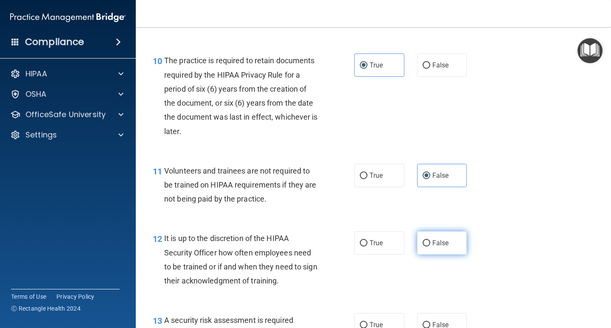
click at [430, 253] on label "False" at bounding box center [442, 242] width 50 height 23
click at [430, 246] on input "False" at bounding box center [426, 243] width 8 height 6
radio input "true"
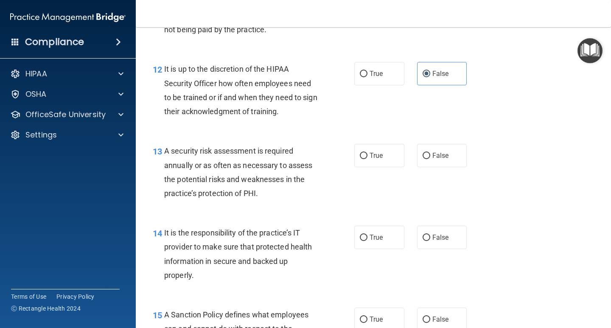
scroll to position [1060, 0]
click at [367, 159] on label "True" at bounding box center [379, 154] width 50 height 23
click at [367, 159] on input "True" at bounding box center [364, 155] width 8 height 6
radio input "true"
click at [422, 237] on input "False" at bounding box center [426, 237] width 8 height 6
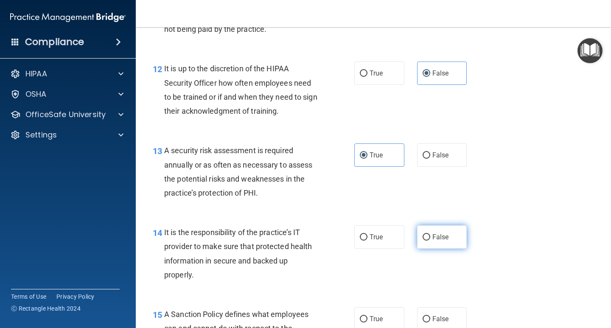
radio input "true"
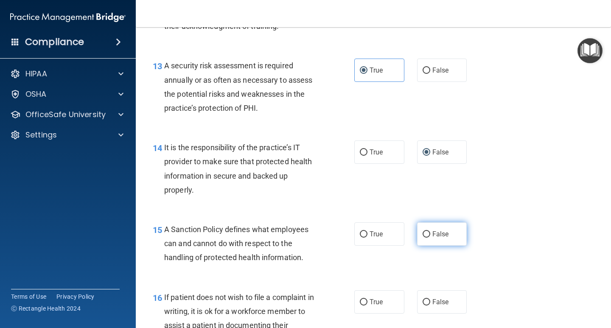
click at [423, 235] on input "False" at bounding box center [426, 234] width 8 height 6
radio input "true"
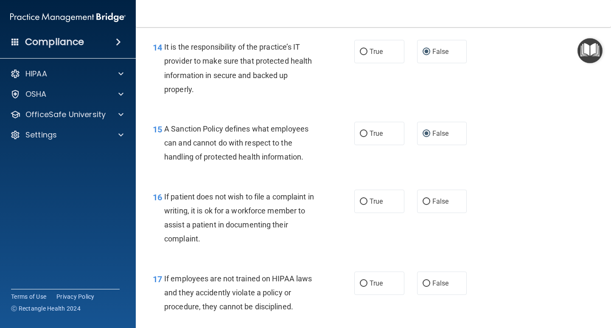
scroll to position [1272, 0]
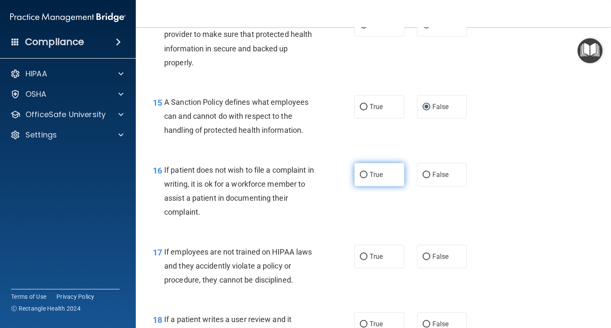
click at [383, 171] on label "True" at bounding box center [379, 174] width 50 height 23
click at [367, 172] on input "True" at bounding box center [364, 175] width 8 height 6
radio input "true"
click at [432, 259] on span "False" at bounding box center [440, 256] width 17 height 8
click at [430, 259] on input "False" at bounding box center [426, 257] width 8 height 6
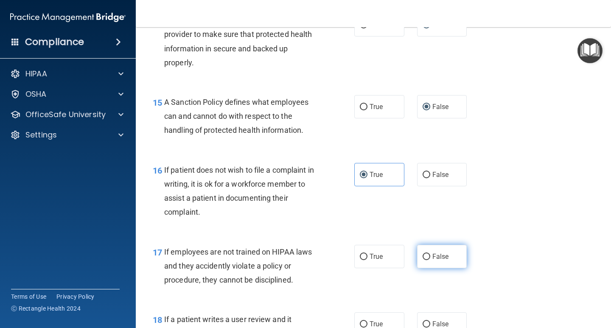
radio input "true"
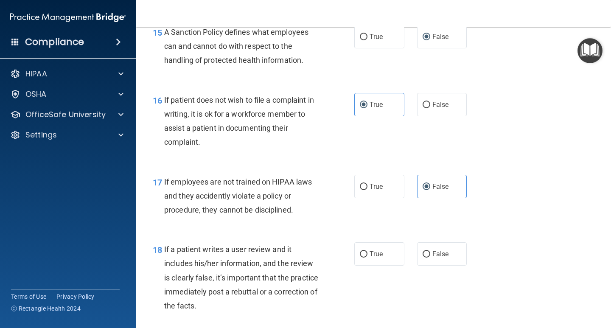
scroll to position [1357, 0]
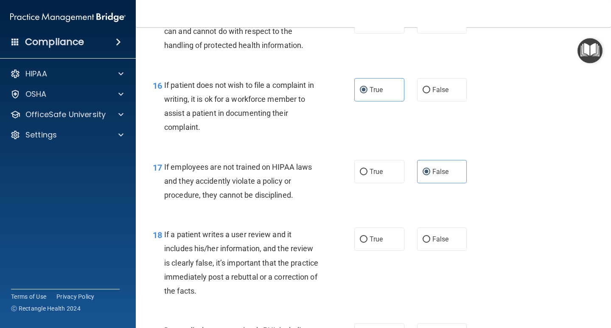
click at [424, 239] on input "False" at bounding box center [426, 239] width 8 height 6
radio input "true"
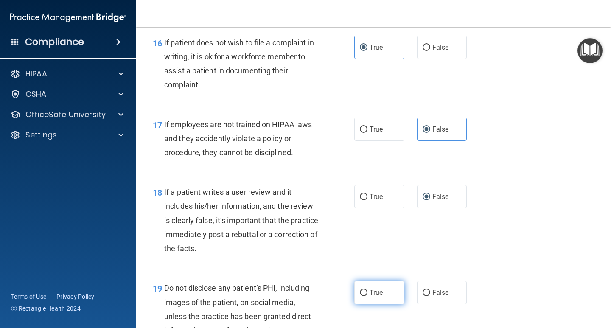
click at [387, 285] on label "True" at bounding box center [379, 292] width 50 height 23
click at [367, 290] on input "True" at bounding box center [364, 293] width 8 height 6
radio input "true"
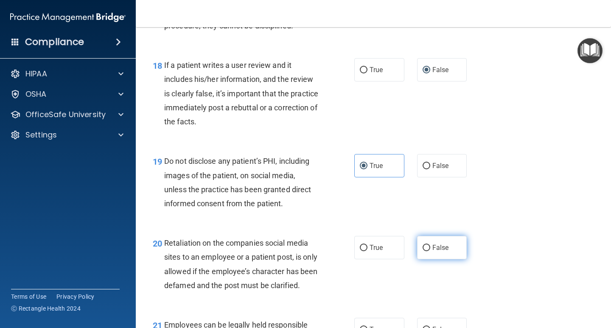
scroll to position [1527, 0]
click at [426, 241] on label "False" at bounding box center [442, 246] width 50 height 23
click at [426, 244] on input "False" at bounding box center [426, 247] width 8 height 6
radio input "true"
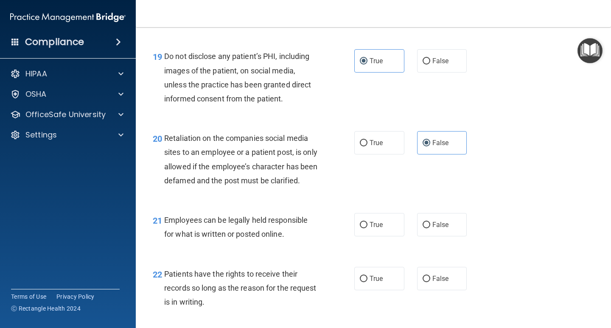
scroll to position [1654, 0]
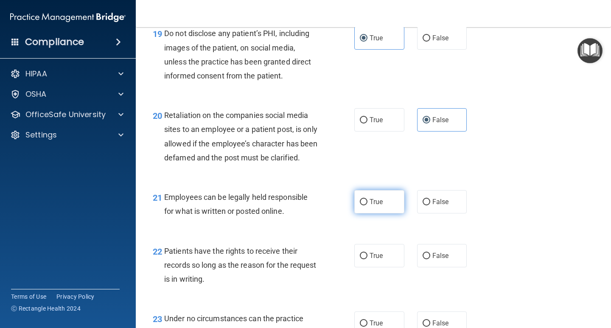
click at [386, 213] on label "True" at bounding box center [379, 201] width 50 height 23
click at [367, 205] on input "True" at bounding box center [364, 202] width 8 height 6
radio input "true"
click at [429, 264] on label "False" at bounding box center [442, 255] width 50 height 23
click at [429, 259] on input "False" at bounding box center [426, 256] width 8 height 6
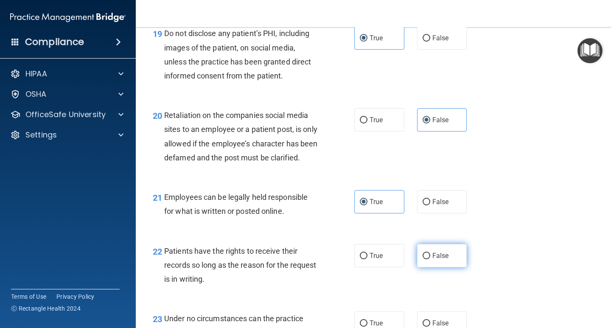
radio input "true"
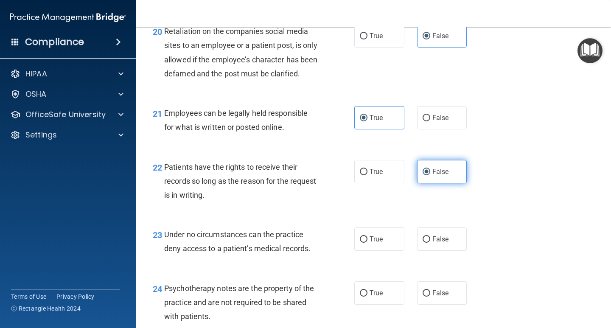
scroll to position [1739, 0]
click at [429, 264] on div "23 Under no circumstances can the practice deny access to a patient’s medical r…" at bounding box center [373, 242] width 454 height 53
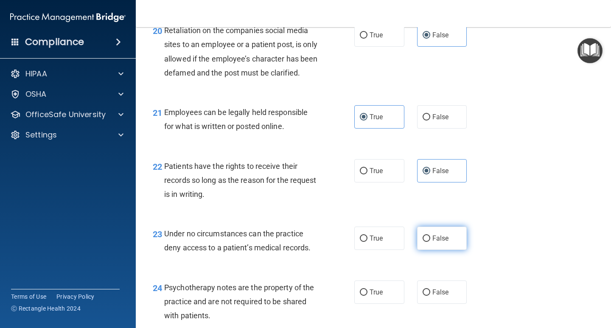
click at [430, 250] on label "False" at bounding box center [442, 237] width 50 height 23
click at [430, 242] on input "False" at bounding box center [426, 238] width 8 height 6
radio input "true"
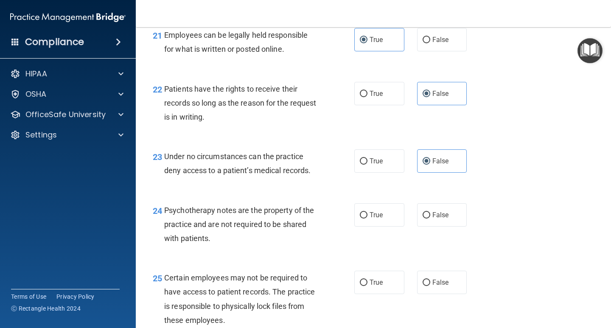
scroll to position [1824, 0]
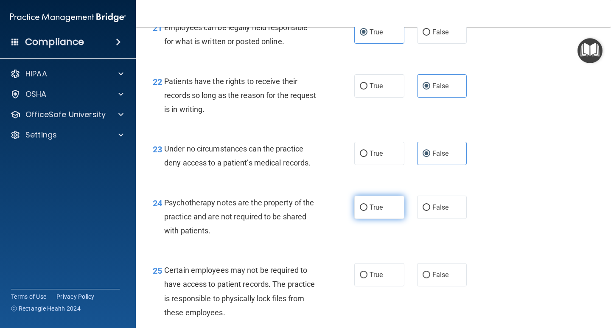
click at [391, 214] on label "True" at bounding box center [379, 207] width 50 height 23
click at [367, 211] on input "True" at bounding box center [364, 207] width 8 height 6
radio input "true"
click at [377, 279] on span "True" at bounding box center [375, 275] width 13 height 8
click at [367, 278] on input "True" at bounding box center [364, 275] width 8 height 6
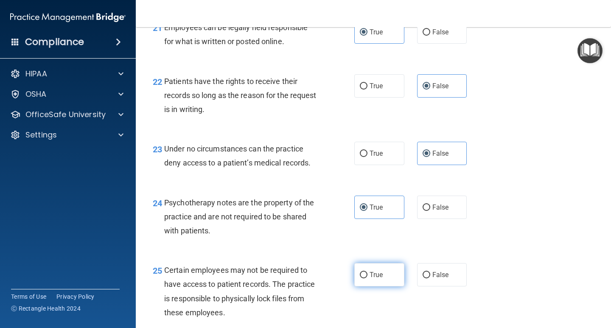
radio input "true"
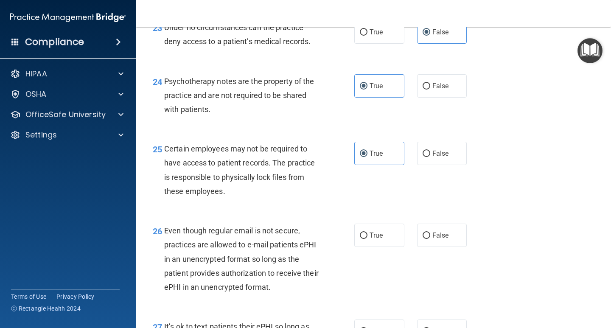
scroll to position [1951, 0]
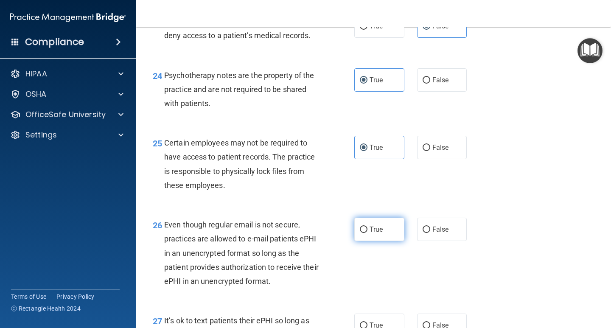
click at [379, 241] on label "True" at bounding box center [379, 229] width 50 height 23
click at [367, 233] on input "True" at bounding box center [364, 229] width 8 height 6
radio input "true"
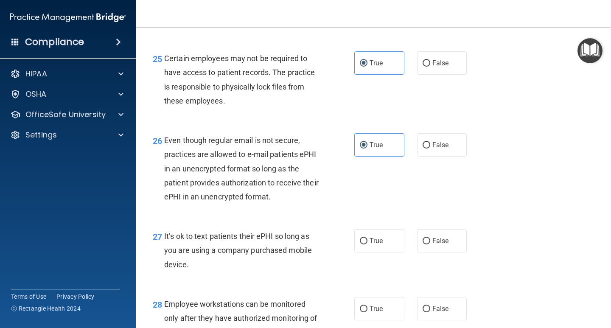
scroll to position [2036, 0]
click at [425, 252] on label "False" at bounding box center [442, 240] width 50 height 23
click at [425, 244] on input "False" at bounding box center [426, 240] width 8 height 6
radio input "true"
click at [435, 312] on span "False" at bounding box center [440, 308] width 17 height 8
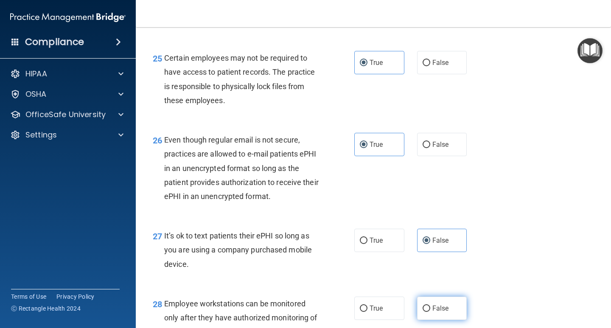
click at [430, 312] on input "False" at bounding box center [426, 308] width 8 height 6
radio input "true"
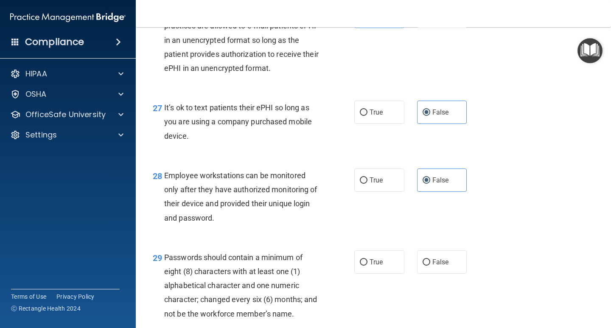
scroll to position [2205, 0]
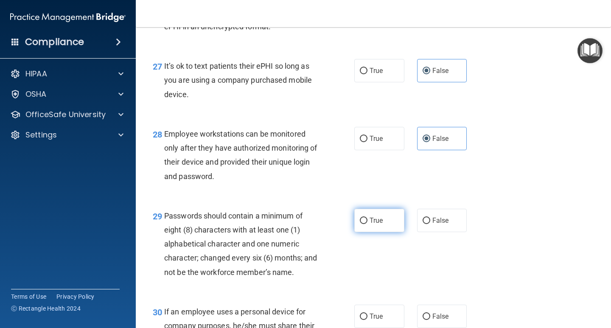
click at [383, 227] on label "True" at bounding box center [379, 220] width 50 height 23
click at [367, 224] on input "True" at bounding box center [364, 221] width 8 height 6
radio input "true"
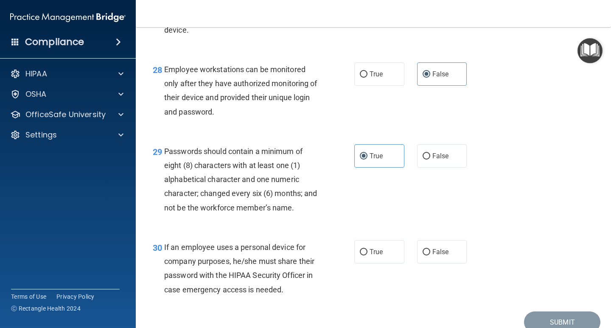
scroll to position [2290, 0]
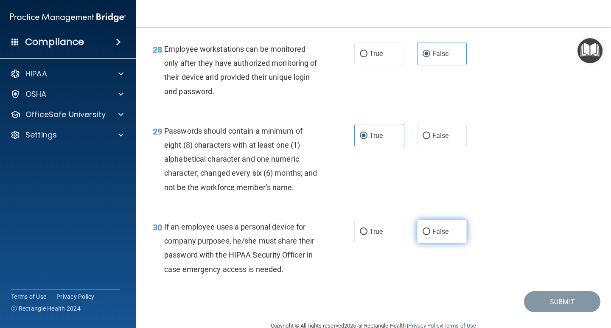
click at [423, 235] on input "False" at bounding box center [426, 232] width 8 height 6
radio input "true"
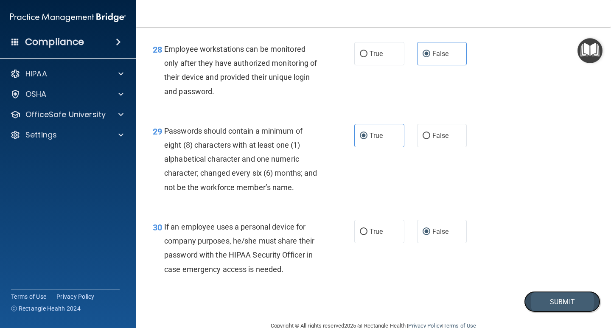
click at [553, 313] on button "Submit" at bounding box center [562, 302] width 76 height 22
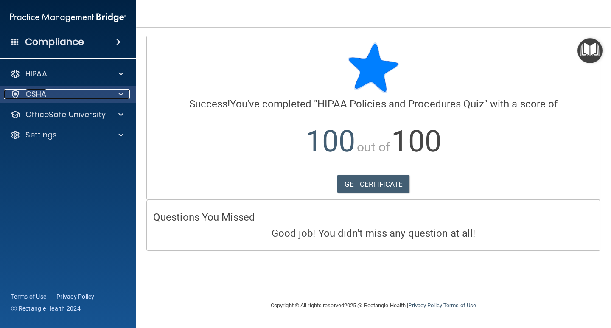
click at [56, 98] on div "OSHA" at bounding box center [56, 94] width 105 height 10
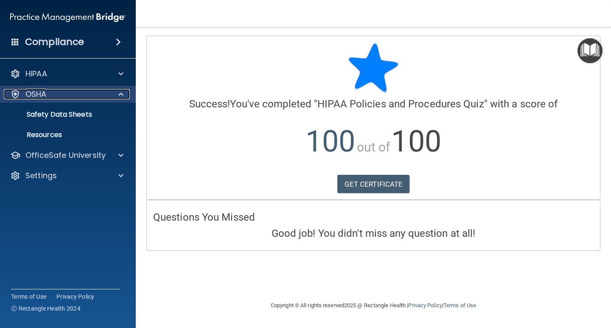
click at [64, 93] on div "OSHA" at bounding box center [56, 94] width 105 height 10
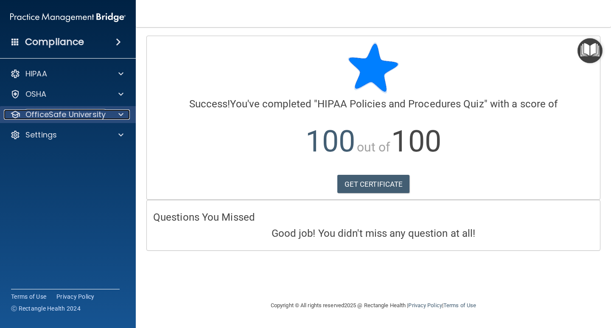
click at [65, 109] on p "OfficeSafe University" at bounding box center [65, 114] width 80 height 10
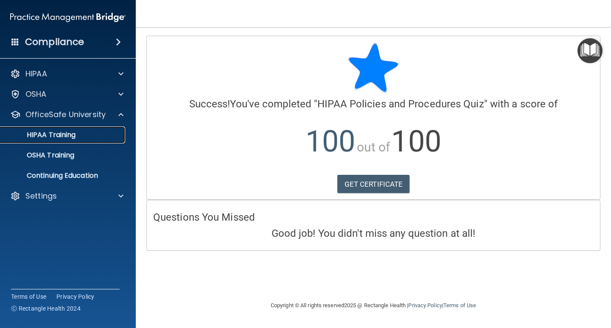
click at [74, 137] on p "HIPAA Training" at bounding box center [41, 135] width 70 height 8
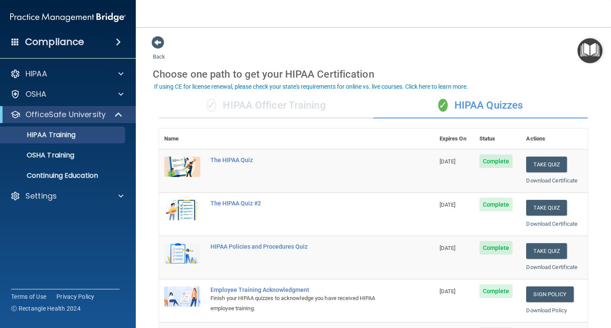
click at [285, 113] on div "✓ HIPAA Officer Training" at bounding box center [266, 105] width 214 height 25
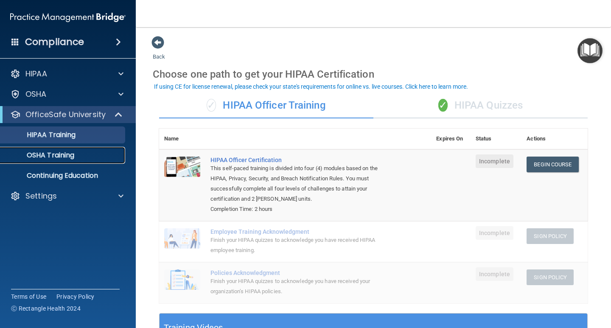
click at [47, 154] on p "OSHA Training" at bounding box center [40, 155] width 69 height 8
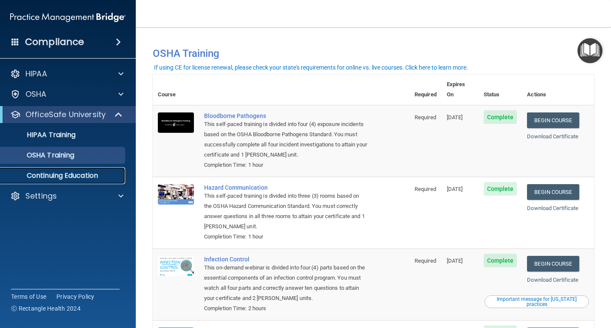
click at [78, 172] on p "Continuing Education" at bounding box center [64, 175] width 116 height 8
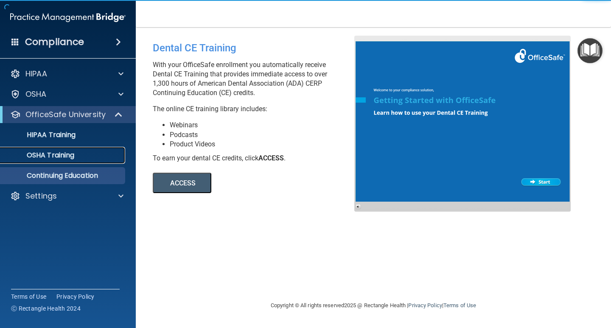
click at [76, 156] on div "OSHA Training" at bounding box center [64, 155] width 116 height 8
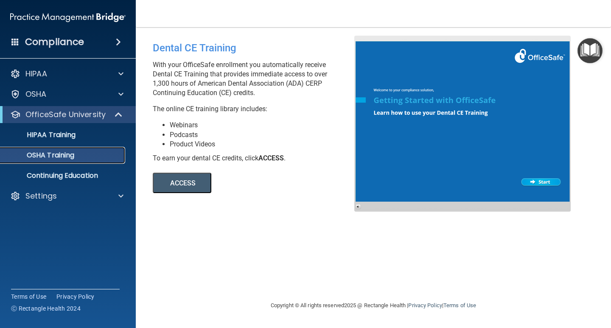
click at [76, 156] on div "OSHA Training" at bounding box center [64, 155] width 116 height 8
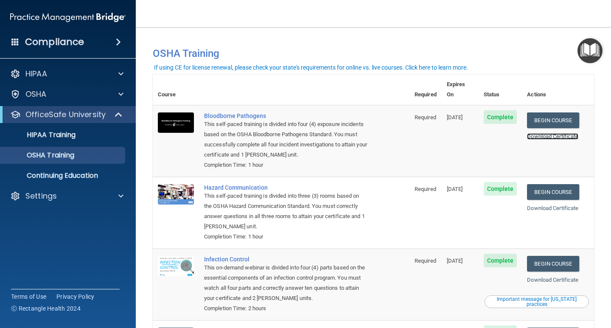
click at [566, 133] on link "Download Certificate" at bounding box center [552, 136] width 51 height 6
click at [549, 112] on link "Begin Course" at bounding box center [553, 120] width 52 height 16
click at [539, 184] on link "Begin Course" at bounding box center [553, 192] width 52 height 16
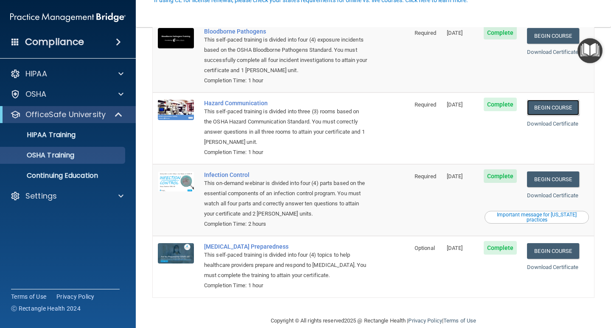
scroll to position [85, 0]
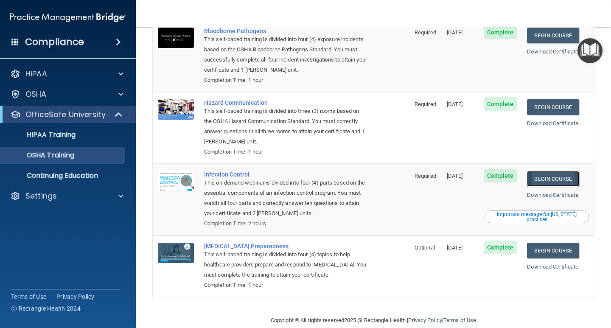
click at [545, 171] on link "Begin Course" at bounding box center [553, 179] width 52 height 16
click at [536, 243] on link "Begin Course" at bounding box center [553, 251] width 52 height 16
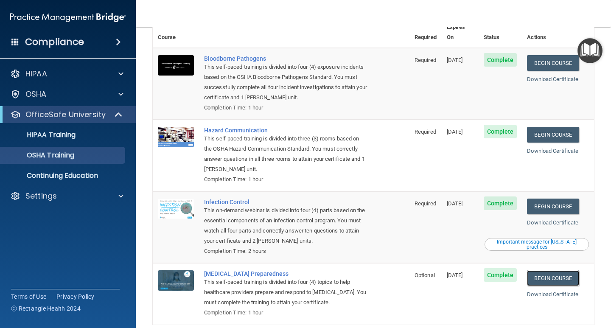
scroll to position [42, 0]
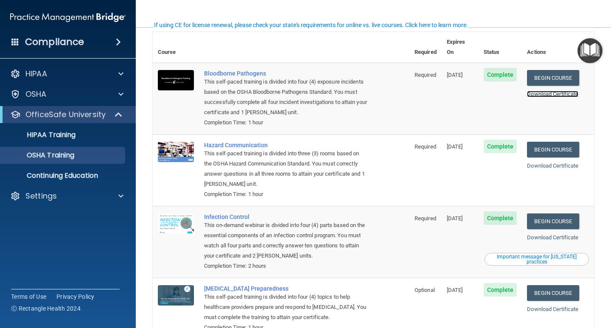
click at [536, 91] on link "Download Certificate" at bounding box center [552, 94] width 51 height 6
click at [534, 162] on link "Download Certificate" at bounding box center [552, 165] width 51 height 6
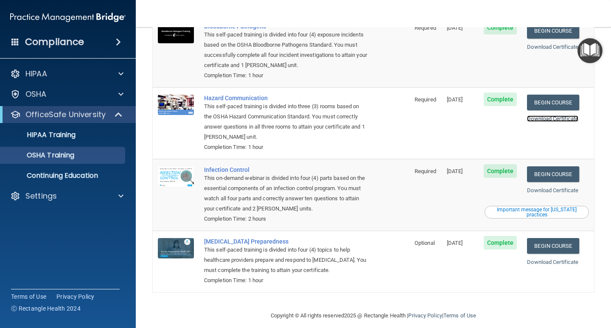
scroll to position [47, 0]
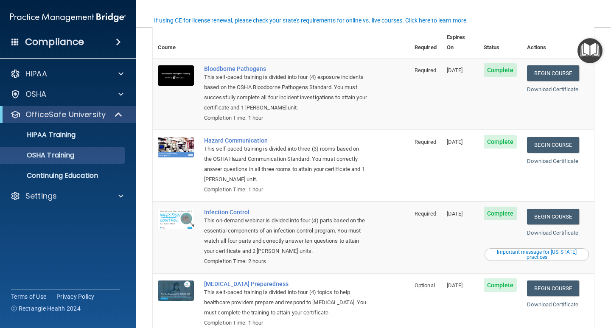
click at [531, 249] on div "Important message for California practices" at bounding box center [537, 254] width 102 height 10
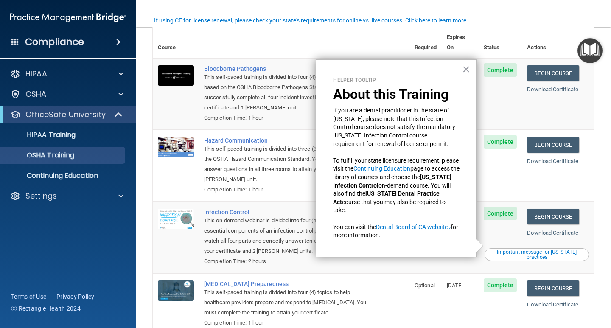
click at [489, 226] on td "Complete" at bounding box center [500, 237] width 44 height 72
click at [281, 215] on div "This on-demand webinar is divided into four (4) parts based on the essential co…" at bounding box center [285, 235] width 163 height 41
click at [155, 80] on td at bounding box center [176, 94] width 46 height 72
click at [469, 71] on button "×" at bounding box center [466, 69] width 8 height 14
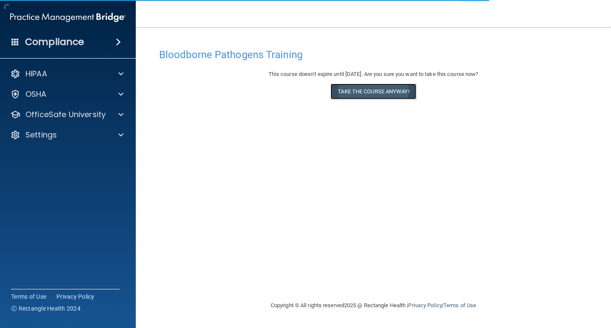
click at [376, 85] on button "Take the course anyway!" at bounding box center [372, 92] width 85 height 16
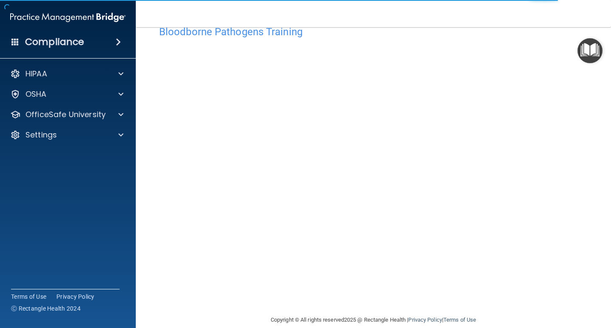
scroll to position [35, 0]
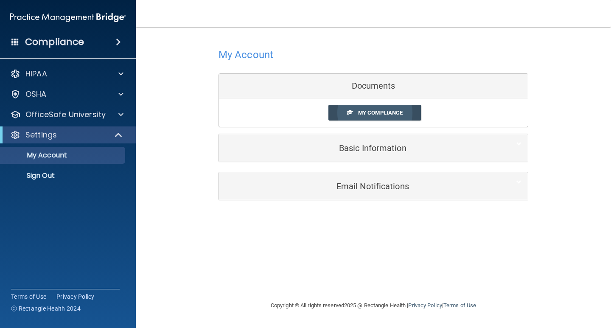
click at [346, 115] on link "My Compliance" at bounding box center [374, 113] width 93 height 16
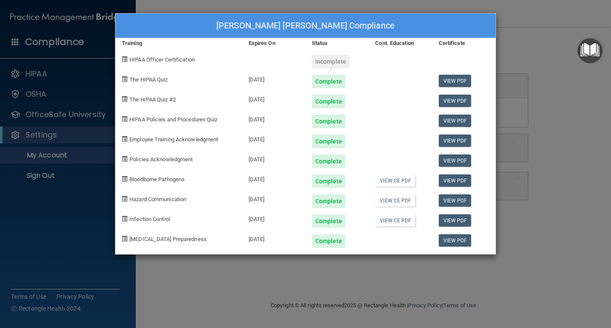
click at [193, 56] on span "HIPAA Officer Certification" at bounding box center [161, 59] width 65 height 6
click at [193, 57] on span "HIPAA Officer Certification" at bounding box center [161, 59] width 65 height 6
click at [253, 61] on div at bounding box center [273, 58] width 63 height 20
click at [175, 59] on span "HIPAA Officer Certification" at bounding box center [161, 59] width 65 height 6
drag, startPoint x: 559, startPoint y: 45, endPoint x: 533, endPoint y: 46, distance: 25.9
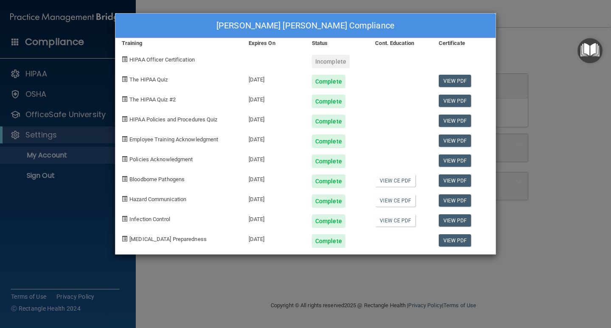
click at [559, 45] on div "Sagan Leach's Compliance Training Expires On Status Cont. Education Certificate…" at bounding box center [305, 164] width 611 height 328
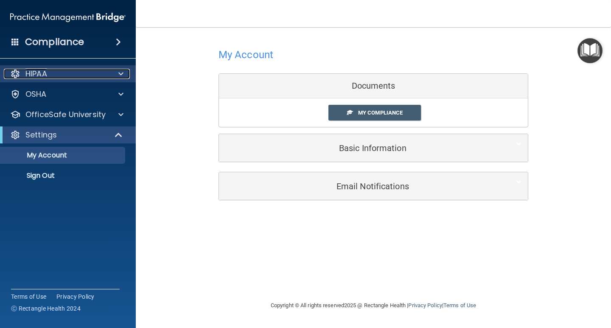
click at [42, 75] on p "HIPAA" at bounding box center [36, 74] width 22 height 10
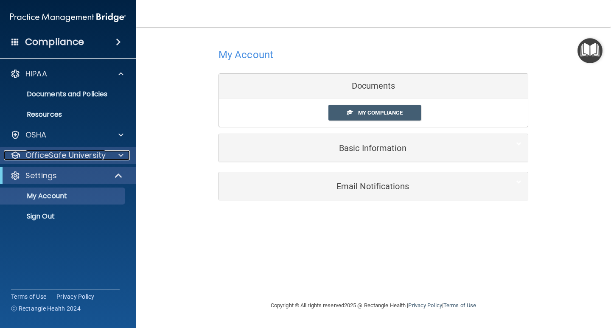
click at [56, 153] on p "OfficeSafe University" at bounding box center [65, 155] width 80 height 10
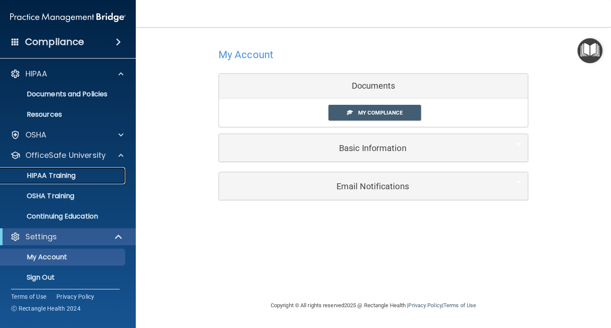
click at [69, 178] on p "HIPAA Training" at bounding box center [41, 175] width 70 height 8
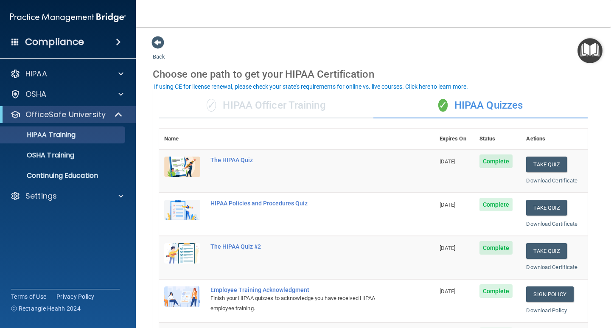
click at [290, 108] on div "✓ HIPAA Officer Training" at bounding box center [266, 105] width 214 height 25
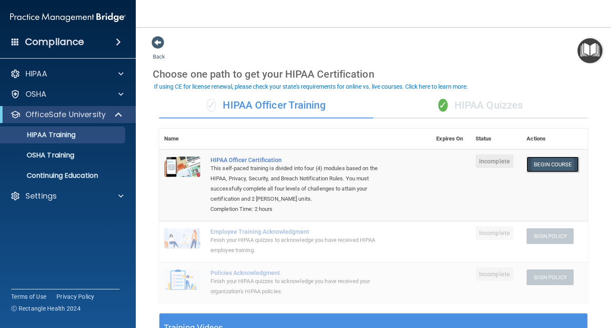
click at [534, 169] on link "Begin Course" at bounding box center [552, 164] width 52 height 16
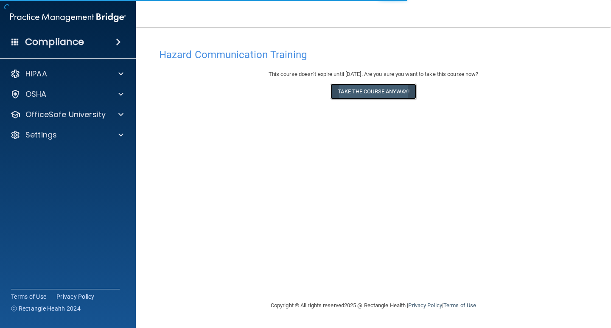
click at [359, 88] on button "Take the course anyway!" at bounding box center [372, 92] width 85 height 16
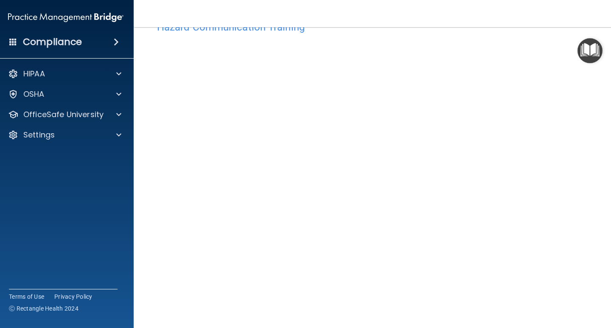
scroll to position [42, 0]
click at [590, 54] on img "Open Resource Center" at bounding box center [589, 50] width 25 height 25
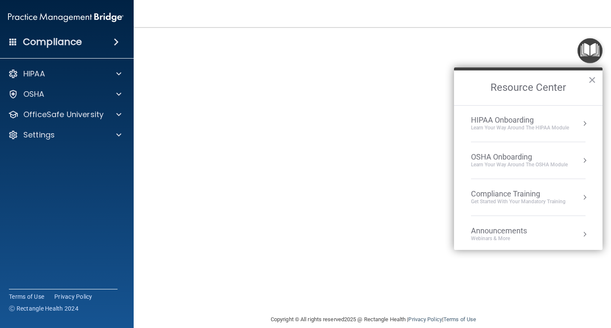
scroll to position [0, 0]
click at [535, 160] on div "OSHA Onboarding" at bounding box center [519, 157] width 97 height 9
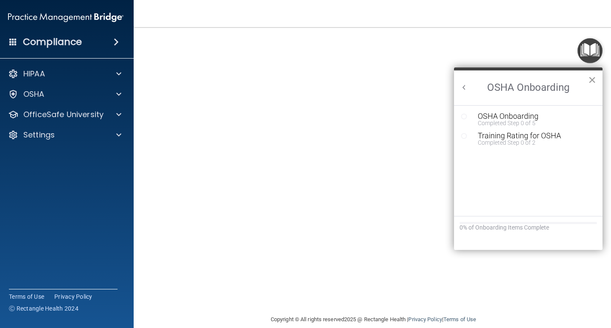
click at [590, 78] on button "×" at bounding box center [592, 80] width 8 height 14
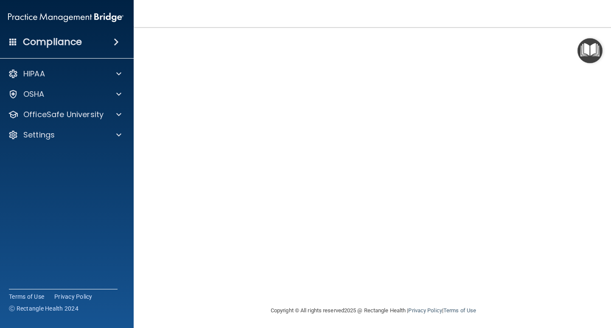
scroll to position [54, 0]
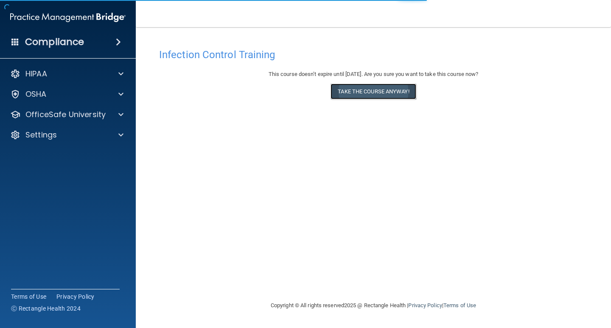
click at [358, 89] on button "Take the course anyway!" at bounding box center [372, 92] width 85 height 16
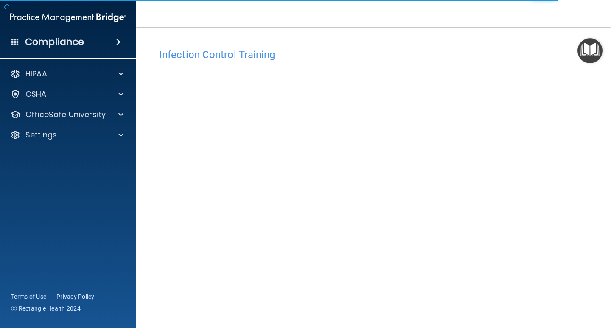
scroll to position [35, 0]
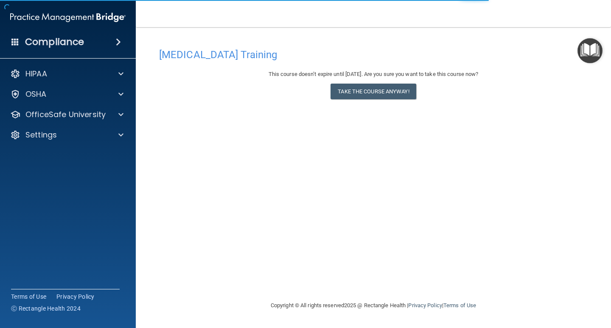
click at [364, 105] on div "[MEDICAL_DATA] Training This course doesn’t expire until [DATE]. Are you sure y…" at bounding box center [373, 172] width 441 height 256
click at [358, 91] on button "Take the course anyway!" at bounding box center [372, 92] width 85 height 16
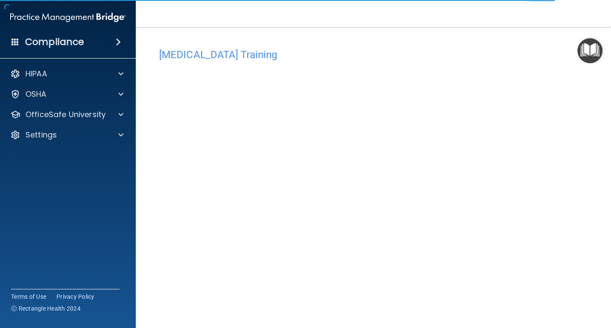
scroll to position [35, 0]
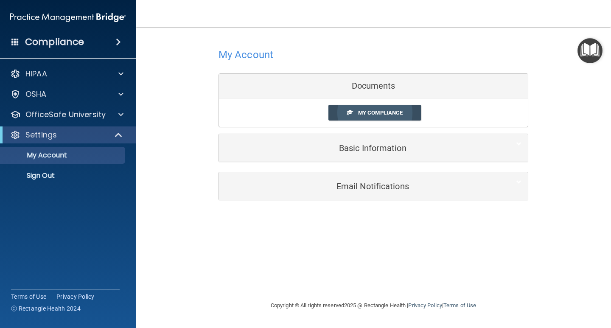
click at [384, 116] on link "My Compliance" at bounding box center [374, 113] width 93 height 16
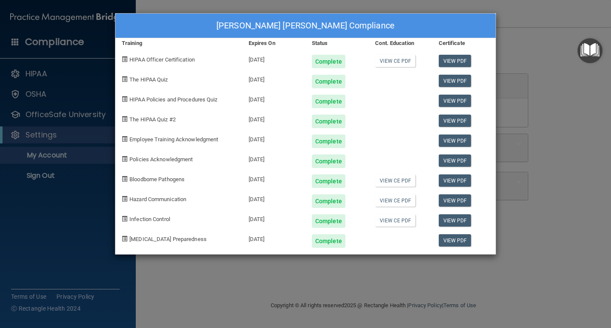
click at [579, 234] on div "[PERSON_NAME] [PERSON_NAME] Compliance Training Expires On Status Cont. Educati…" at bounding box center [305, 164] width 611 height 328
